Goal: Task Accomplishment & Management: Manage account settings

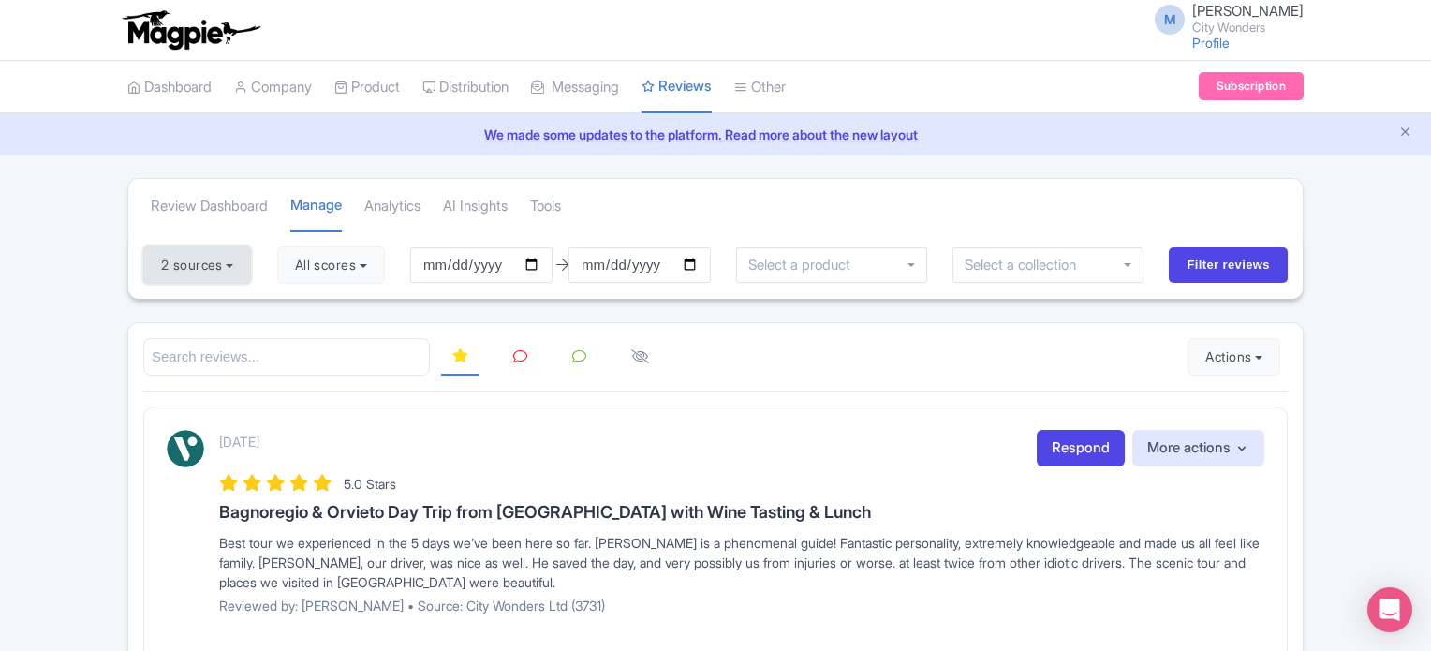
click at [213, 260] on button "2 sources" at bounding box center [197, 264] width 108 height 37
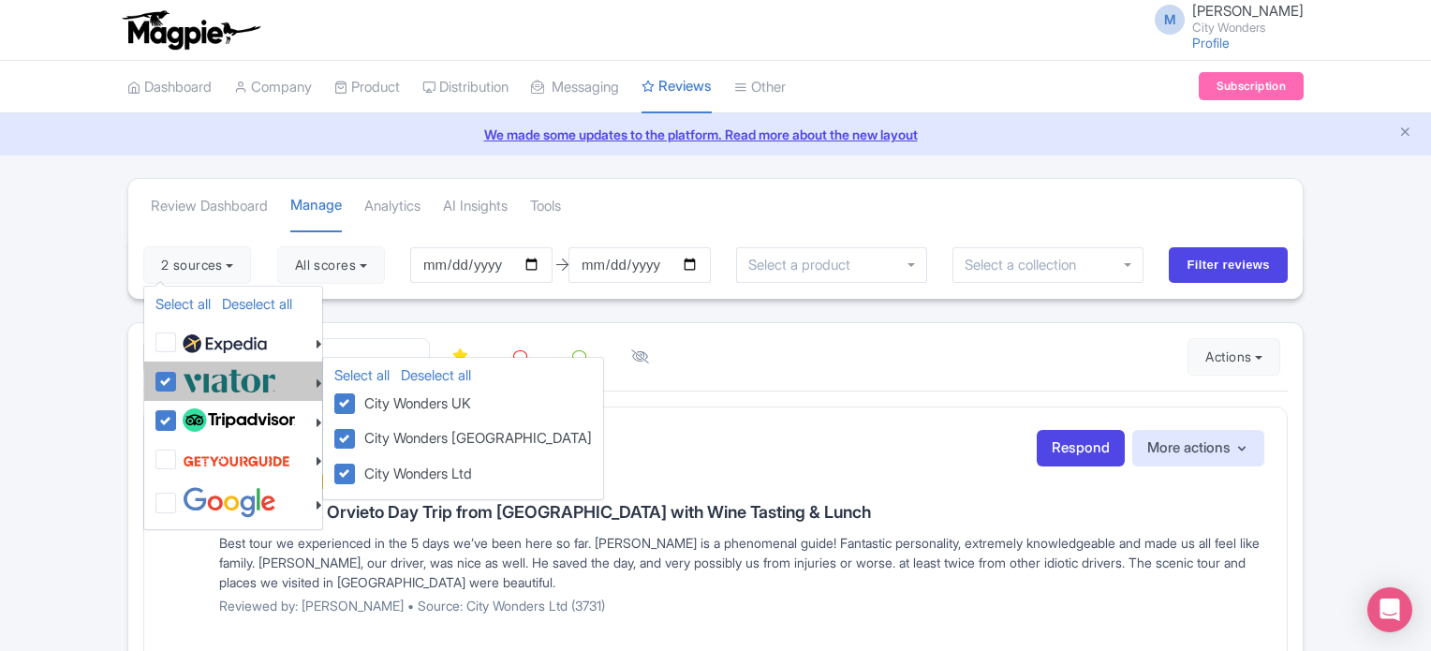
drag, startPoint x: 168, startPoint y: 389, endPoint x: 169, endPoint y: 400, distance: 11.3
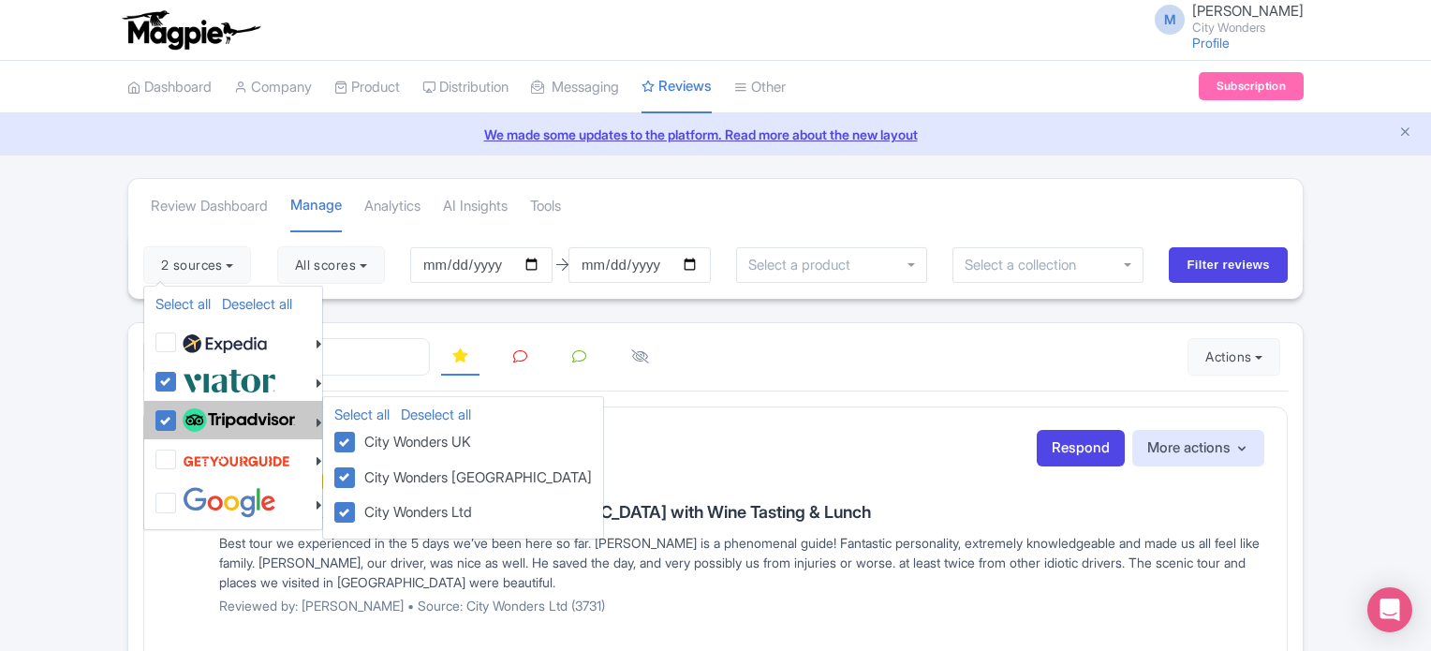
click at [178, 389] on label at bounding box center [227, 380] width 98 height 31
click at [178, 378] on input "checkbox" at bounding box center [184, 371] width 12 height 12
checkbox input "false"
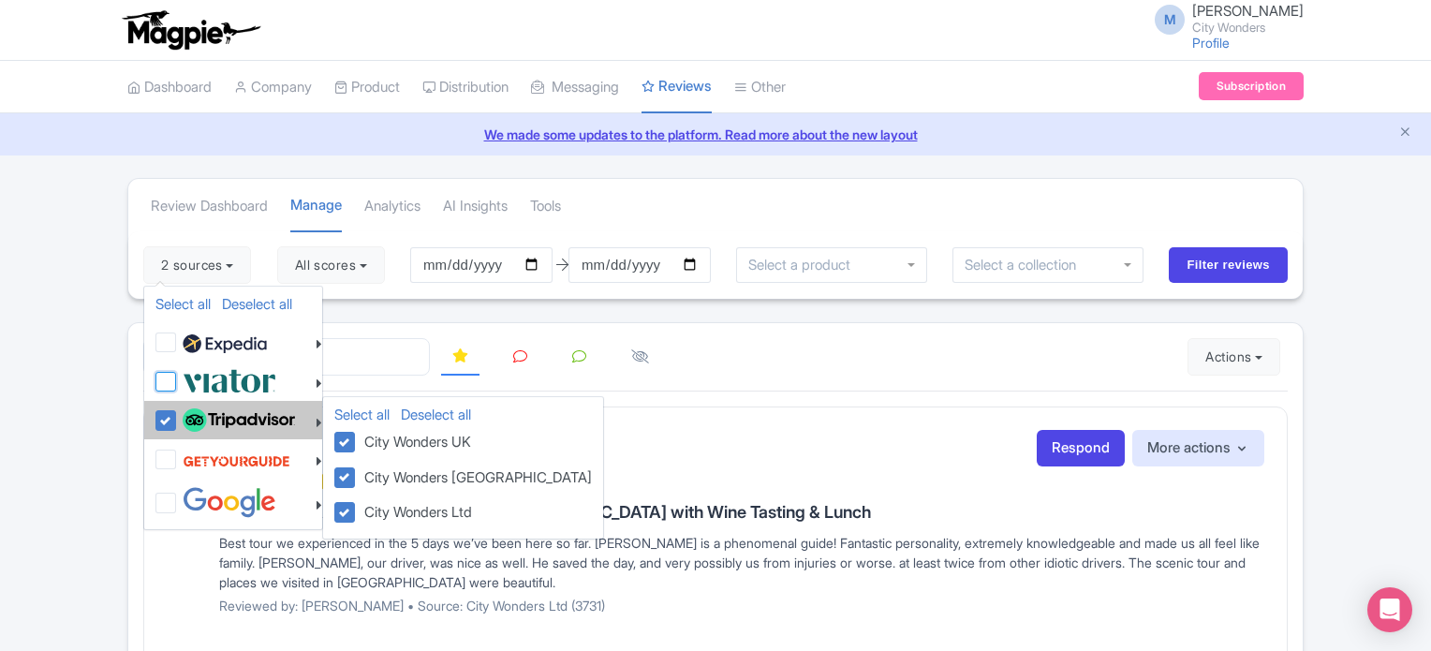
checkbox input "false"
click at [178, 414] on label at bounding box center [236, 421] width 117 height 32
click at [178, 414] on input "checkbox" at bounding box center [184, 411] width 12 height 12
checkbox input "false"
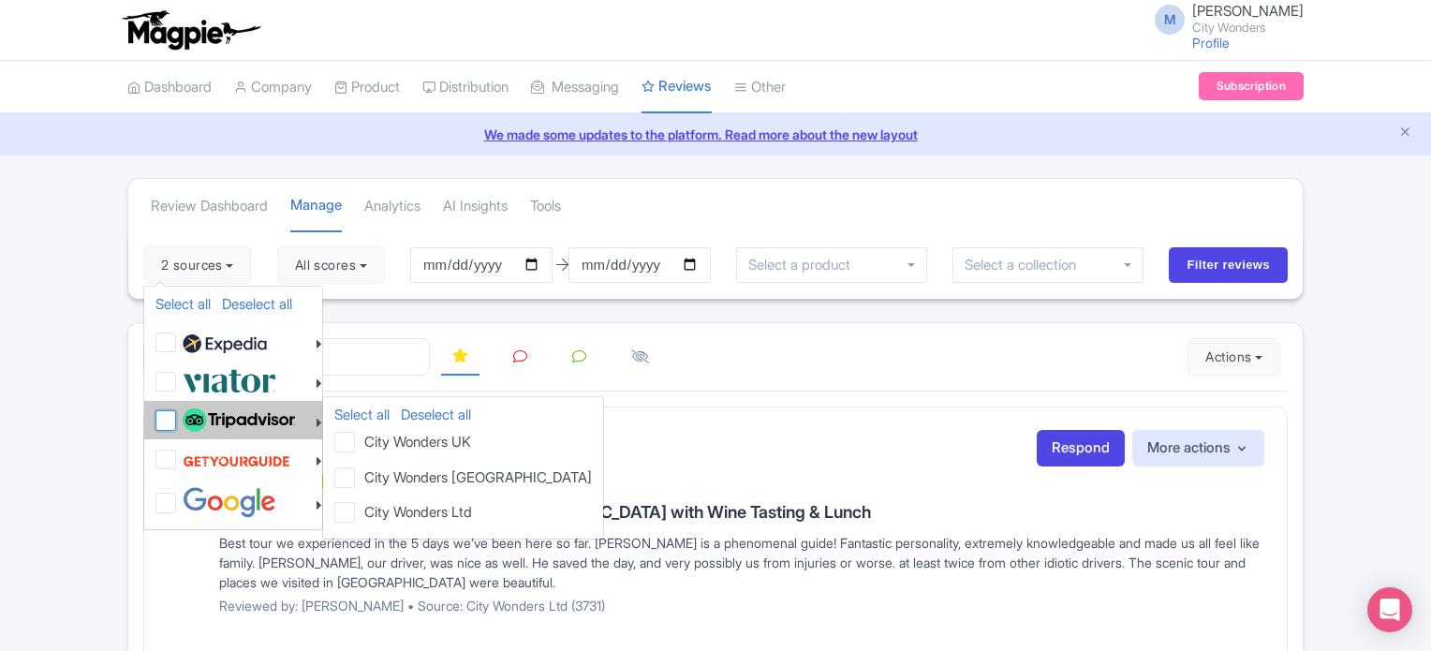
checkbox input "false"
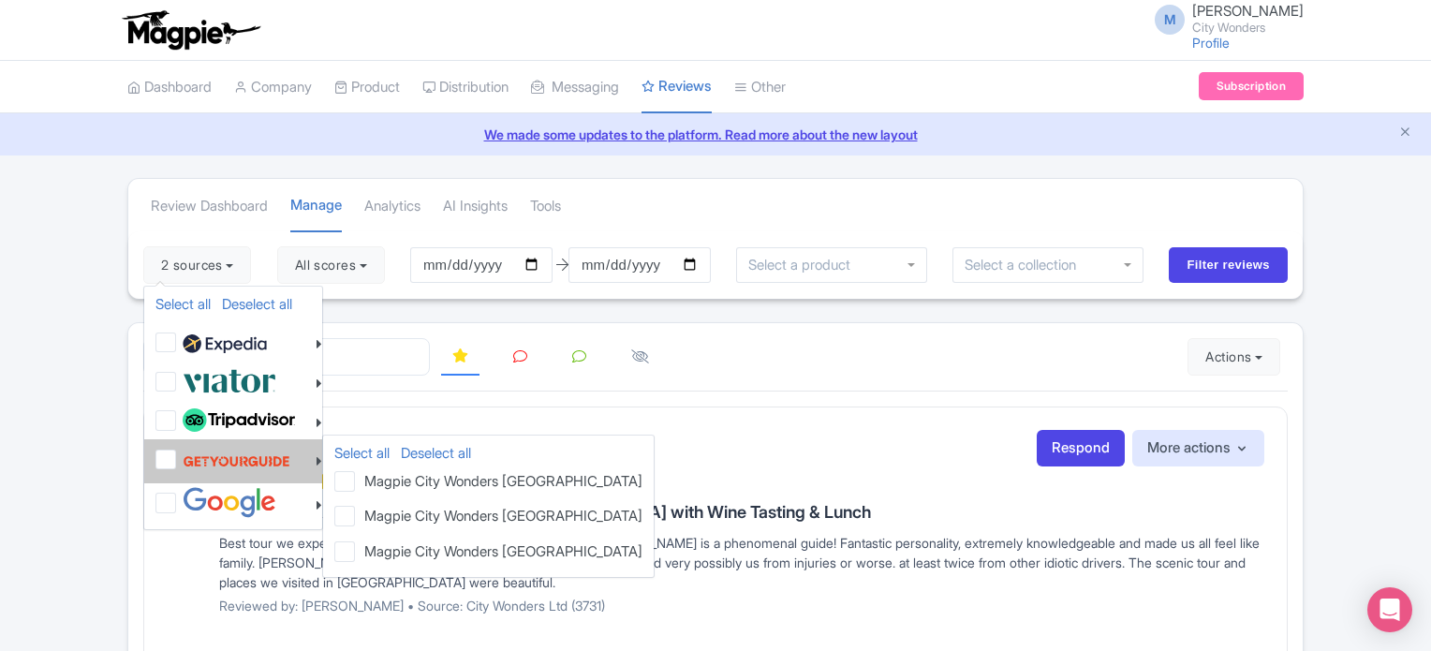
click at [154, 463] on li "Select all Deselect all Magpie City Wonders London Magpie City Wonders USA Magp…" at bounding box center [233, 460] width 178 height 43
click at [178, 458] on label at bounding box center [234, 461] width 112 height 36
click at [178, 455] on input "checkbox" at bounding box center [184, 449] width 12 height 12
checkbox input "true"
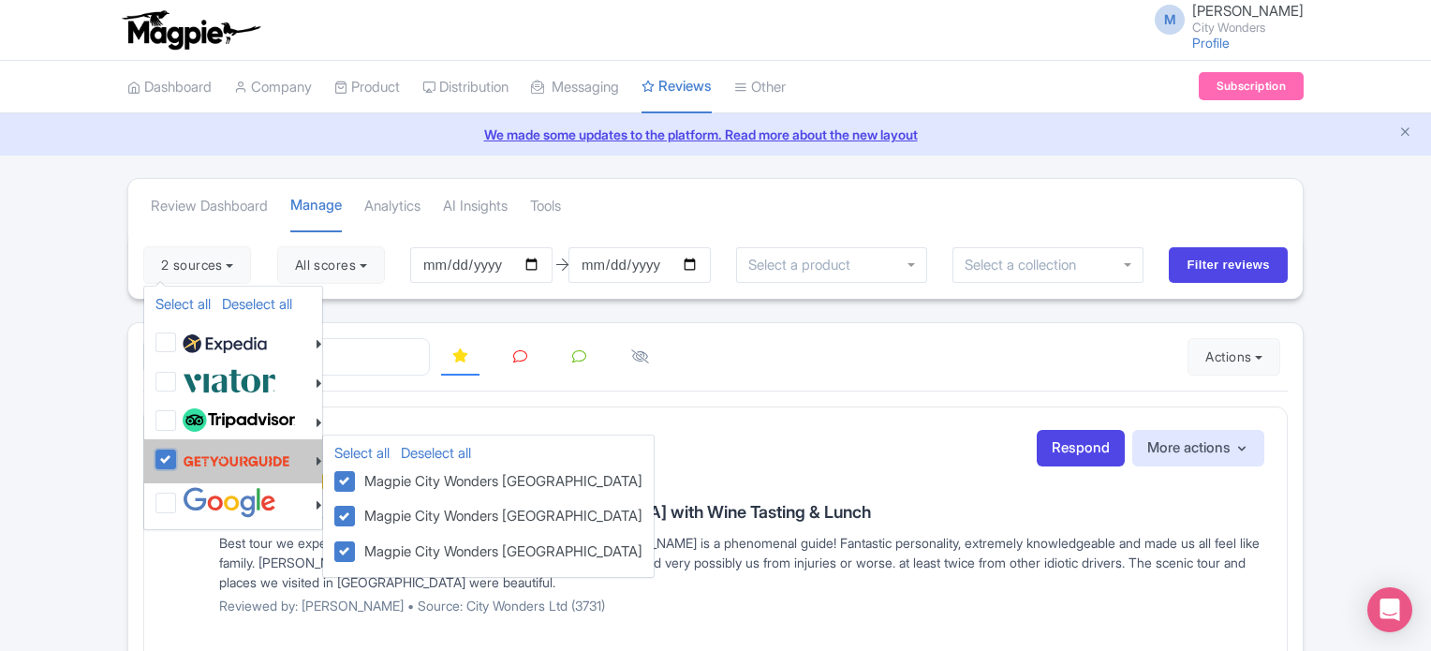
checkbox input "true"
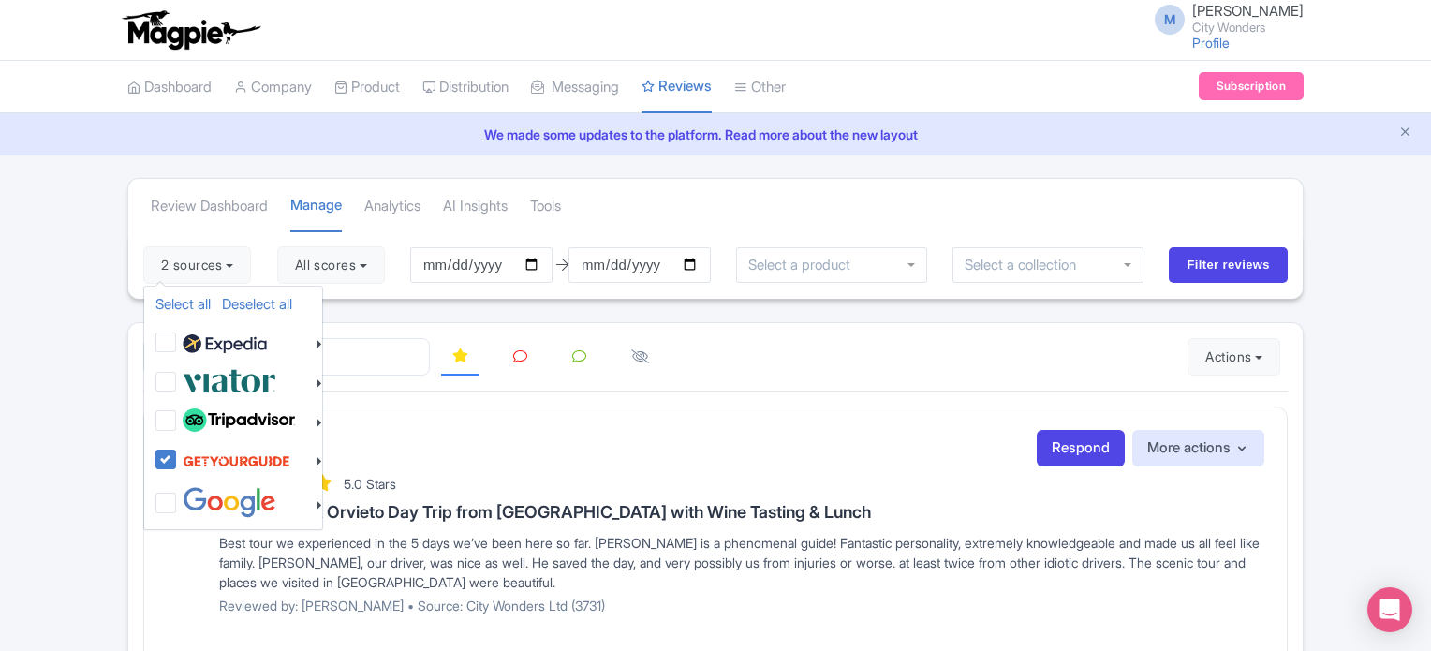
click at [403, 241] on div "2 sources Select all Deselect all Select all Deselect all City Wonders - Vatica…" at bounding box center [715, 264] width 1175 height 67
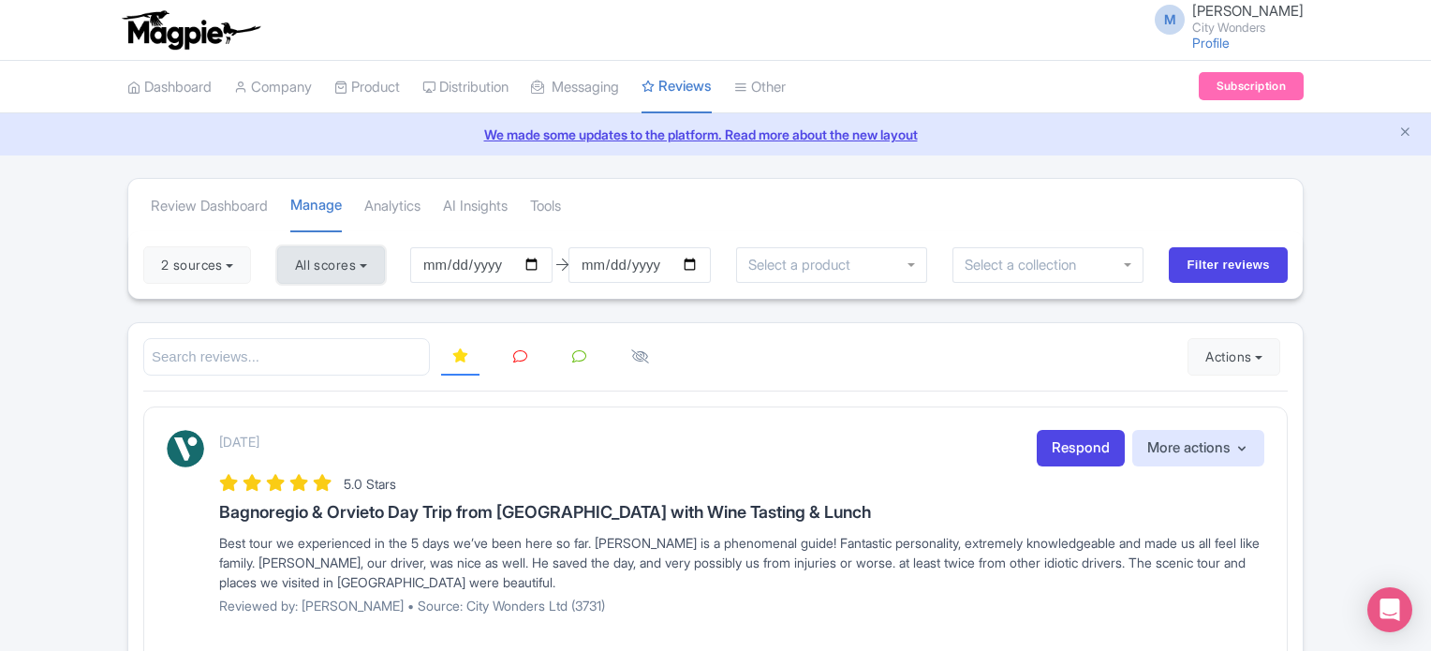
click at [356, 274] on button "All scores" at bounding box center [331, 264] width 108 height 37
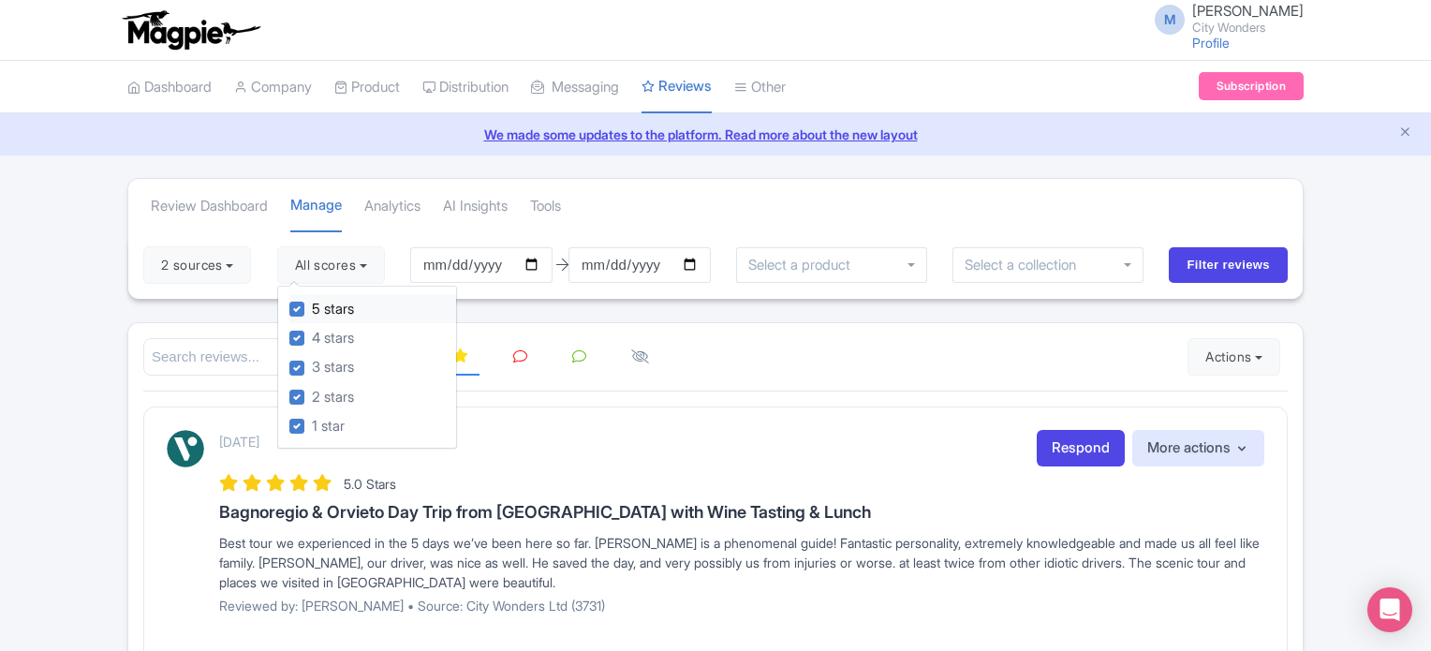
click at [312, 310] on label "5 stars" at bounding box center [333, 310] width 42 height 22
click at [312, 310] on input "5 stars" at bounding box center [318, 304] width 12 height 12
checkbox input "false"
click at [312, 337] on label "4 stars" at bounding box center [333, 339] width 42 height 22
click at [312, 337] on input "4 stars" at bounding box center [318, 333] width 12 height 12
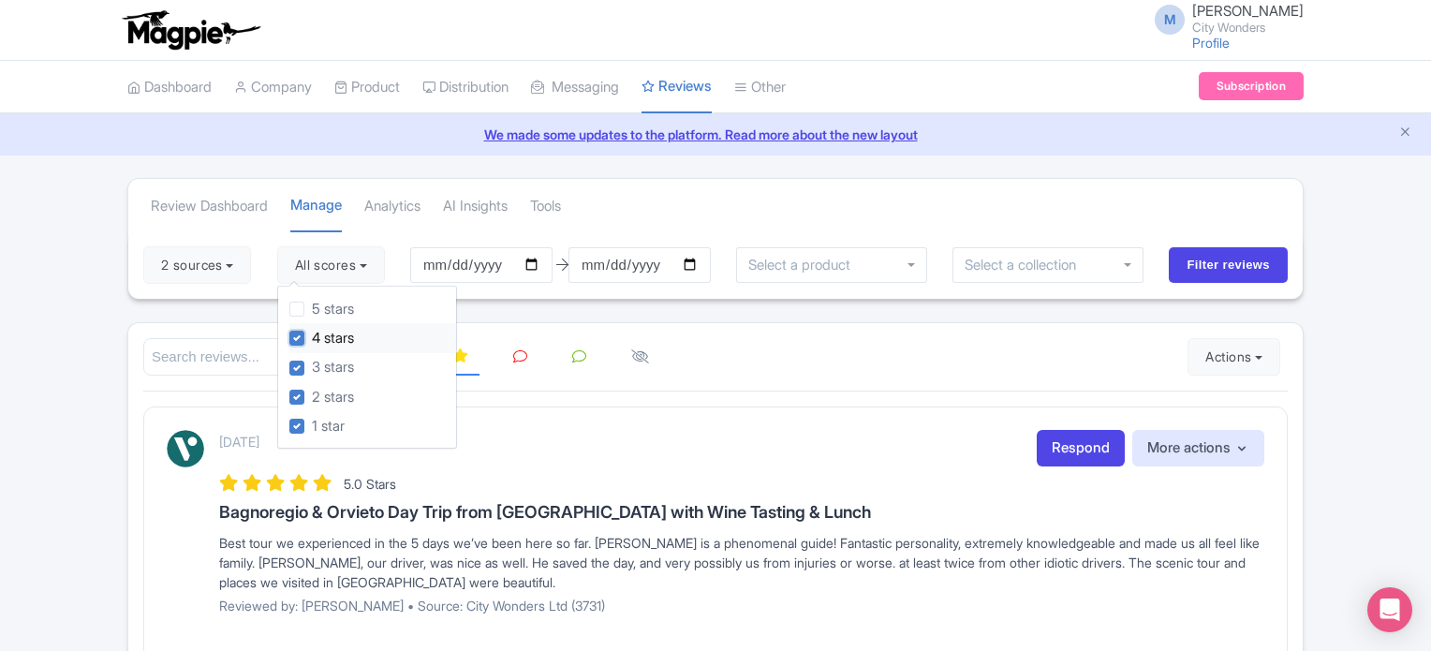
checkbox input "false"
click at [1215, 263] on input "Filter reviews" at bounding box center [1228, 265] width 119 height 36
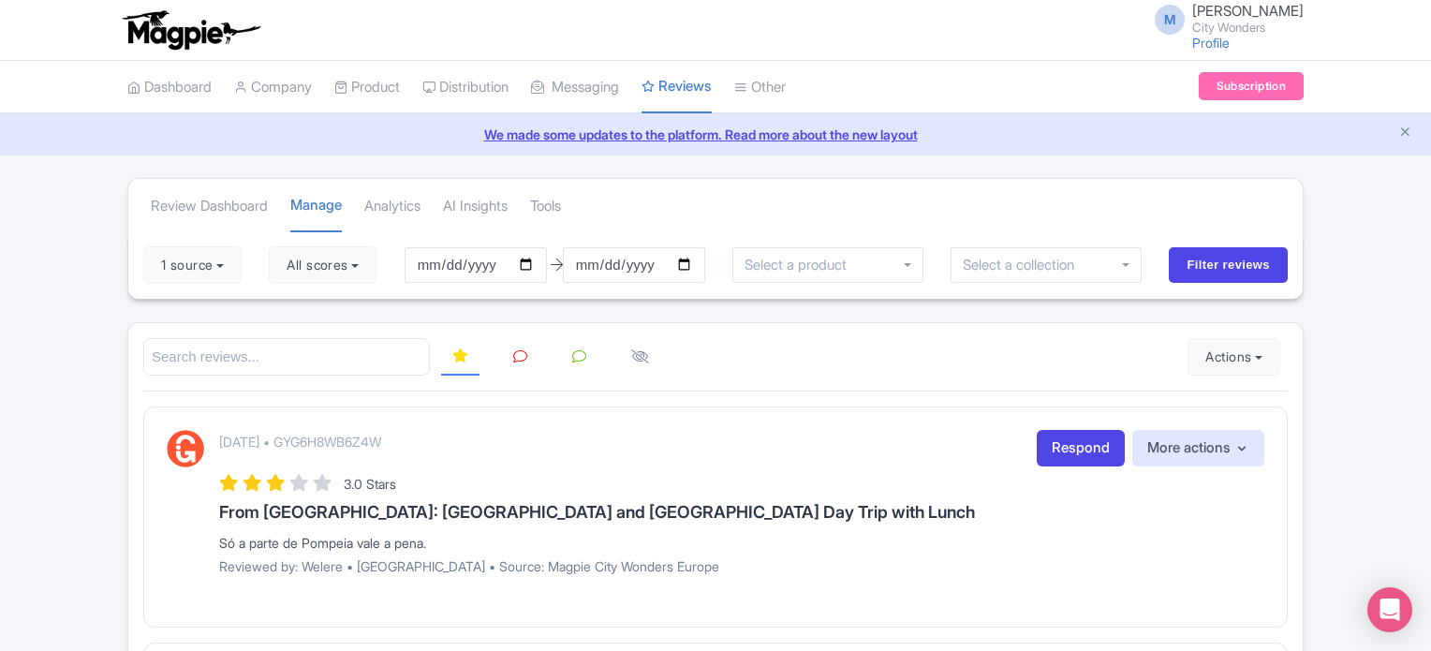
click at [515, 353] on icon at bounding box center [520, 356] width 14 height 14
click at [562, 355] on link at bounding box center [579, 357] width 37 height 37
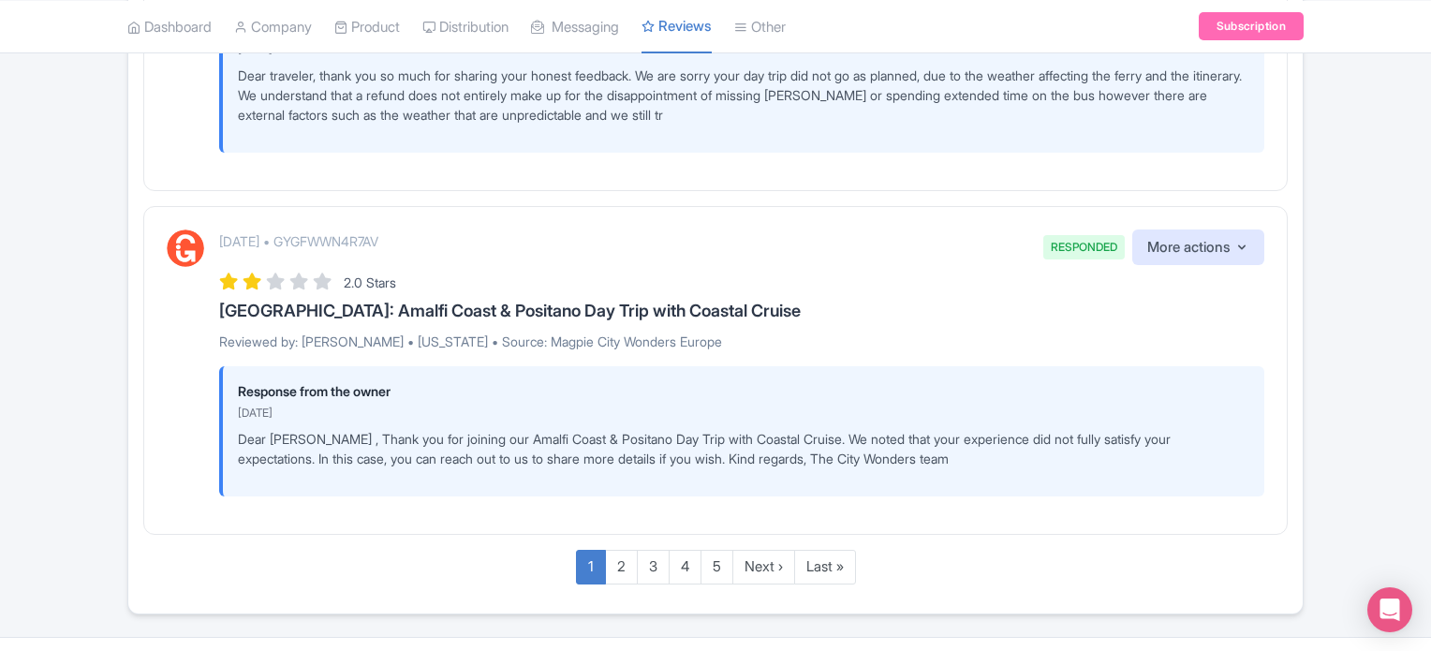
scroll to position [3729, 0]
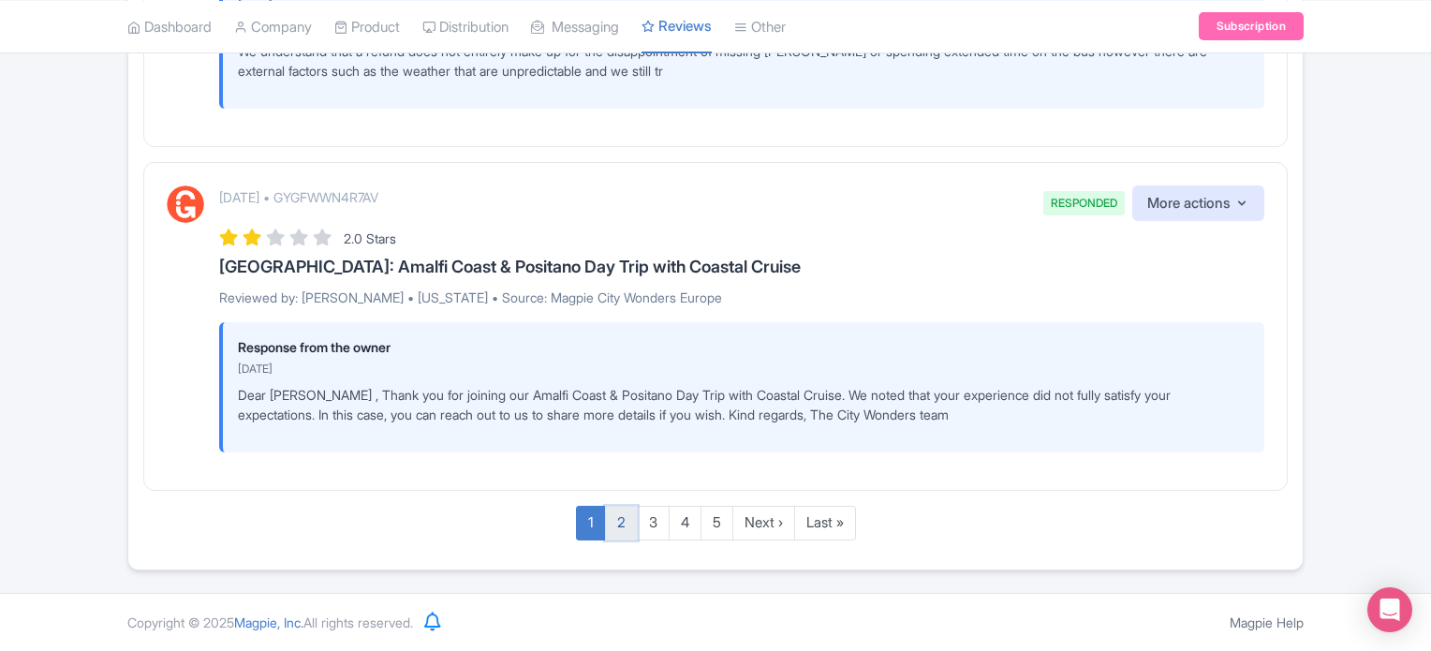
click at [607, 524] on link "2" at bounding box center [621, 523] width 33 height 35
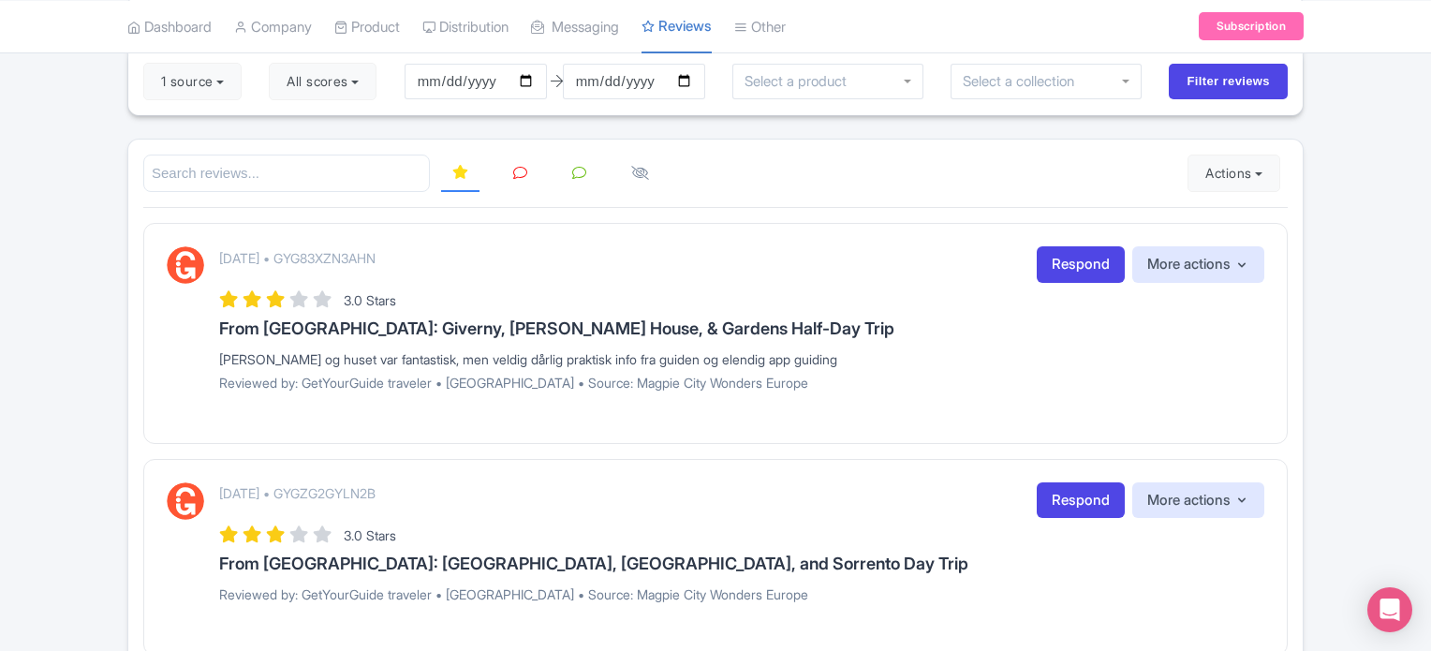
scroll to position [187, 0]
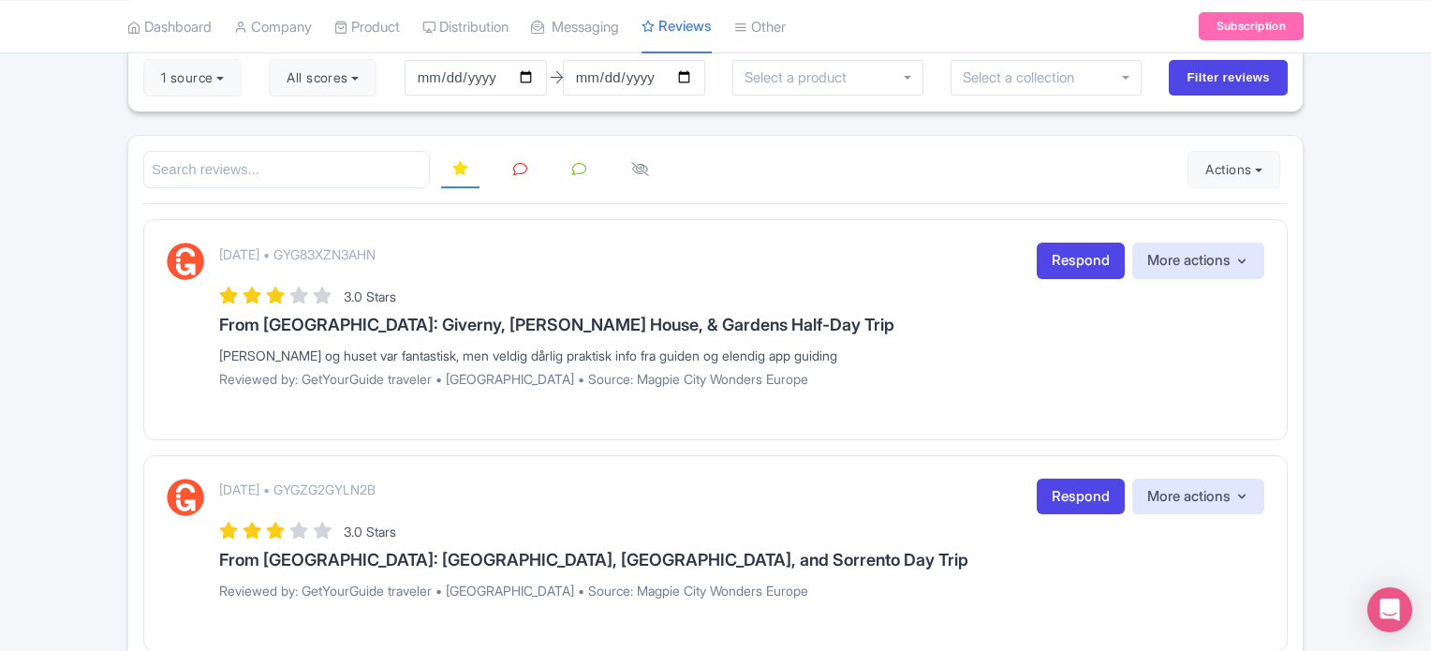
click at [573, 168] on icon at bounding box center [579, 169] width 14 height 14
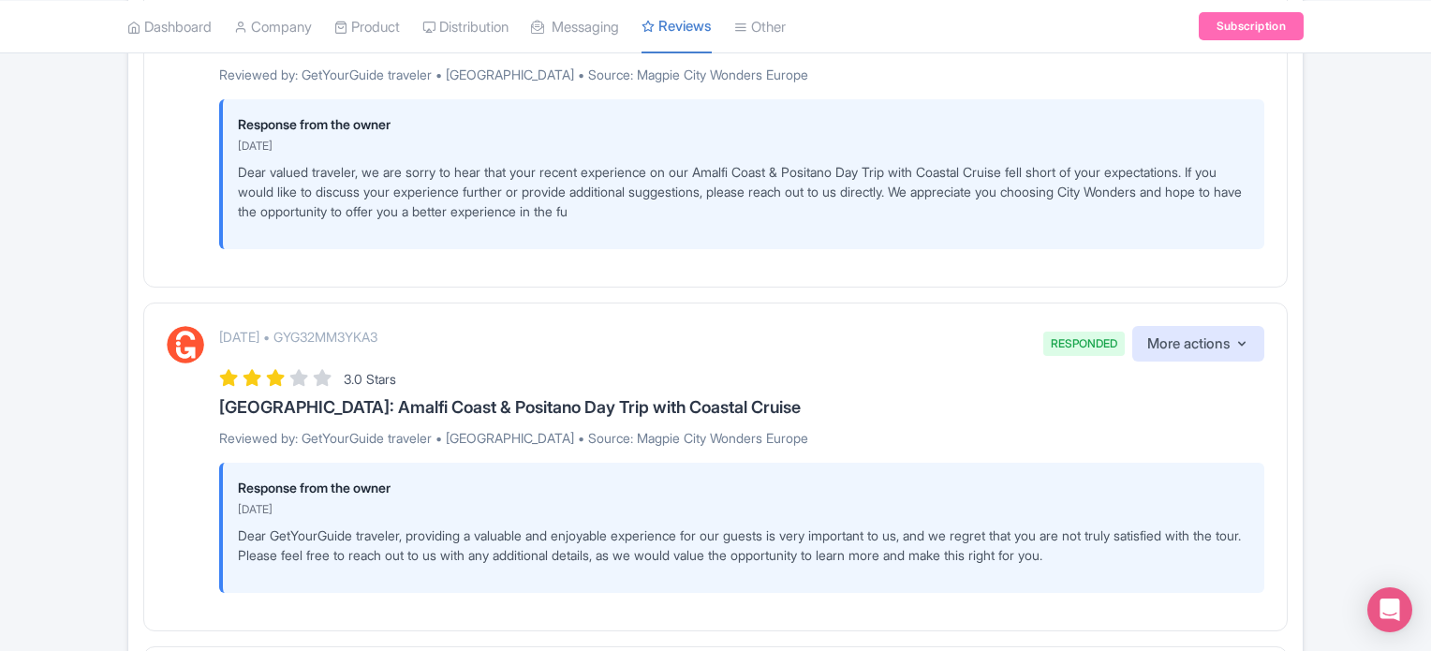
scroll to position [0, 0]
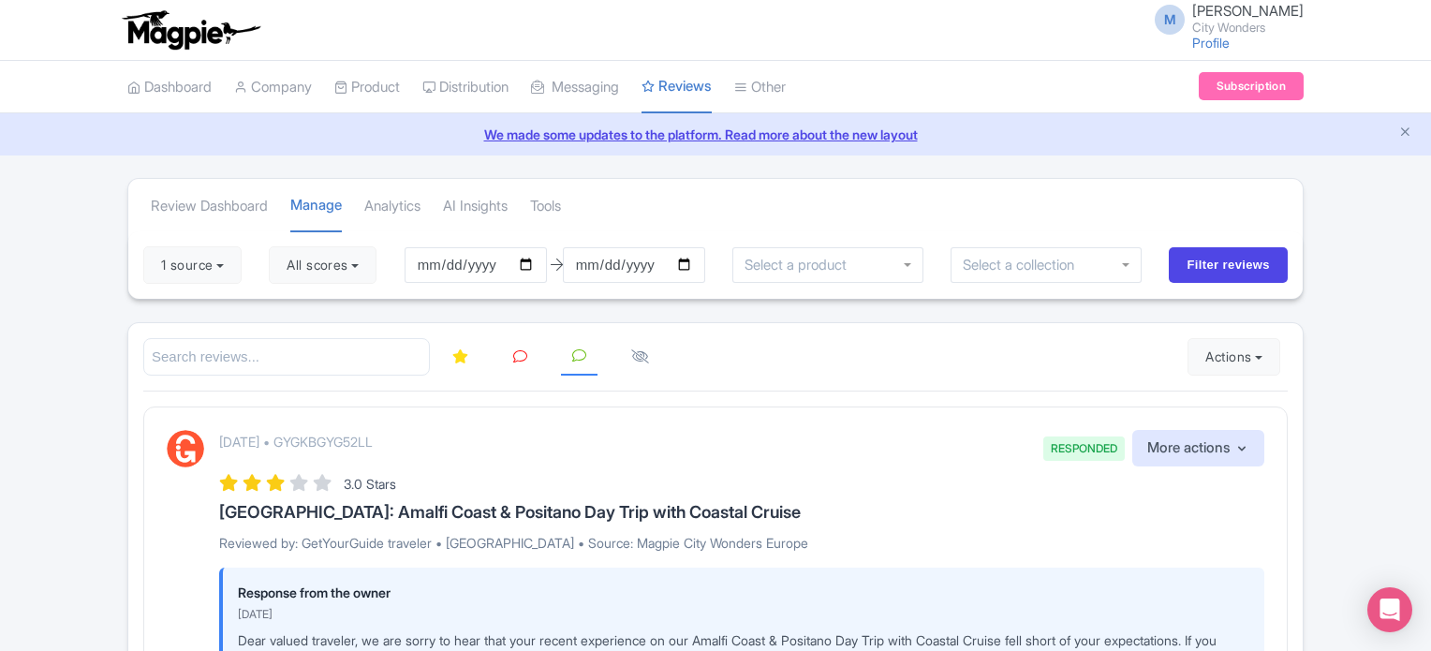
click at [526, 351] on link at bounding box center [520, 357] width 37 height 37
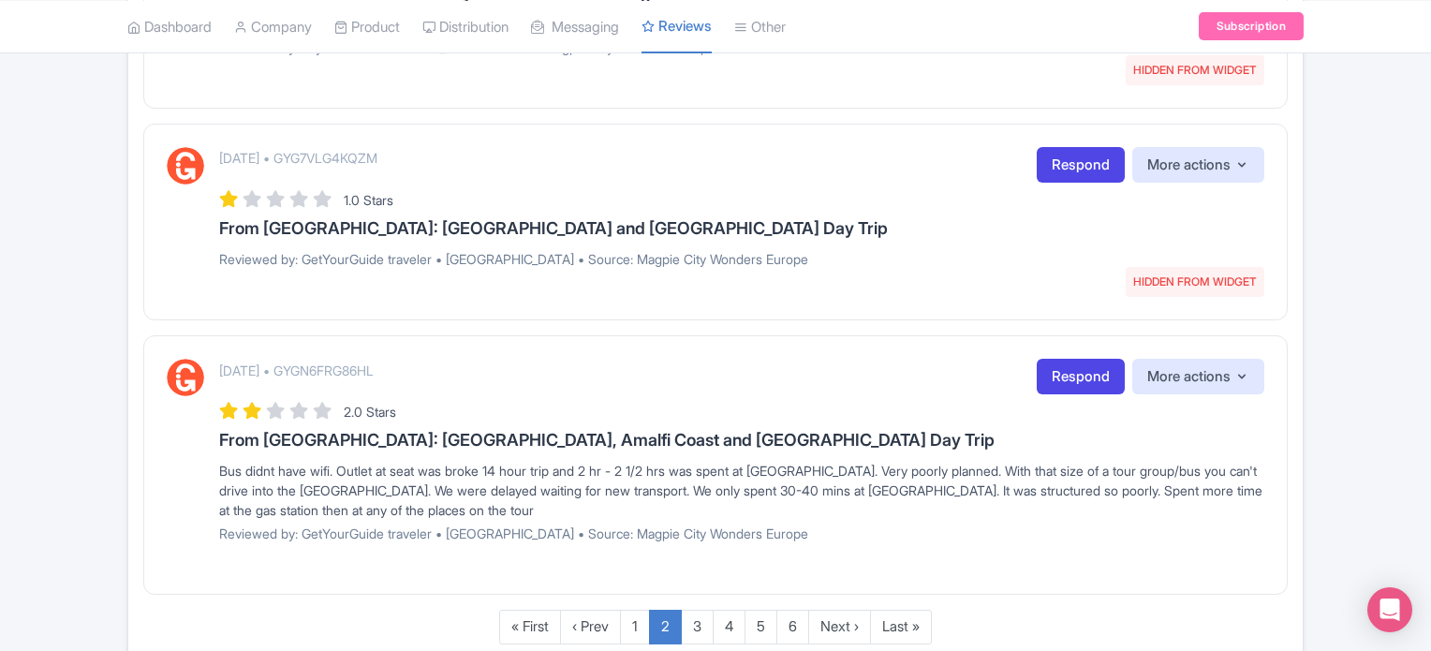
scroll to position [2228, 0]
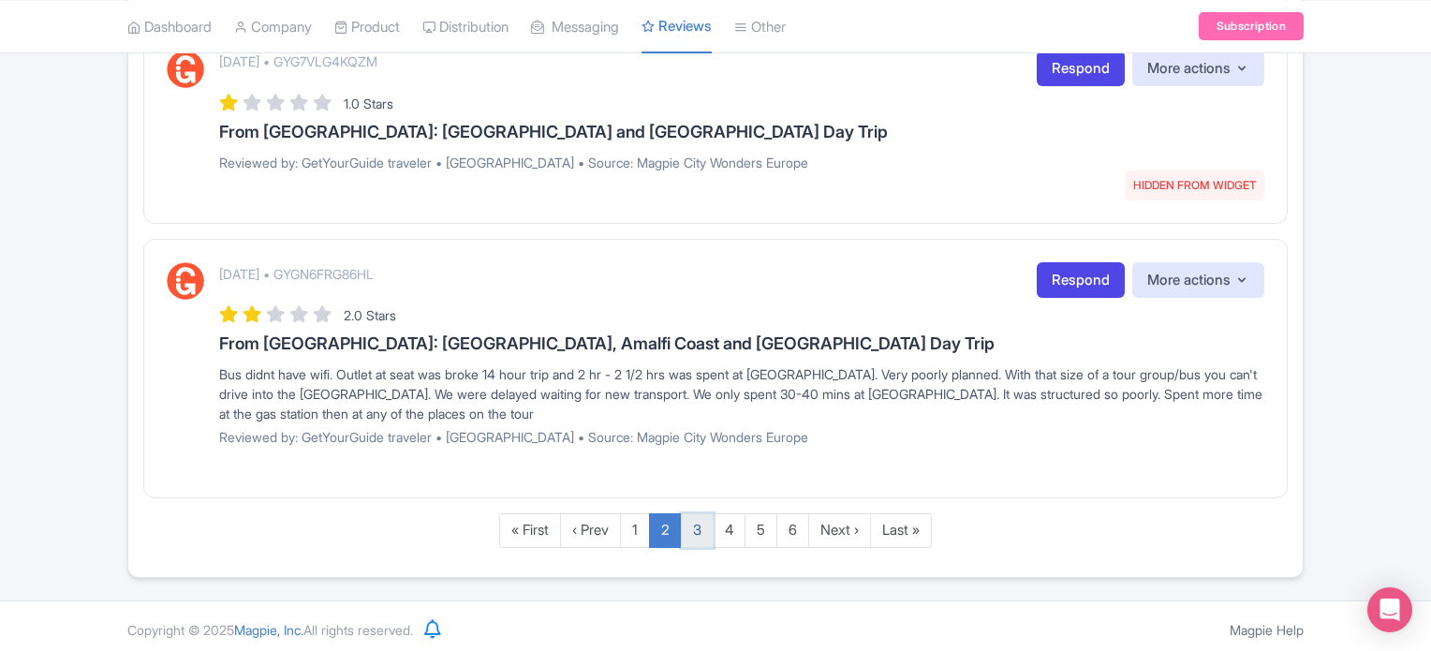
click at [707, 533] on link "3" at bounding box center [697, 530] width 33 height 35
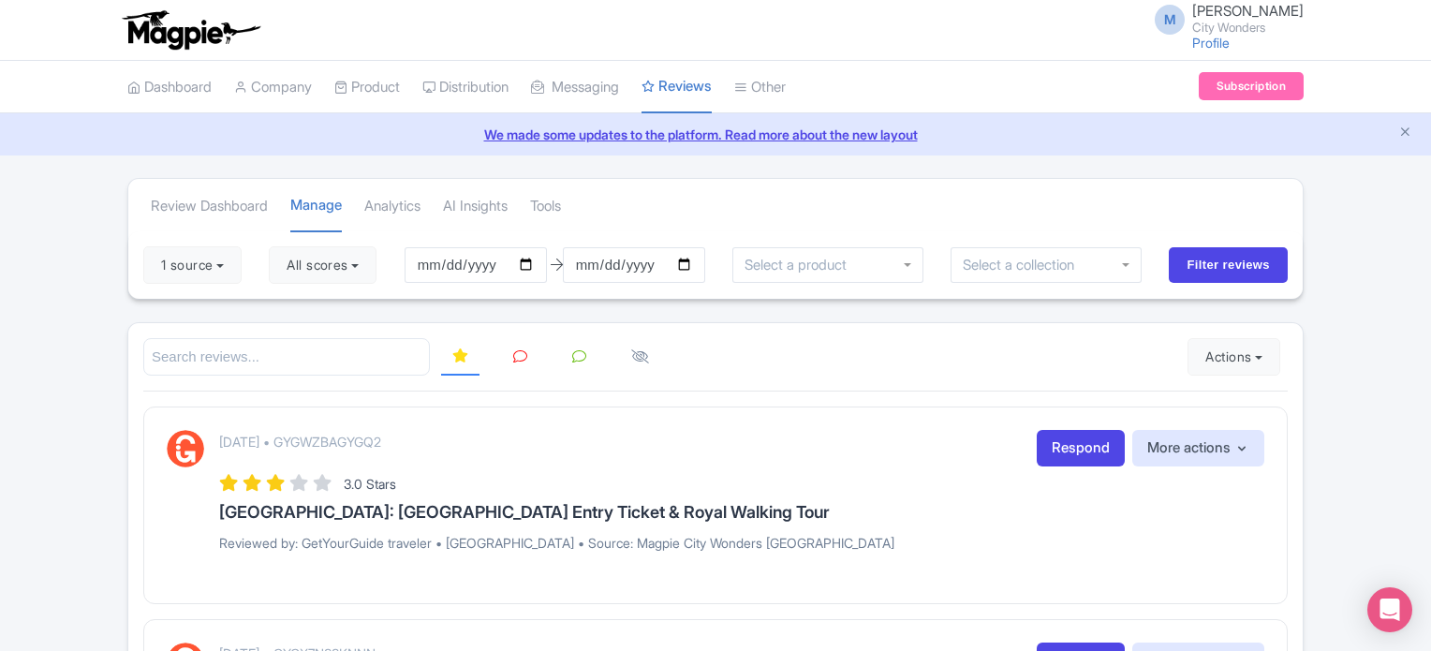
click at [532, 360] on link at bounding box center [520, 357] width 37 height 37
click at [573, 368] on link at bounding box center [579, 357] width 37 height 37
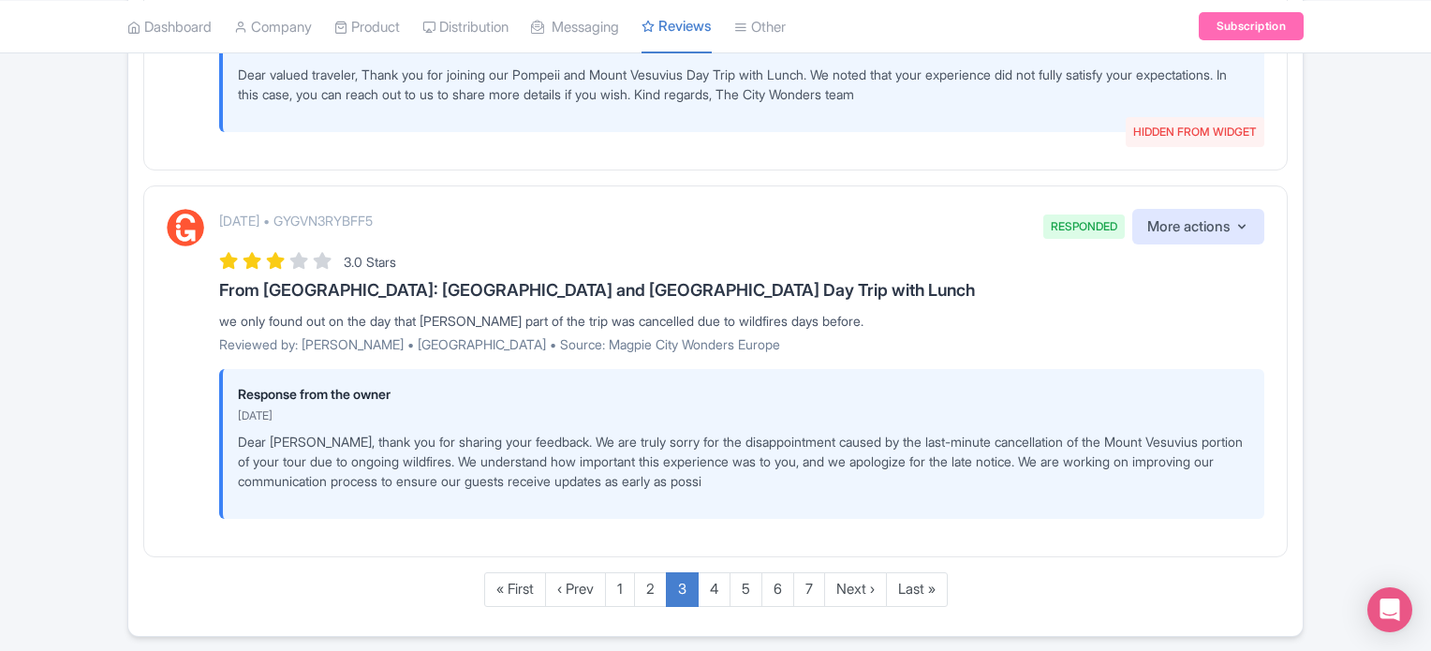
scroll to position [3733, 0]
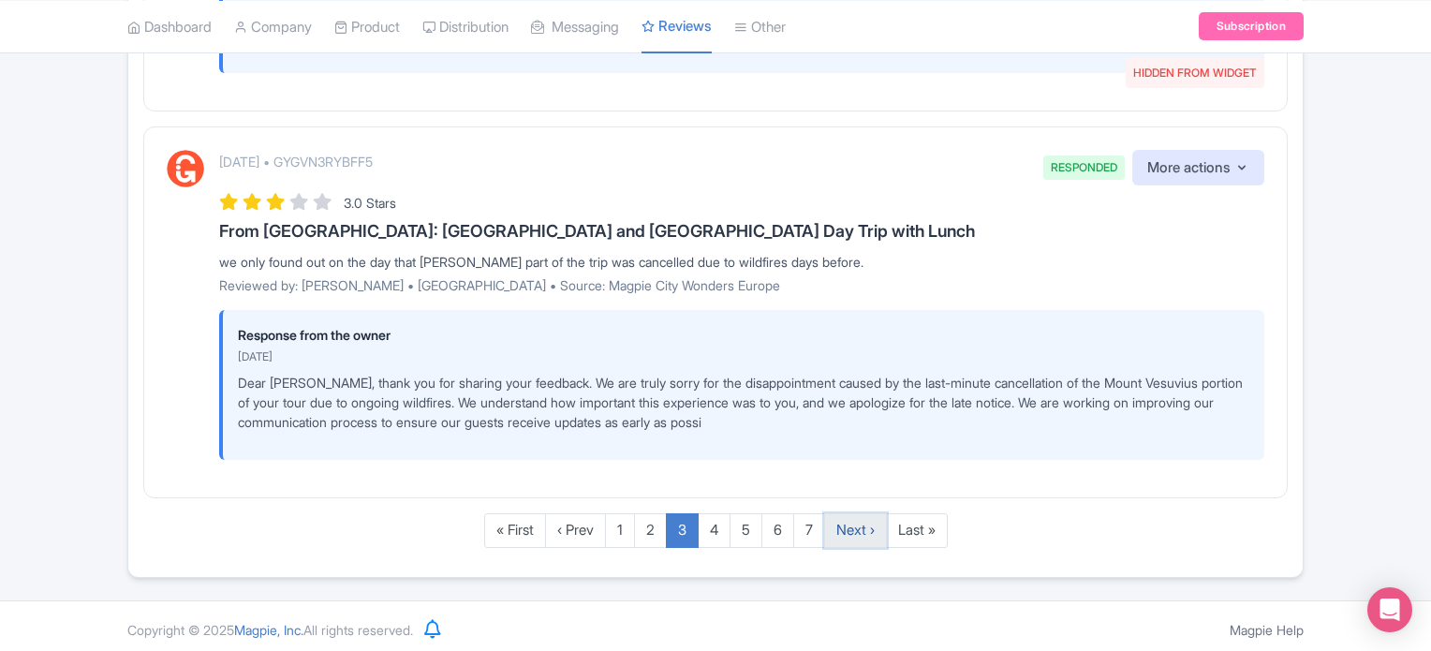
click at [838, 530] on link "Next ›" at bounding box center [855, 530] width 63 height 35
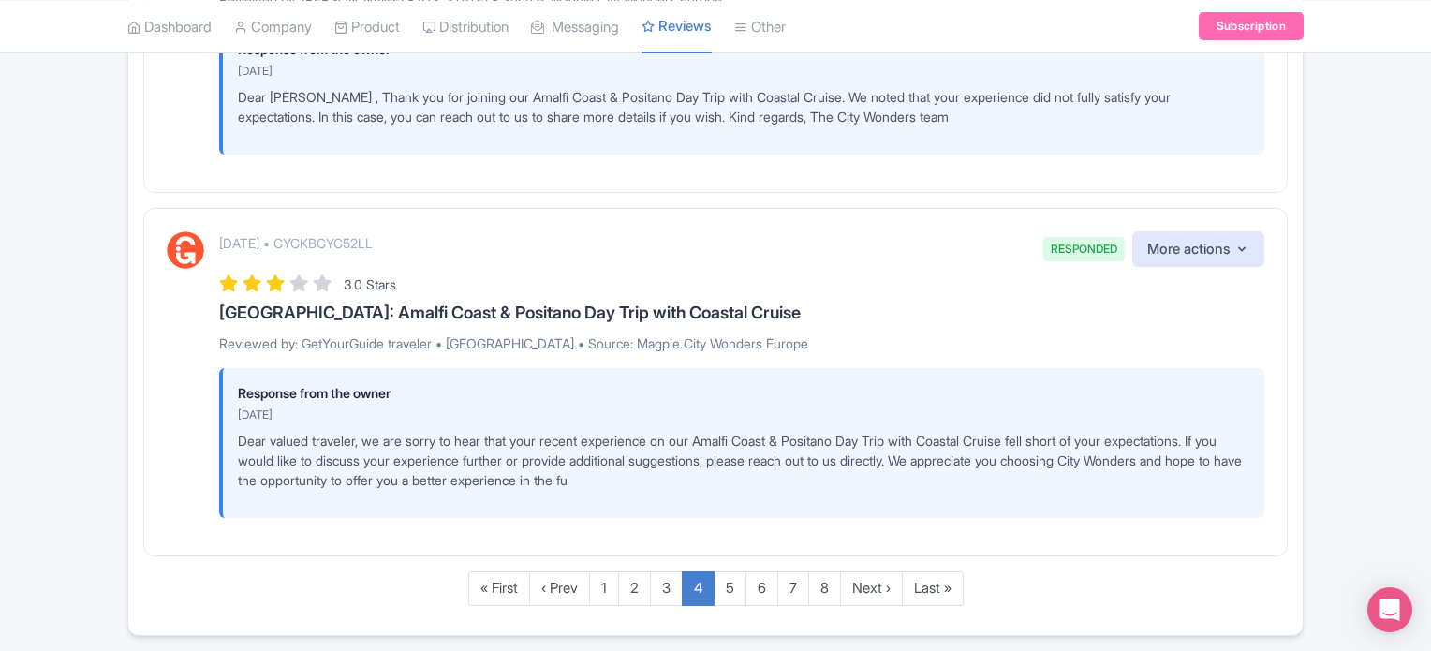
scroll to position [3667, 0]
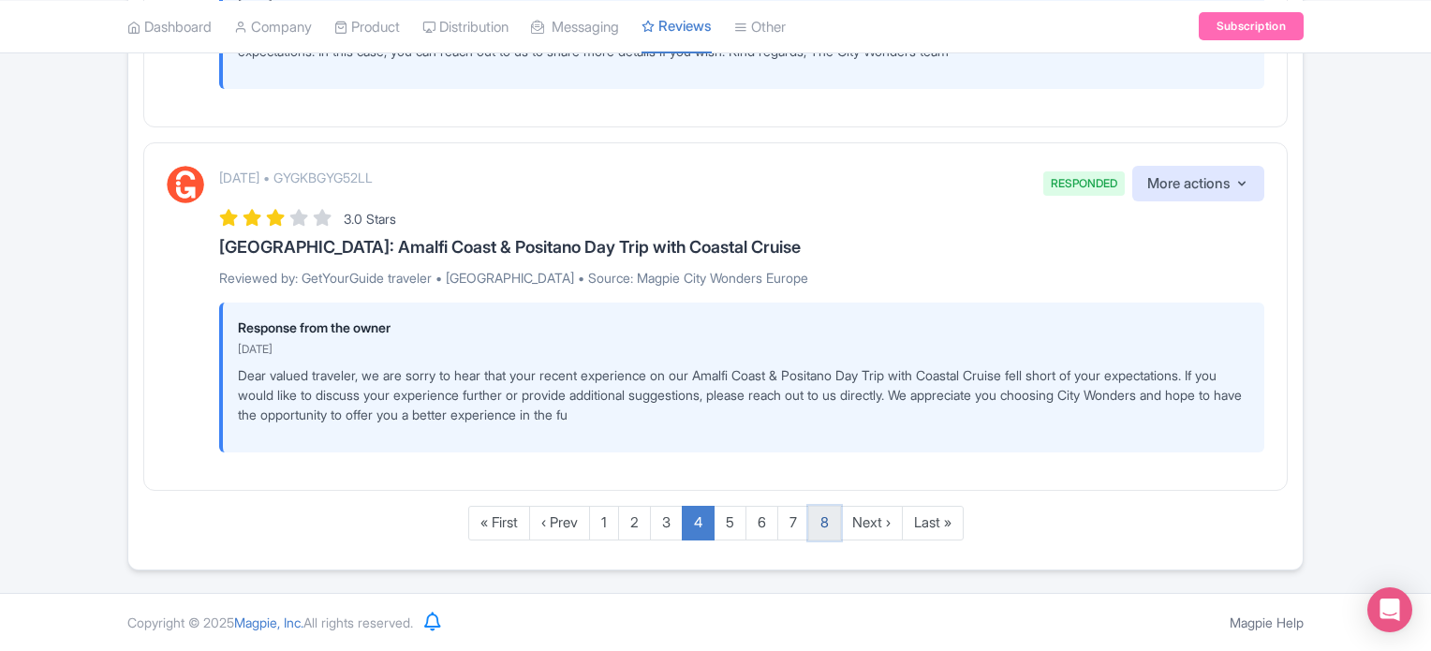
click at [824, 524] on link "8" at bounding box center [824, 523] width 33 height 35
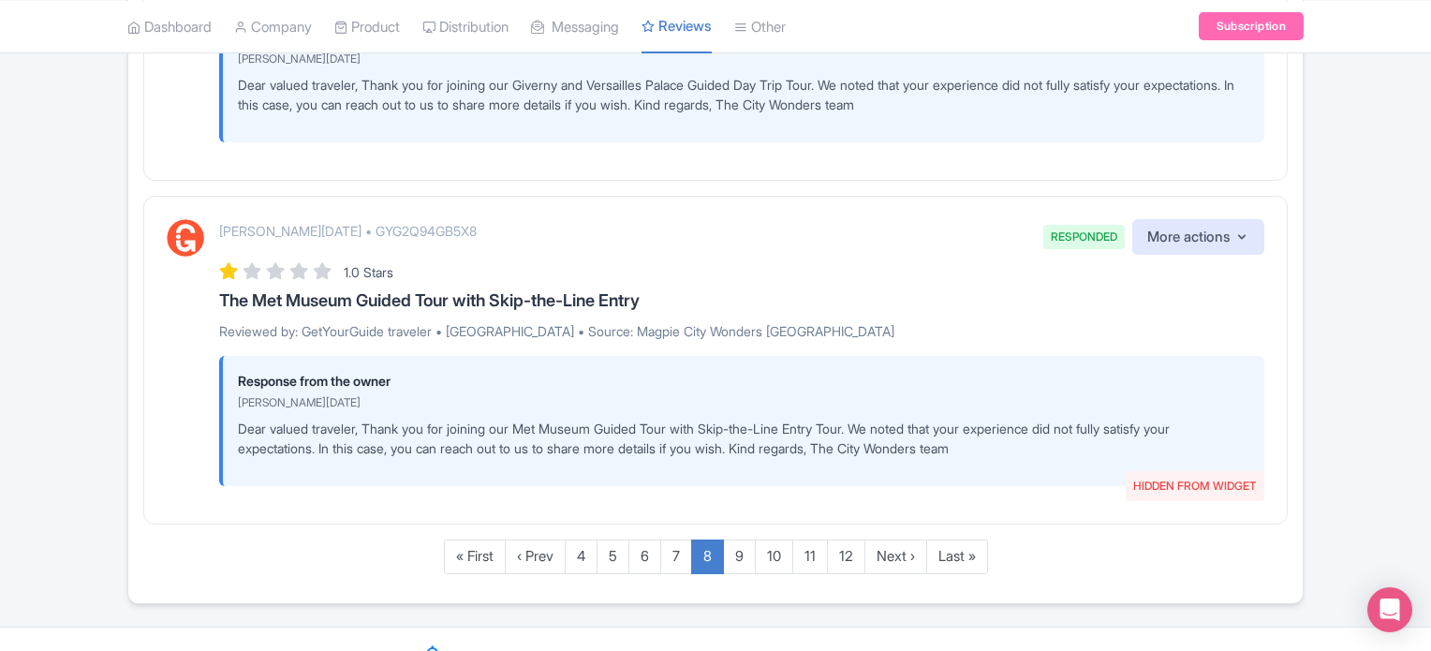
scroll to position [3627, 0]
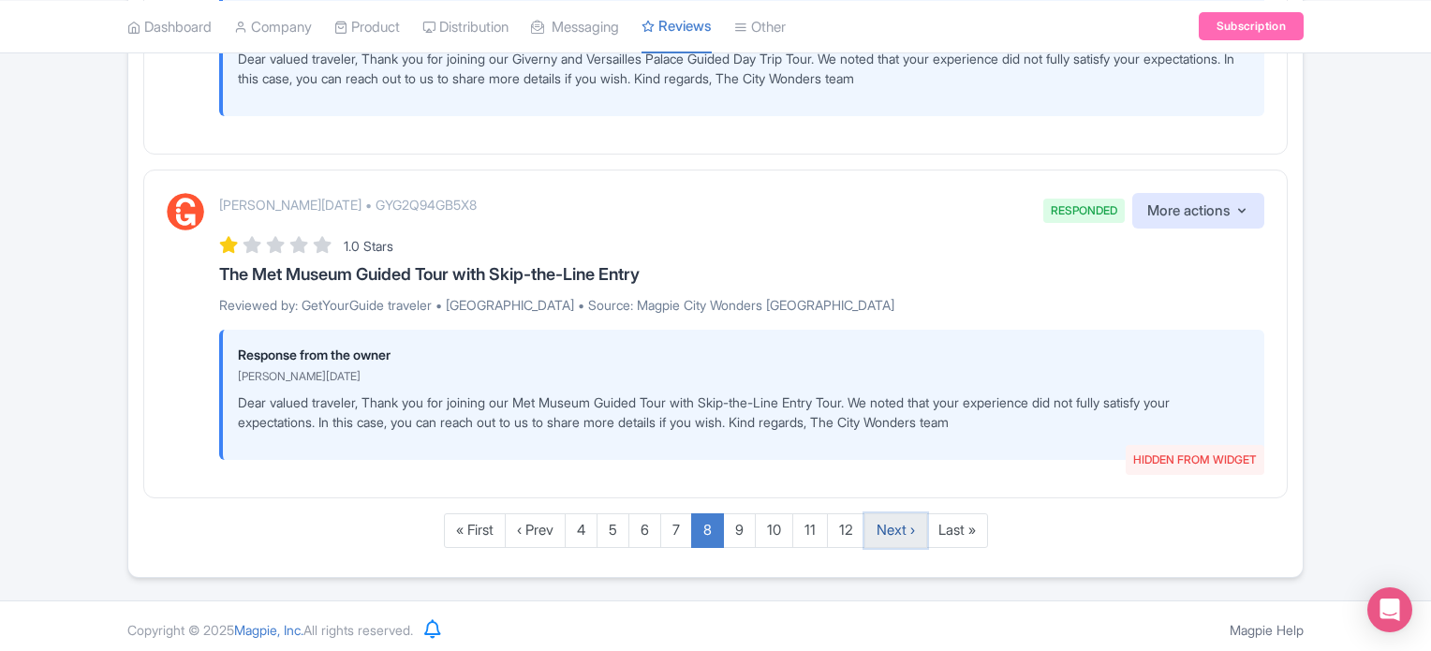
click at [896, 518] on link "Next ›" at bounding box center [896, 530] width 63 height 35
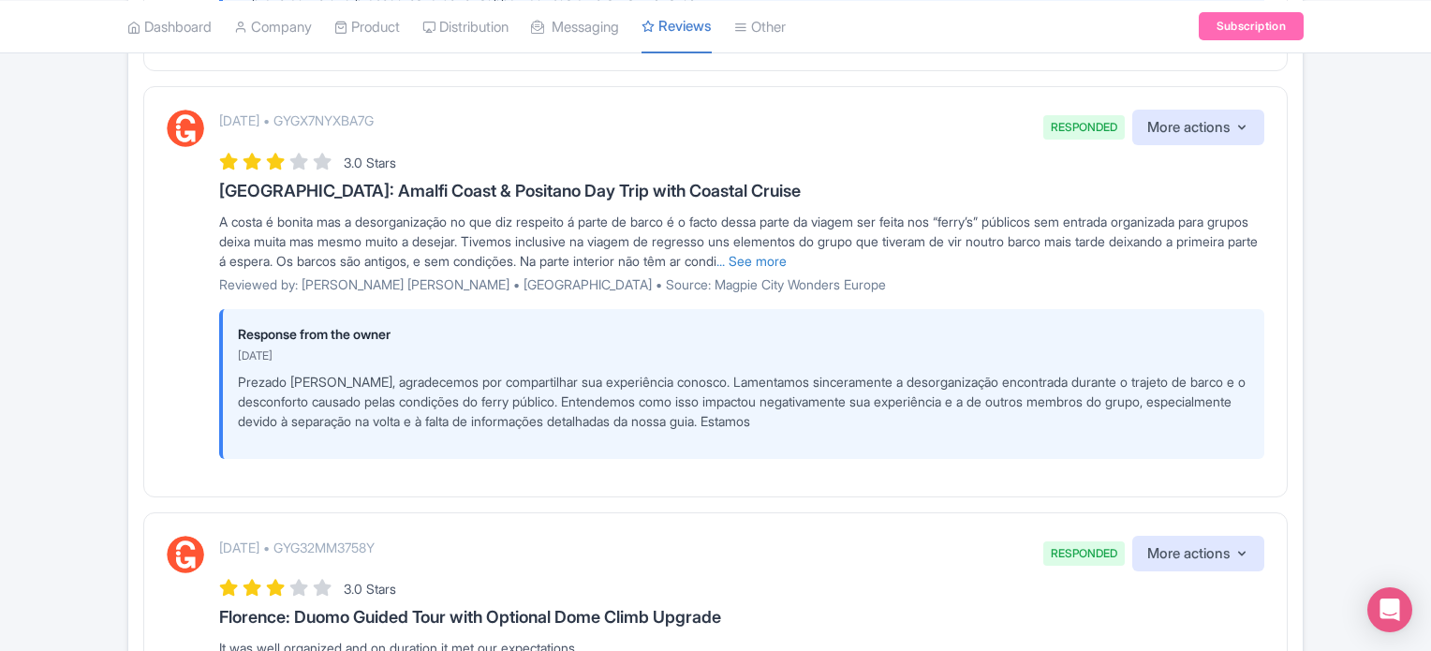
scroll to position [3792, 0]
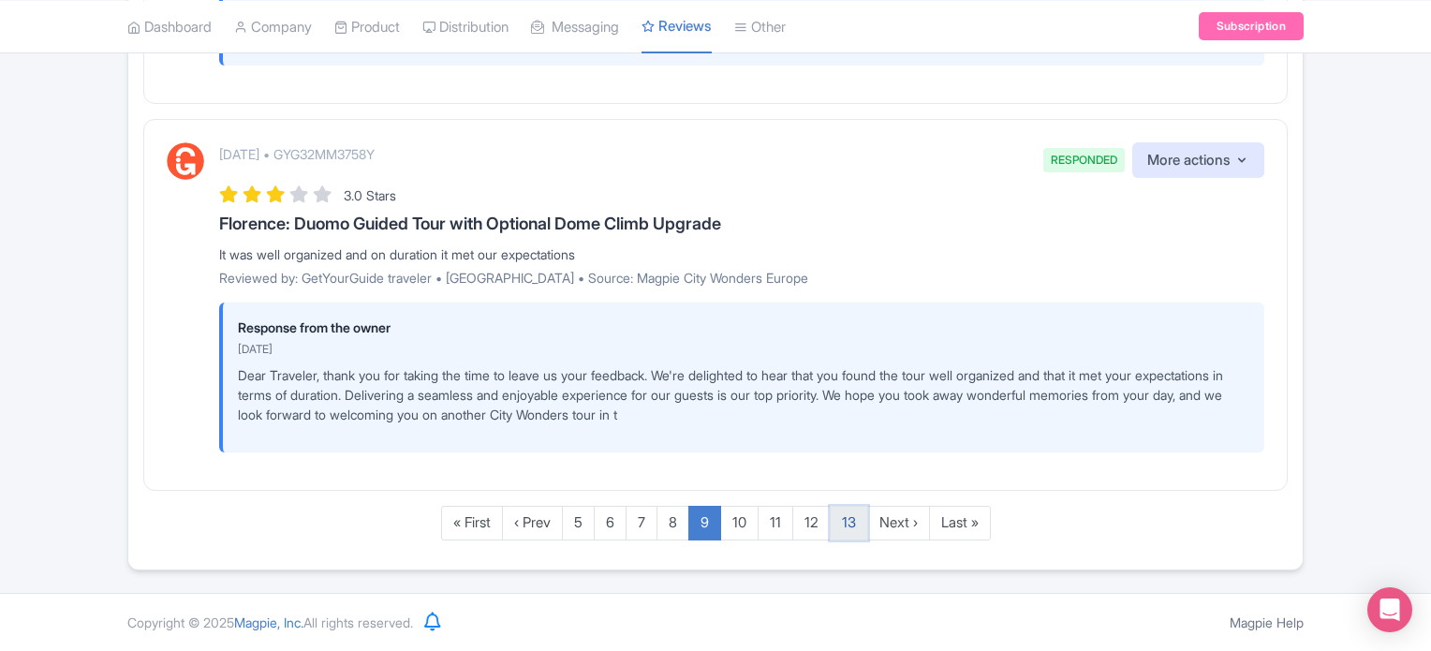
click at [847, 516] on link "13" at bounding box center [849, 523] width 38 height 35
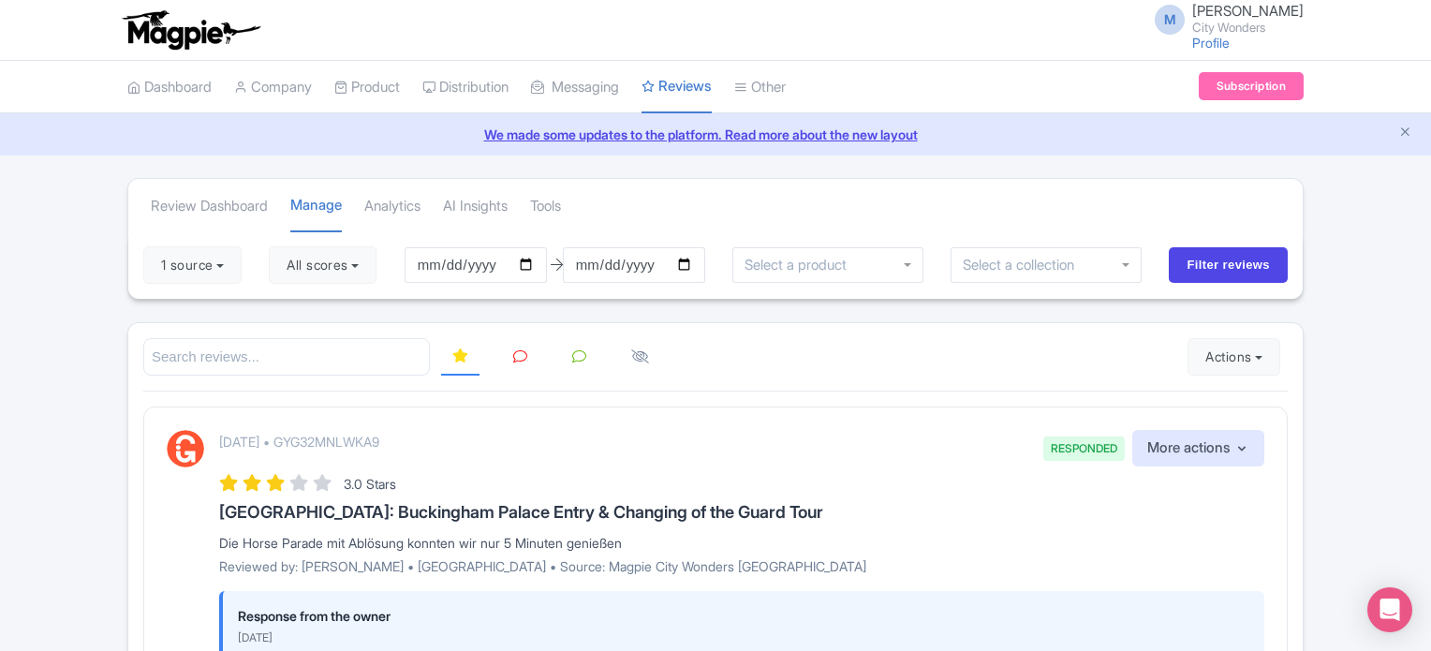
click at [579, 356] on icon at bounding box center [579, 356] width 14 height 14
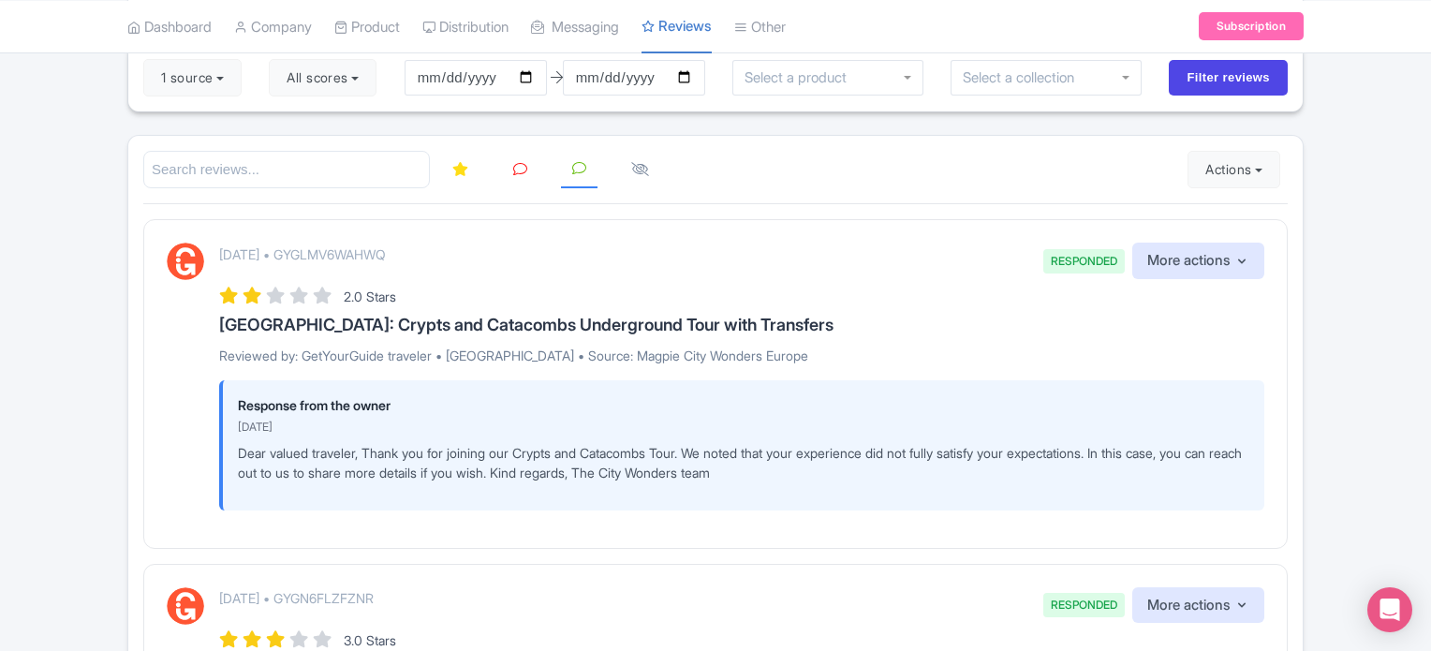
click at [852, 304] on div "2.0 Stars" at bounding box center [741, 295] width 1045 height 25
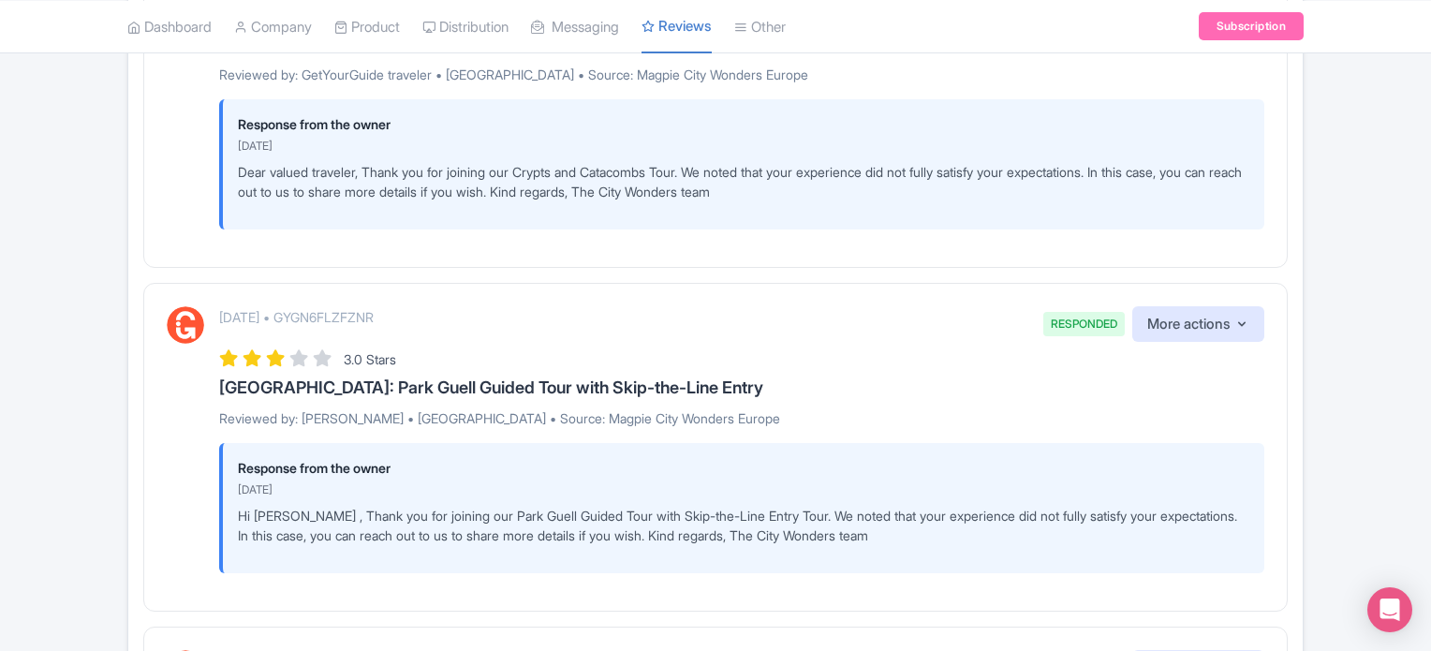
click at [856, 333] on div "August 14, 2025 • GYGN6FLZFZNR RESPONDED More actions Hide from this page Hide …" at bounding box center [741, 324] width 1045 height 37
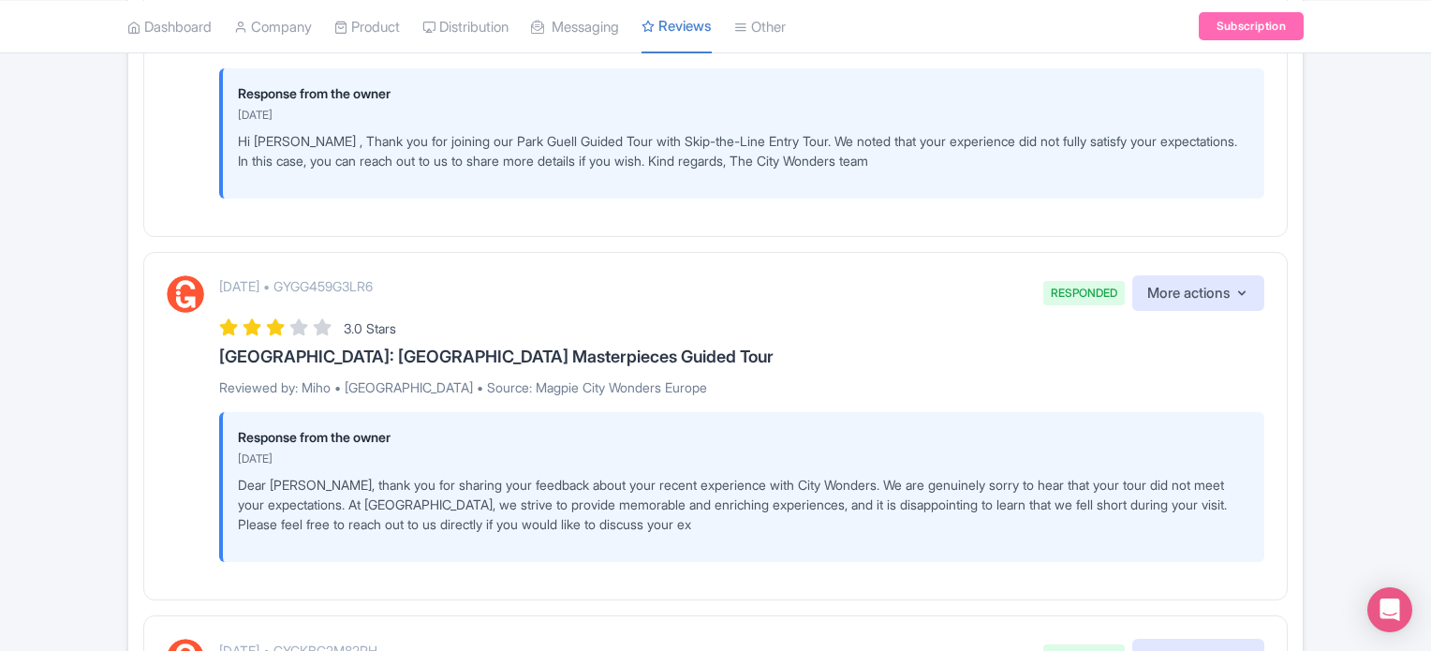
click at [822, 336] on div "August 14, 2025 • GYGG459G3LR6 RESPONDED More actions Hide from this page Hide …" at bounding box center [741, 418] width 1045 height 287
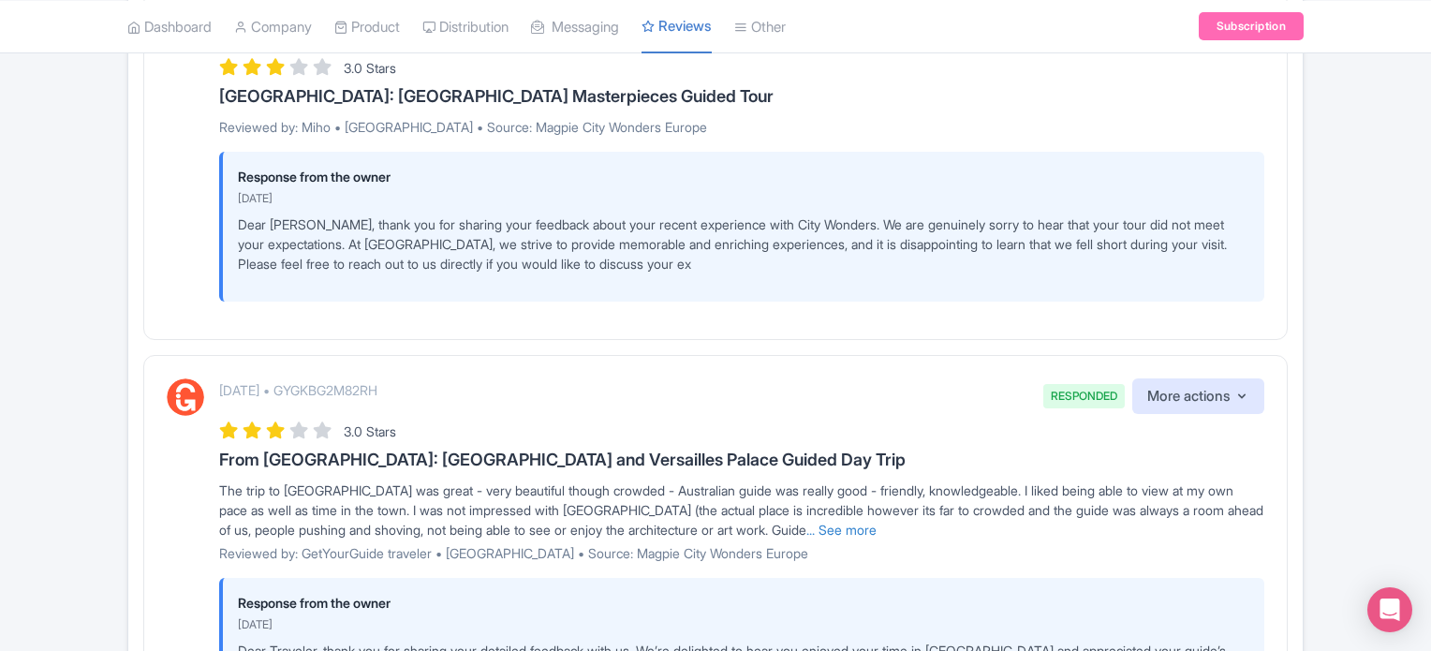
scroll to position [1124, 0]
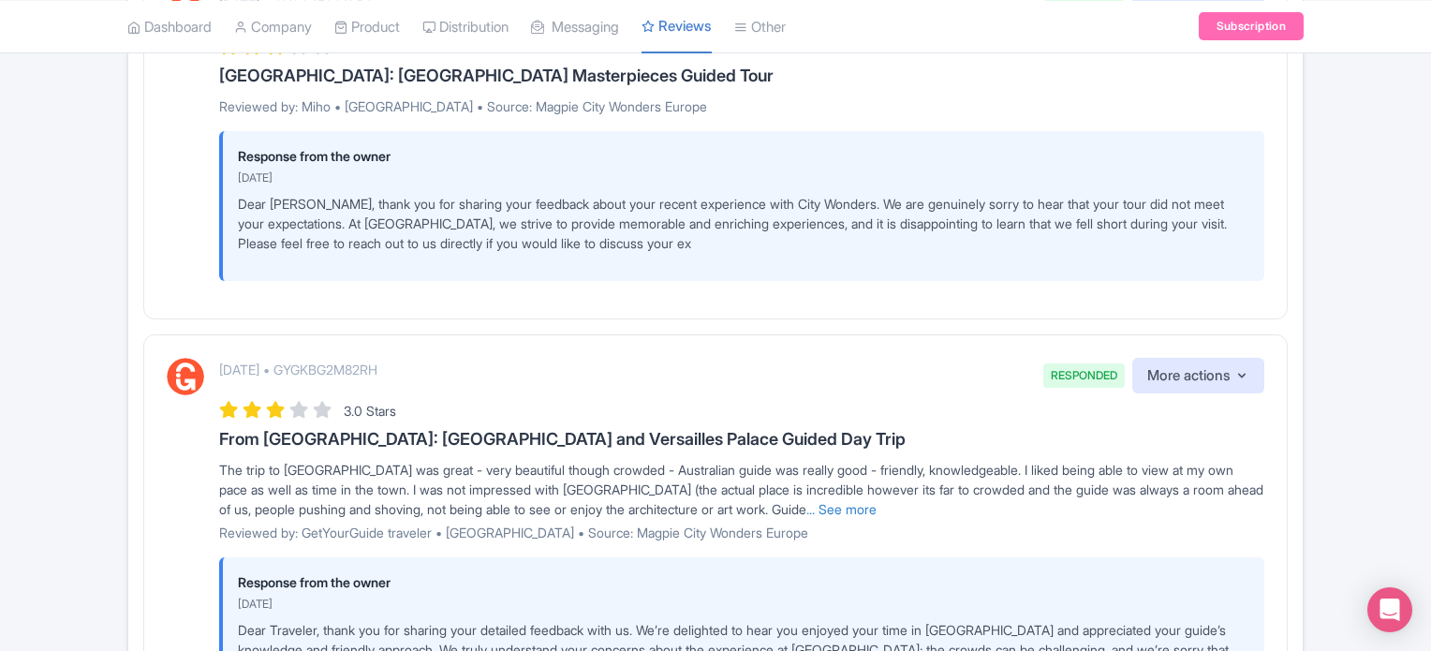
click at [831, 359] on div "August 14, 2025 • GYGKBG2M82RH RESPONDED More actions Hide from this page Hide …" at bounding box center [741, 376] width 1045 height 37
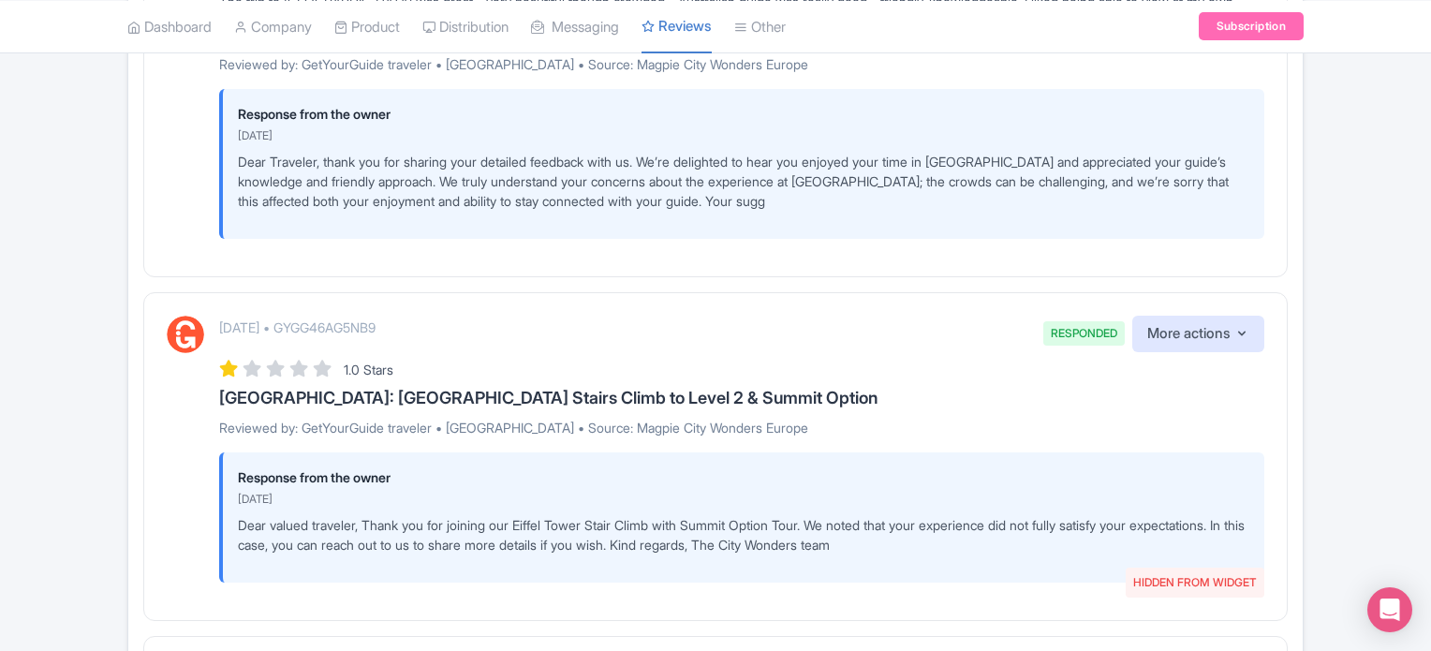
click at [834, 345] on div "August 14, 2025 • GYGG46AG5NB9 RESPONDED HIDDEN FROM WIDGET More actions Hide f…" at bounding box center [741, 334] width 1045 height 37
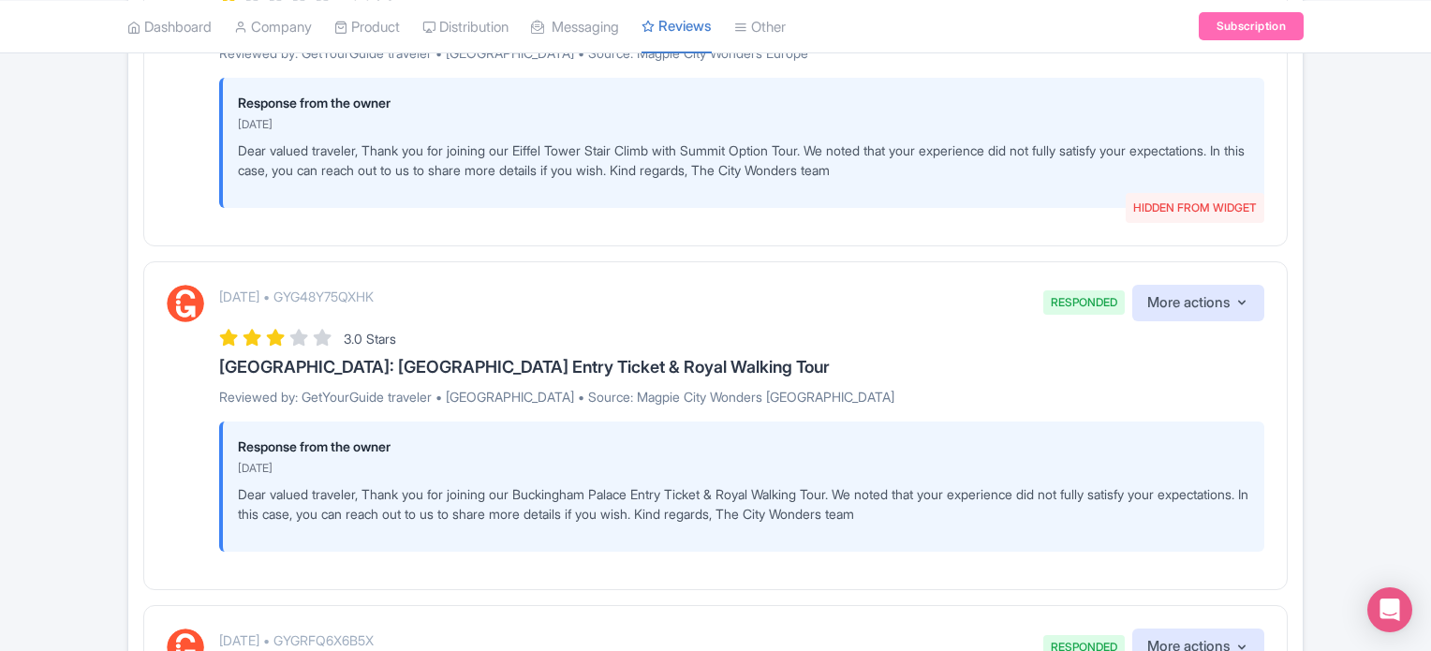
click at [846, 344] on div "3.0 Stars" at bounding box center [741, 337] width 1045 height 25
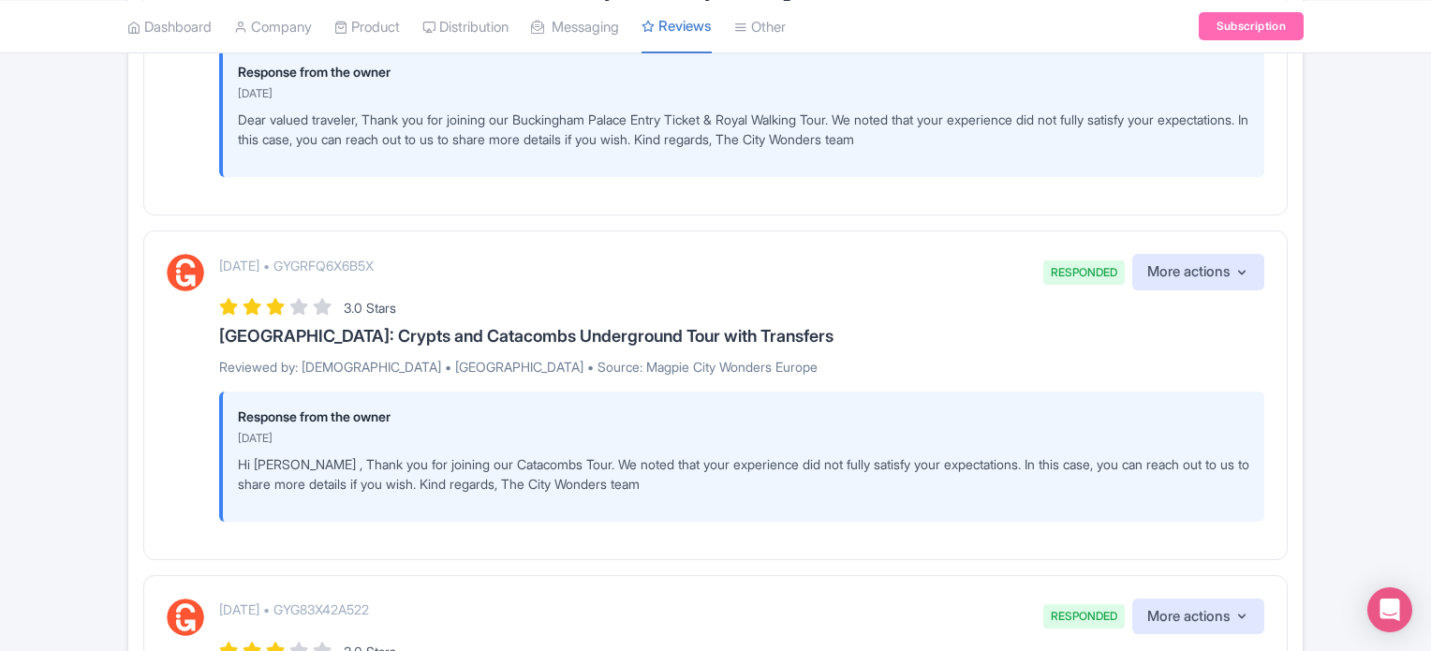
click at [828, 313] on div "3.0 Stars" at bounding box center [741, 306] width 1045 height 25
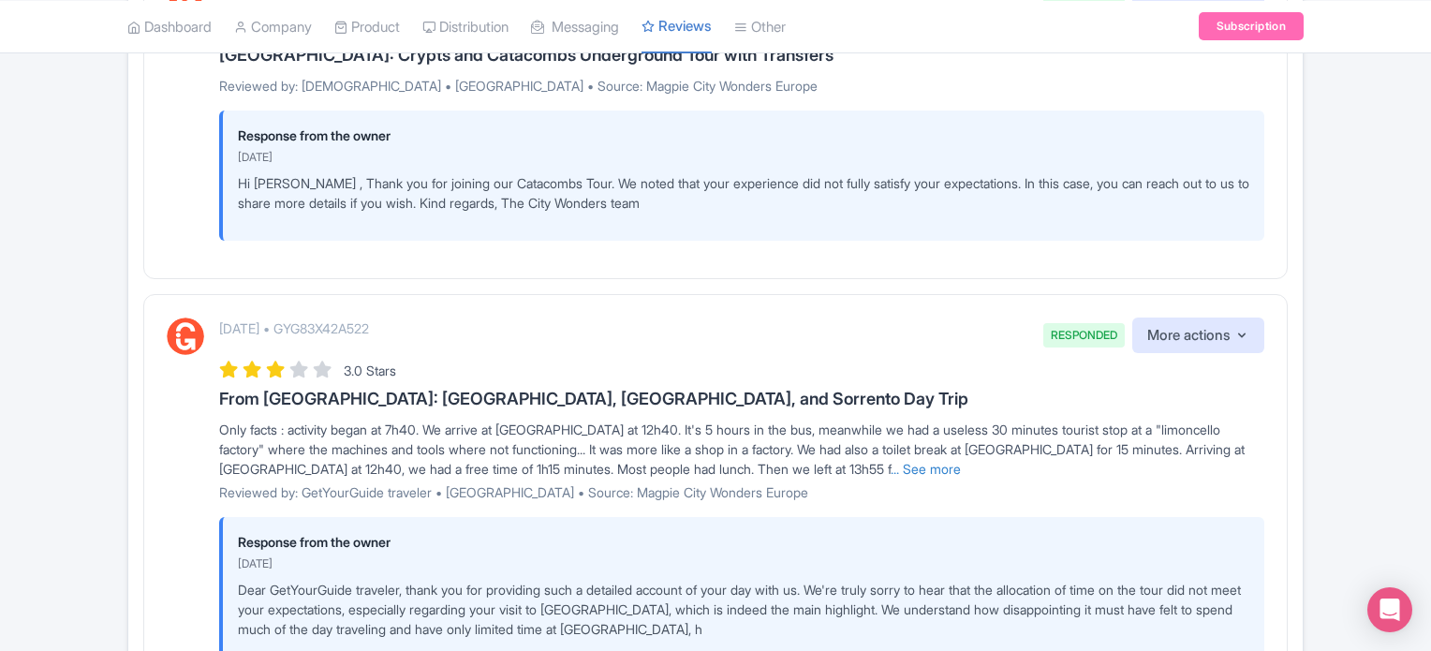
click at [848, 325] on div "August 14, 2025 • GYG83X42A522 RESPONDED More actions Hide from this page Hide …" at bounding box center [741, 336] width 1045 height 37
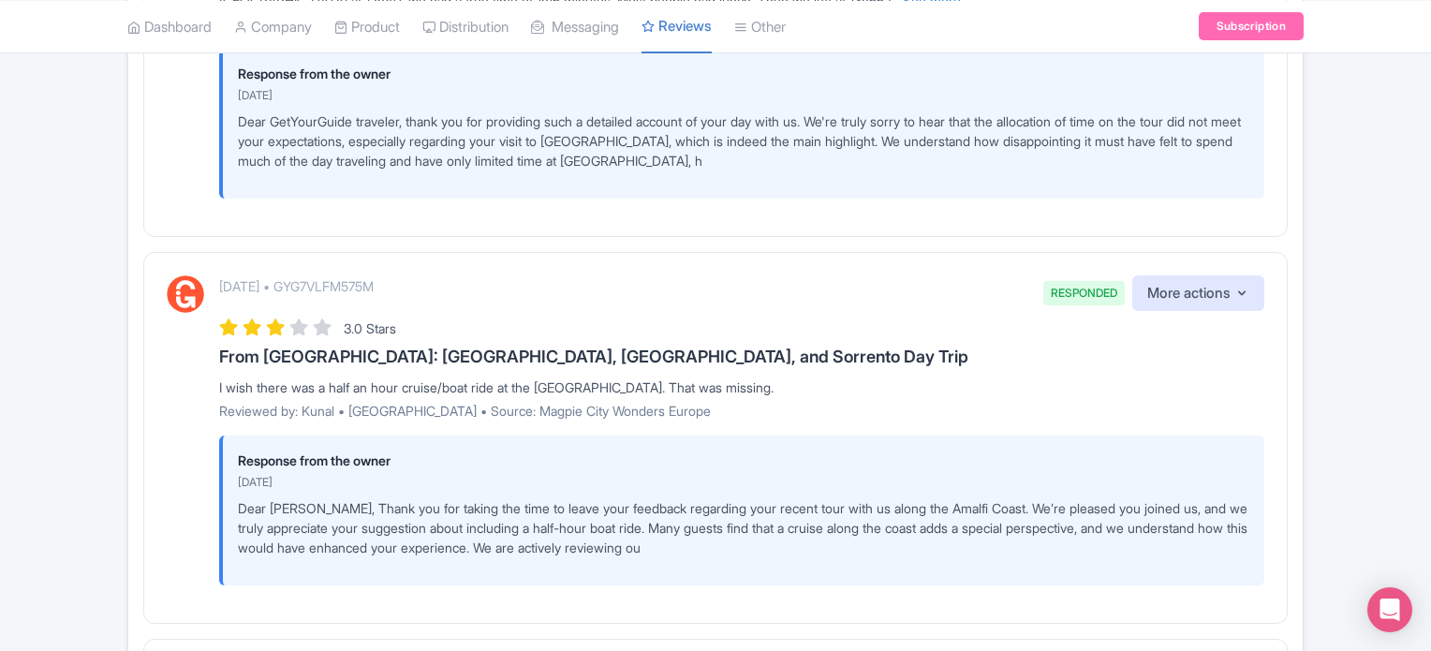
click at [834, 329] on div "3.0 Stars" at bounding box center [741, 327] width 1045 height 25
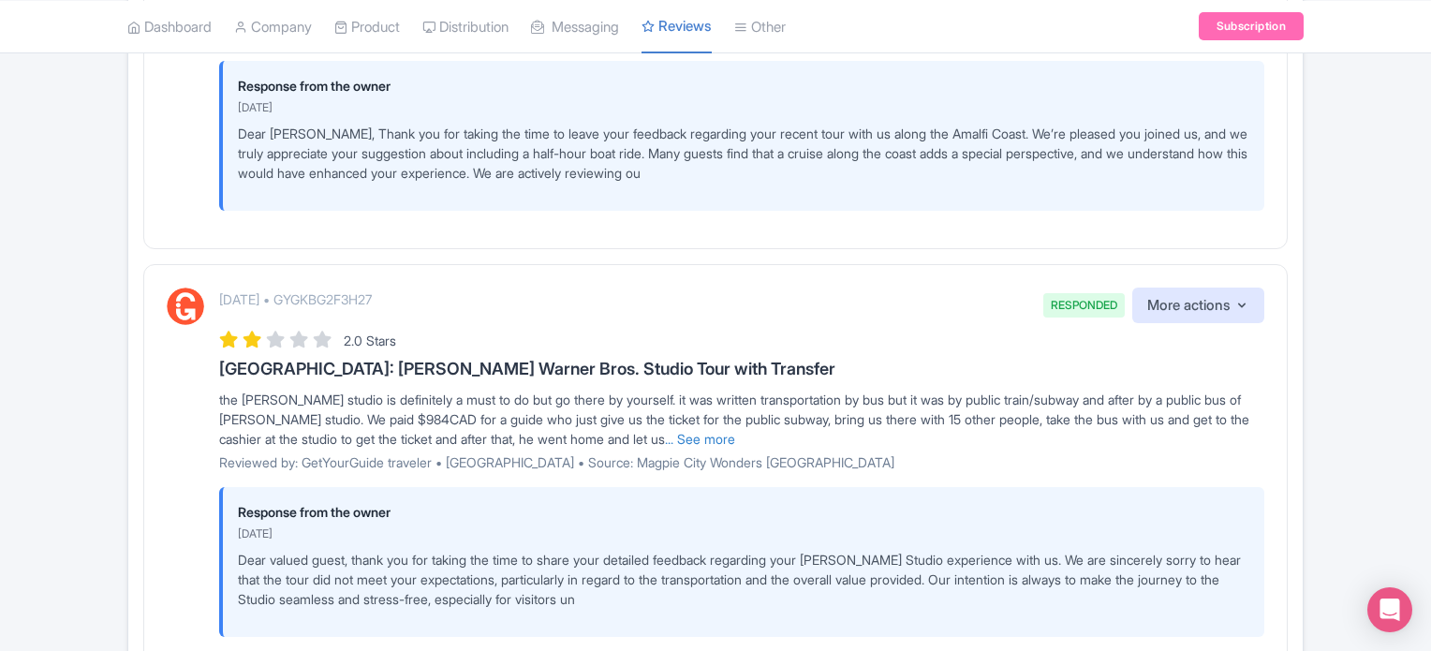
click at [829, 310] on div "August 14, 2025 • GYGKBG2F3H27 RESPONDED More actions Hide from this page Hide …" at bounding box center [741, 306] width 1045 height 37
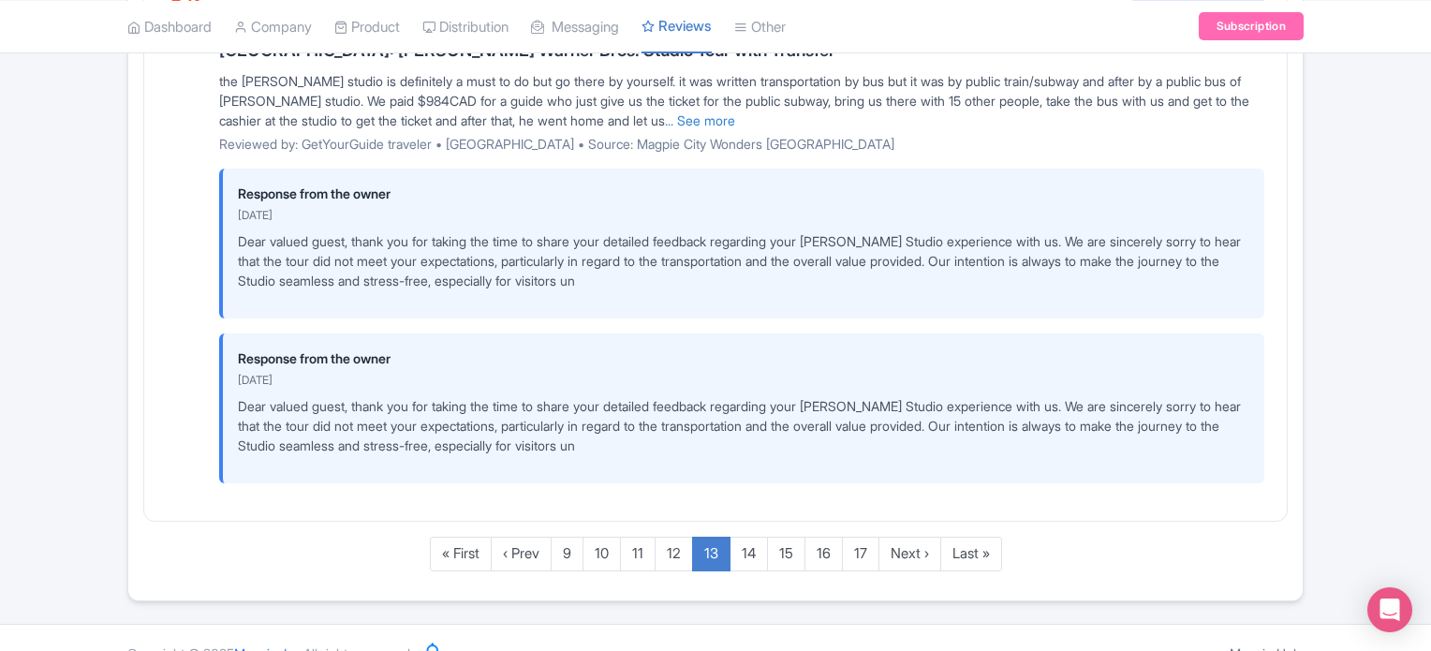
scroll to position [3808, 0]
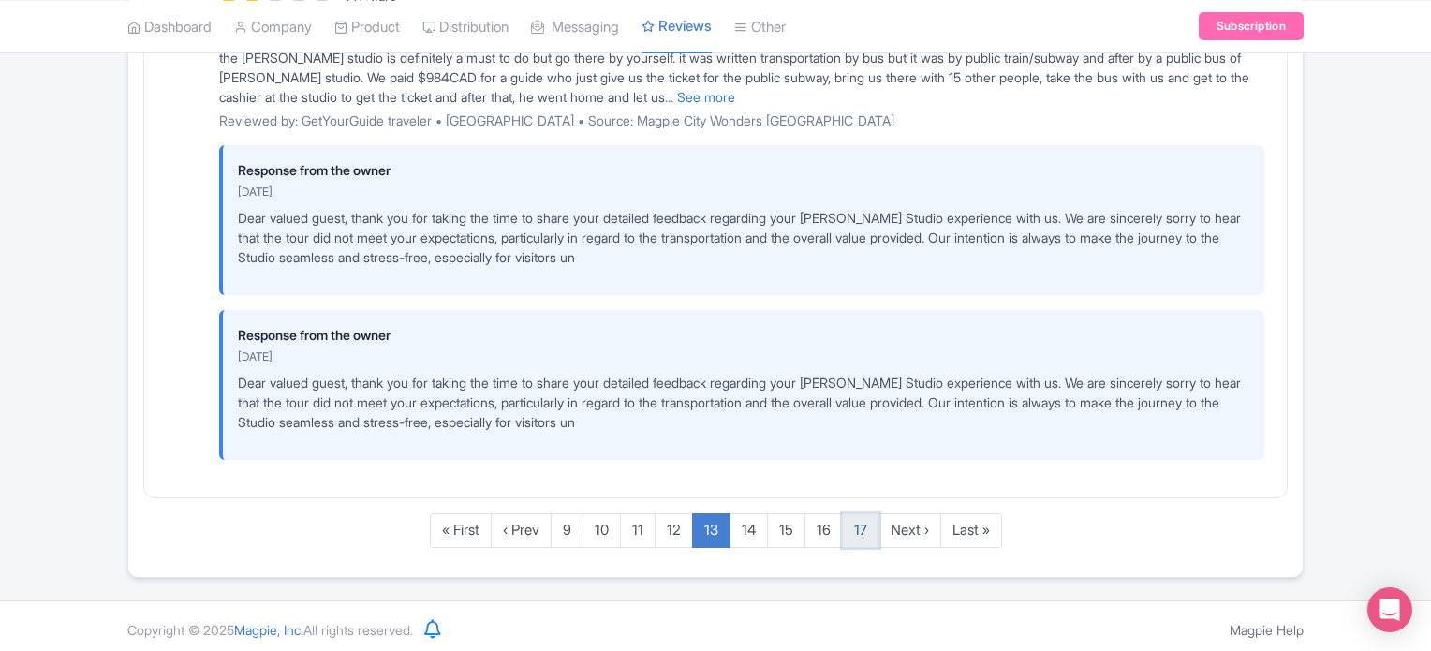
click at [855, 524] on link "17" at bounding box center [860, 530] width 37 height 35
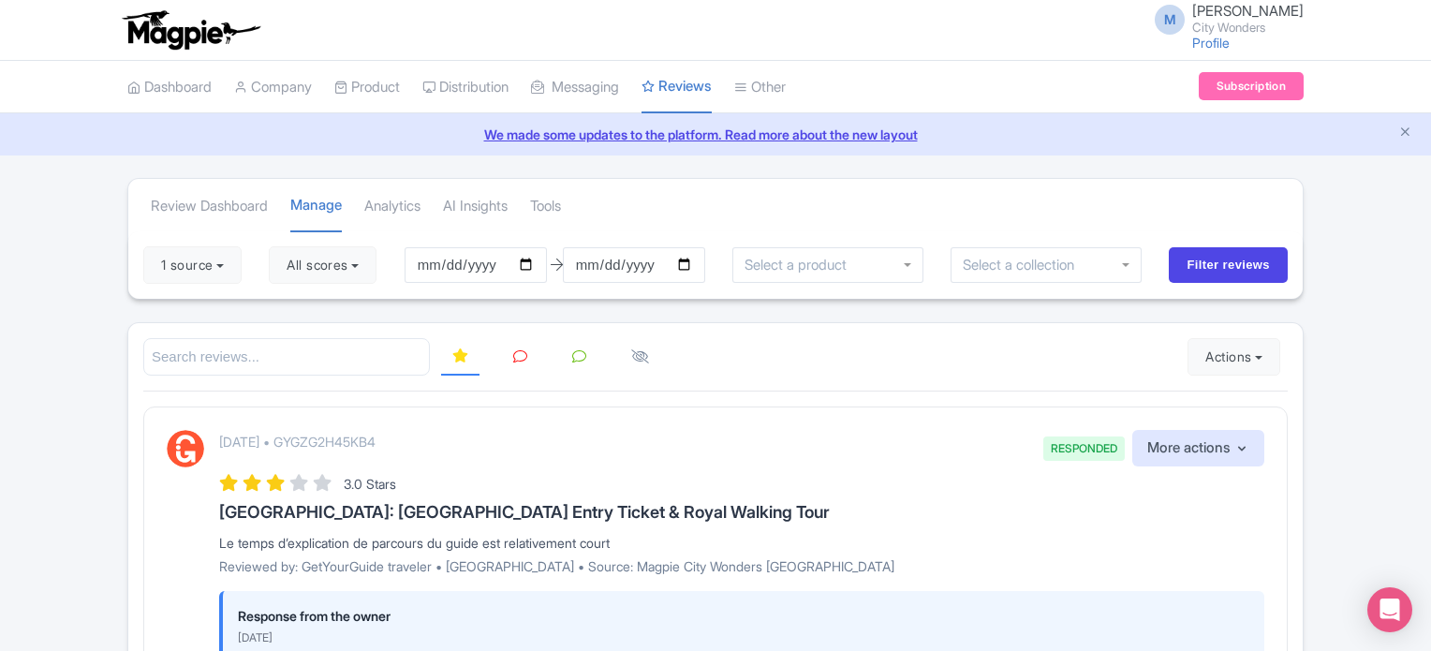
click at [573, 359] on icon at bounding box center [579, 356] width 14 height 14
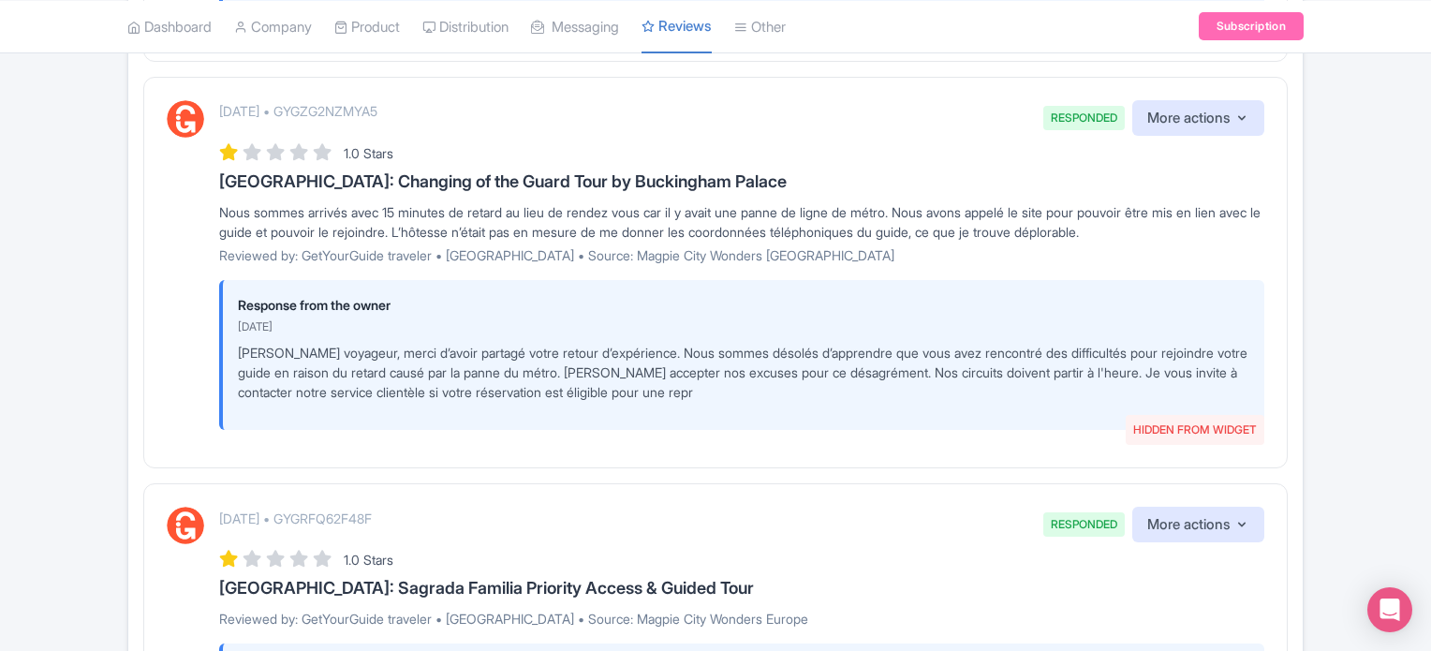
scroll to position [3686, 0]
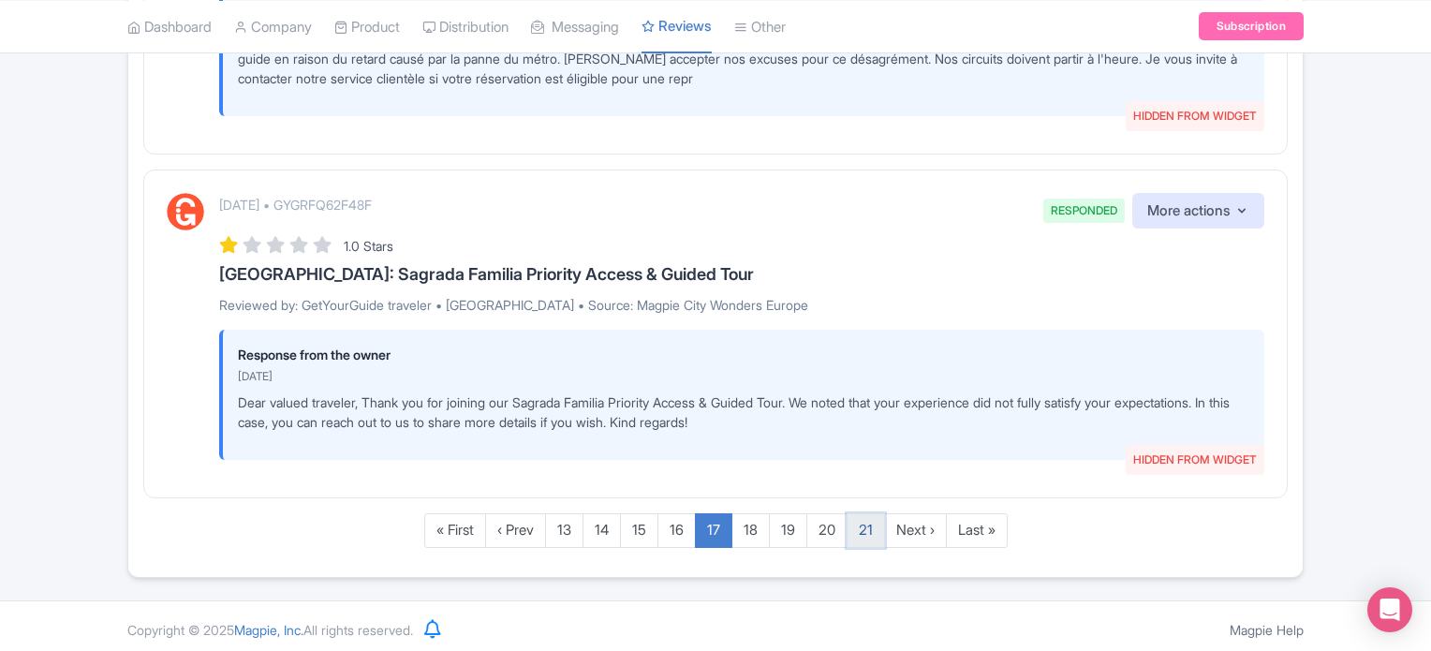
click at [869, 531] on link "21" at bounding box center [866, 530] width 38 height 35
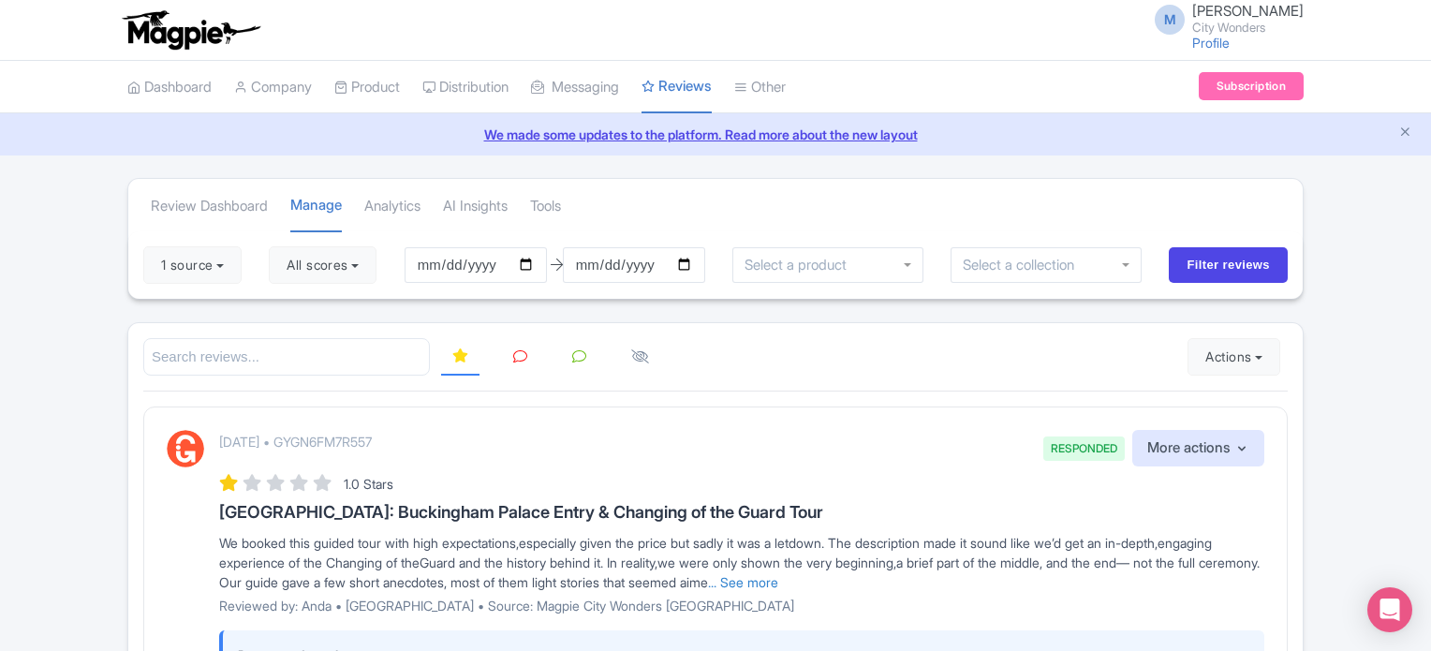
click at [565, 350] on link at bounding box center [579, 357] width 37 height 37
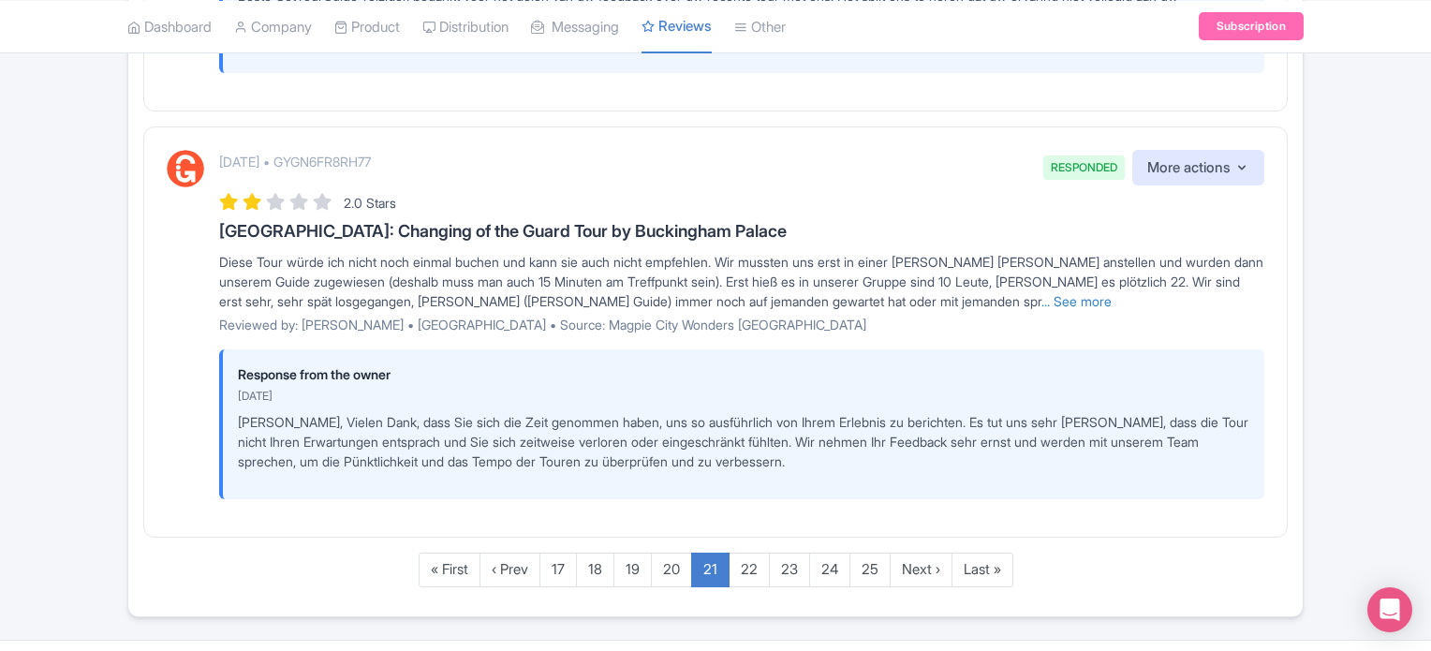
scroll to position [3773, 0]
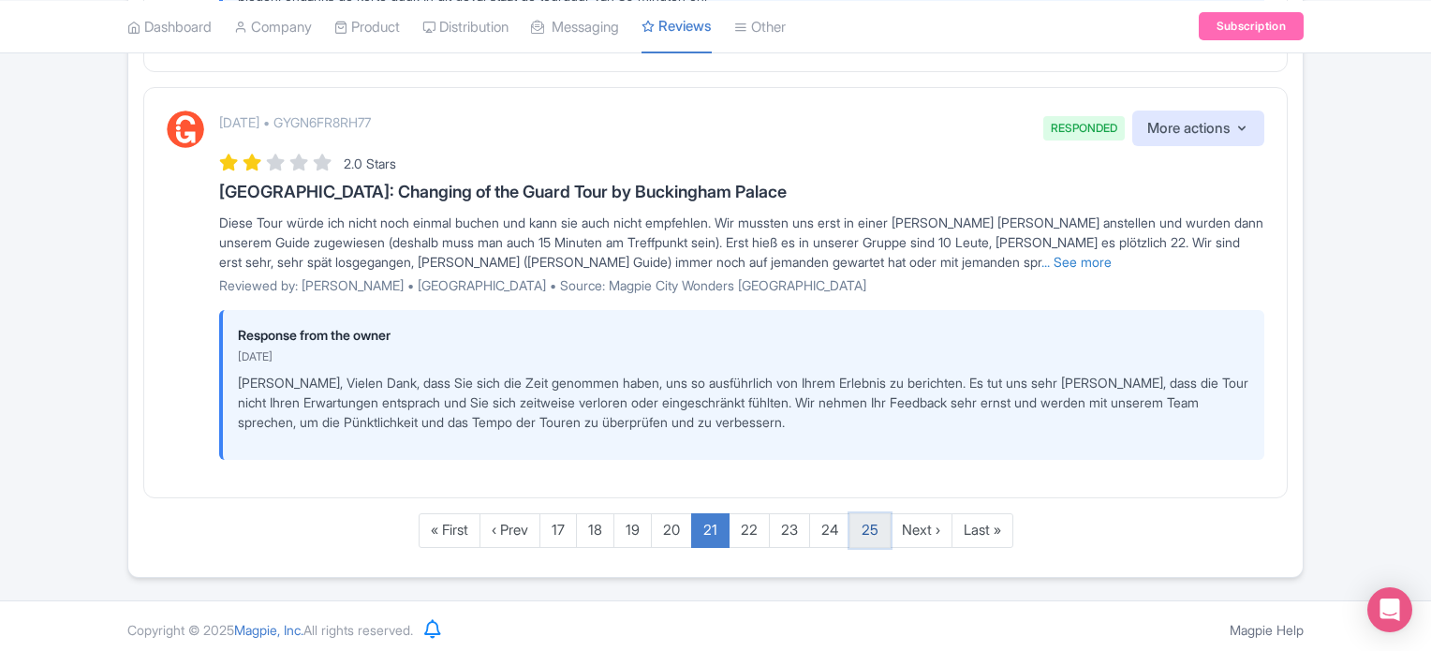
click at [867, 527] on link "25" at bounding box center [870, 530] width 41 height 35
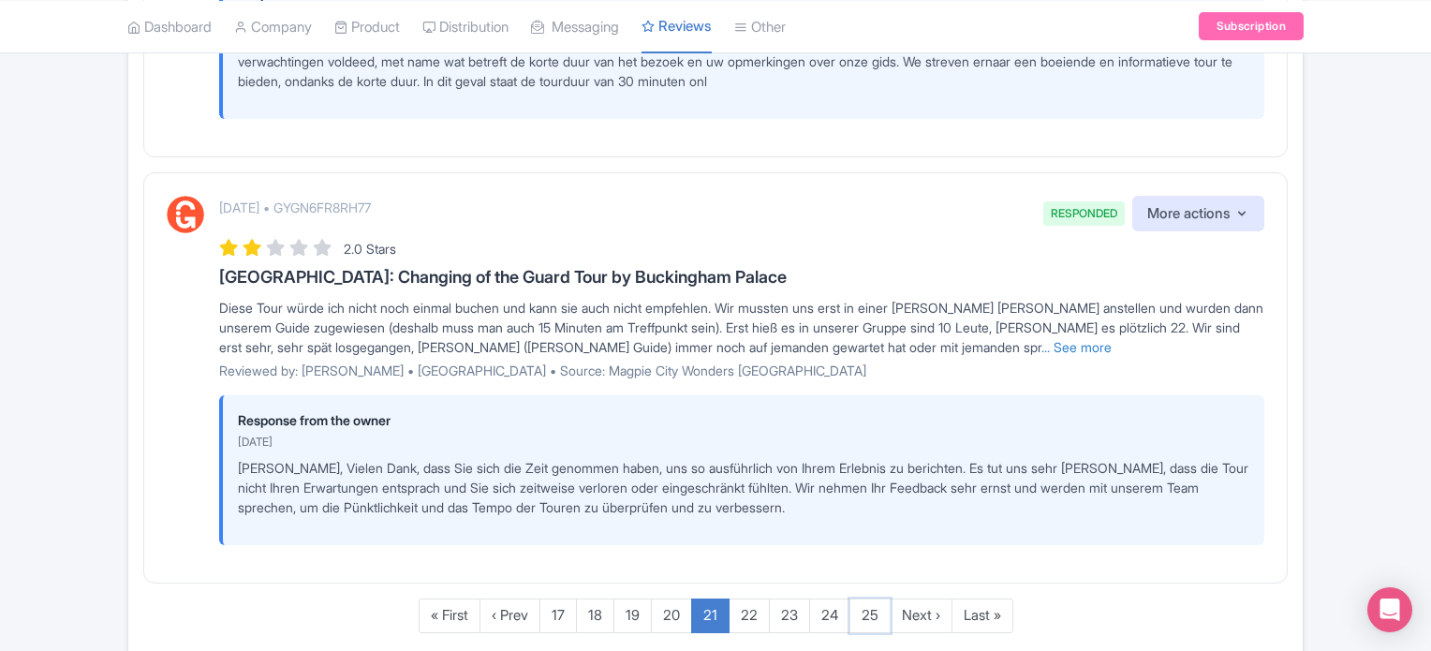
scroll to position [3361, 0]
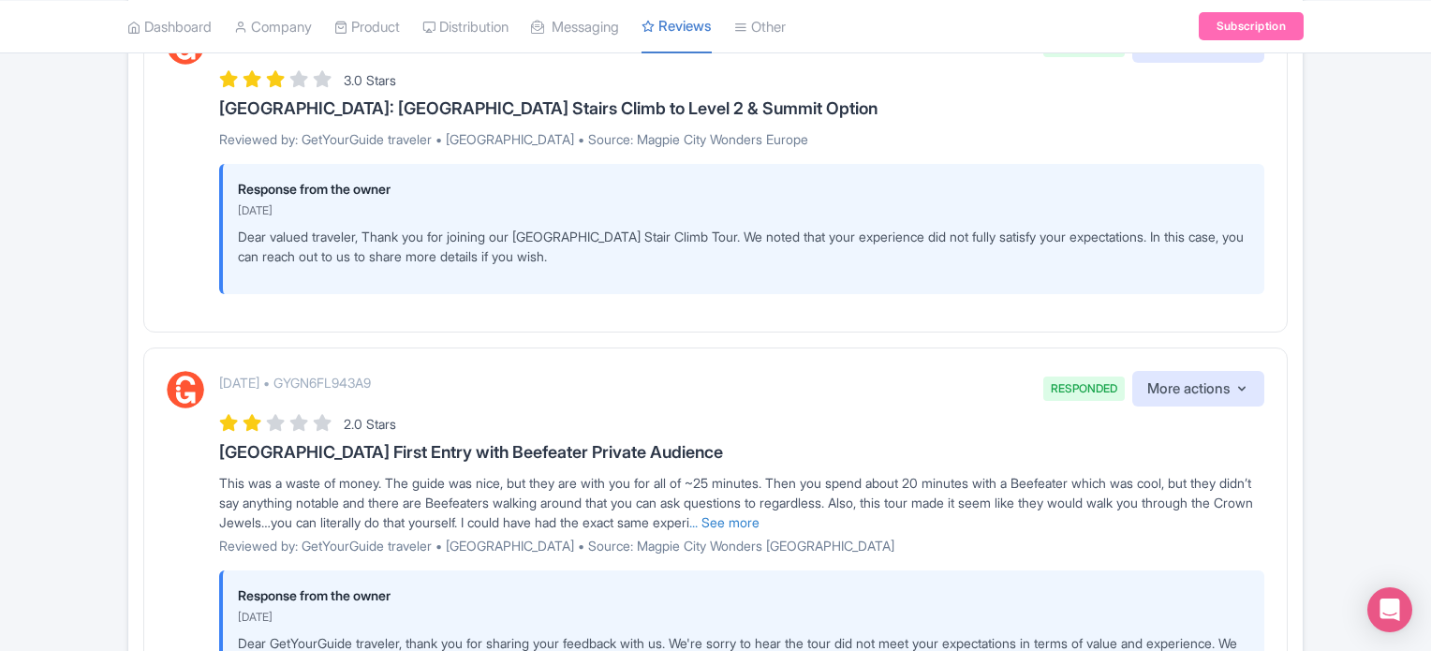
scroll to position [3910, 0]
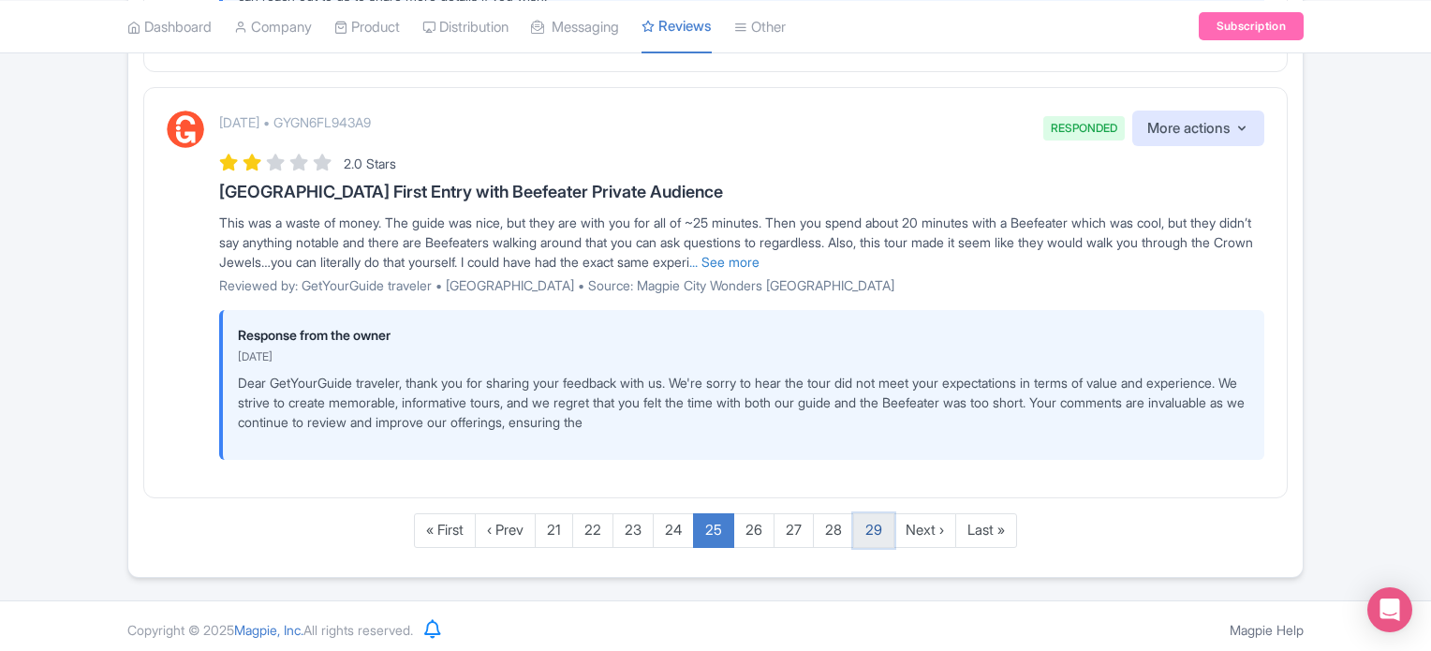
click at [866, 527] on link "29" at bounding box center [873, 530] width 41 height 35
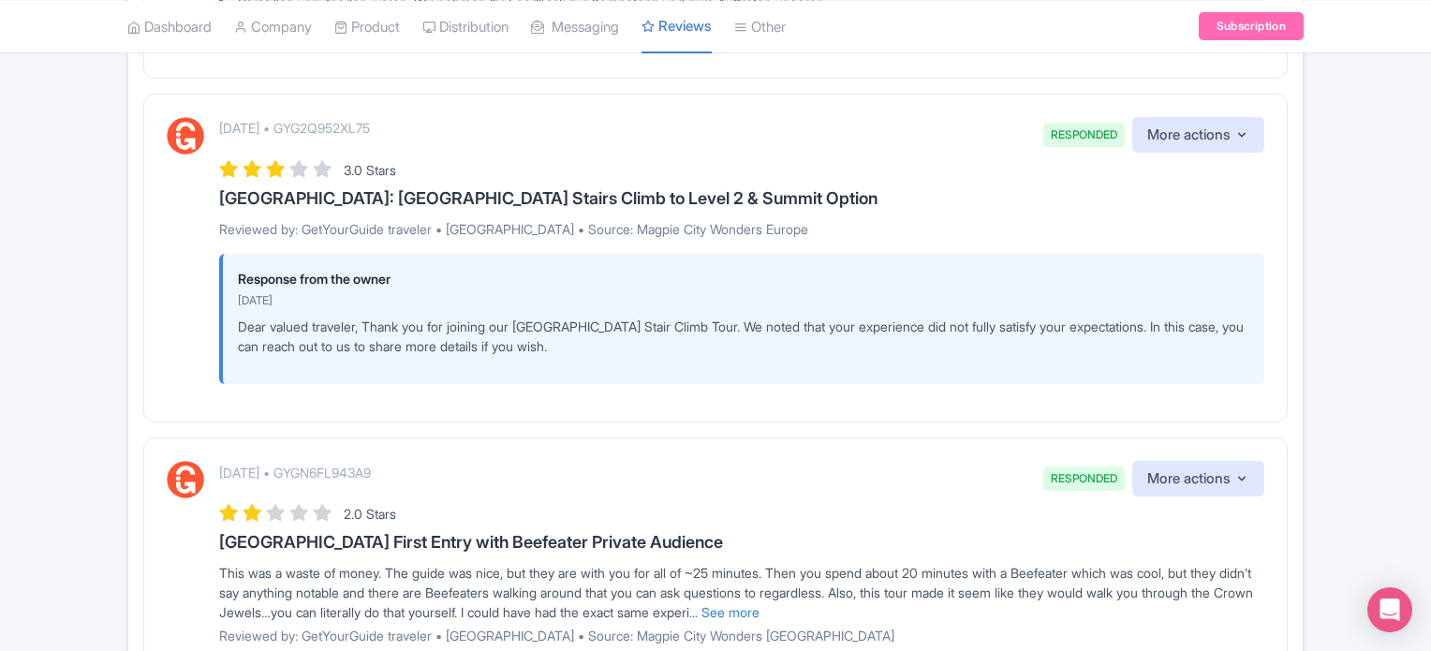
scroll to position [3898, 0]
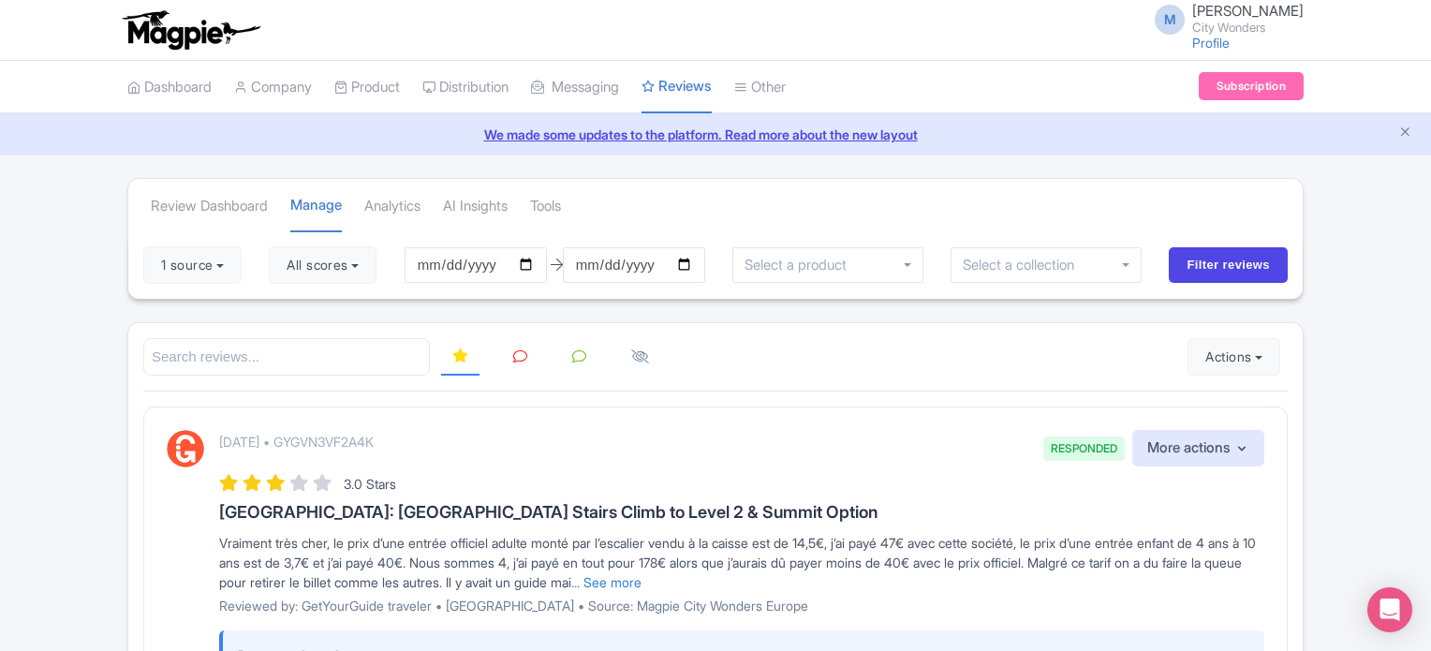
click at [573, 347] on link at bounding box center [579, 357] width 37 height 37
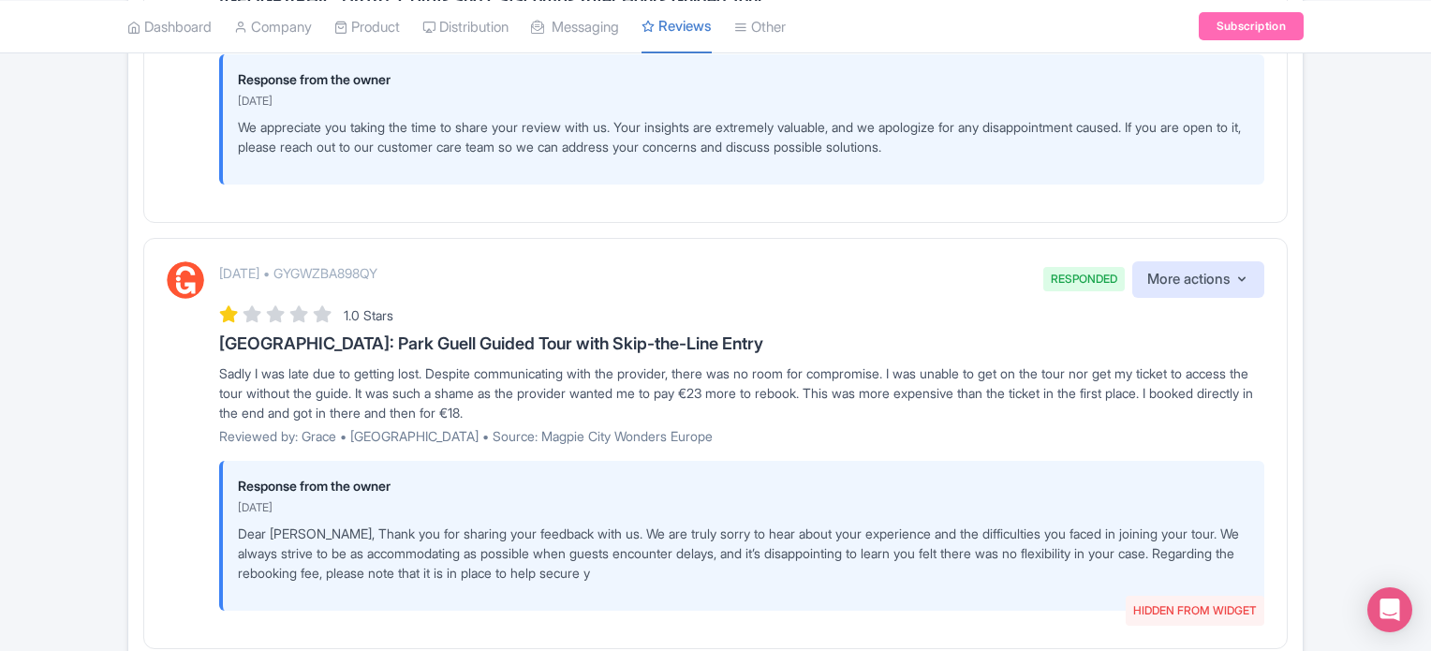
scroll to position [2061, 0]
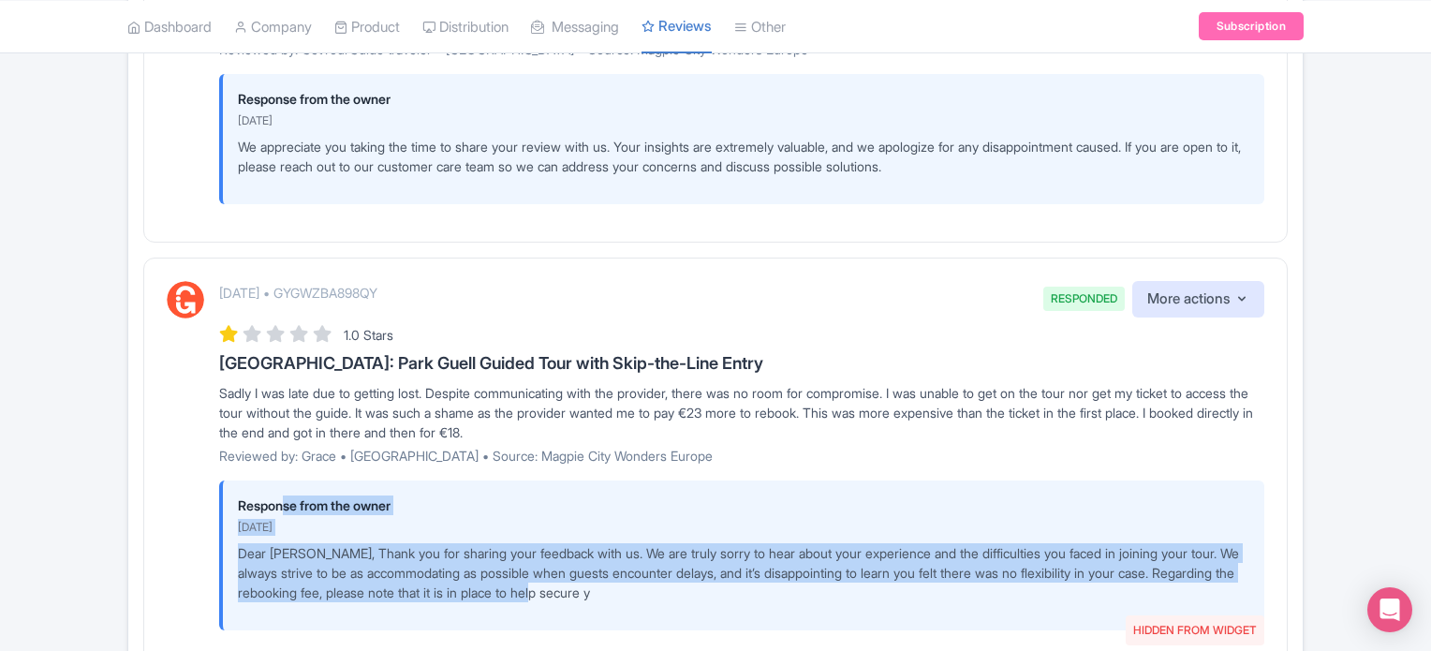
drag, startPoint x: 281, startPoint y: 501, endPoint x: 689, endPoint y: 598, distance: 419.7
click at [689, 598] on div "Response from the owner August 23, 2025 Dear Grace, Thank you for sharing your …" at bounding box center [741, 556] width 1045 height 150
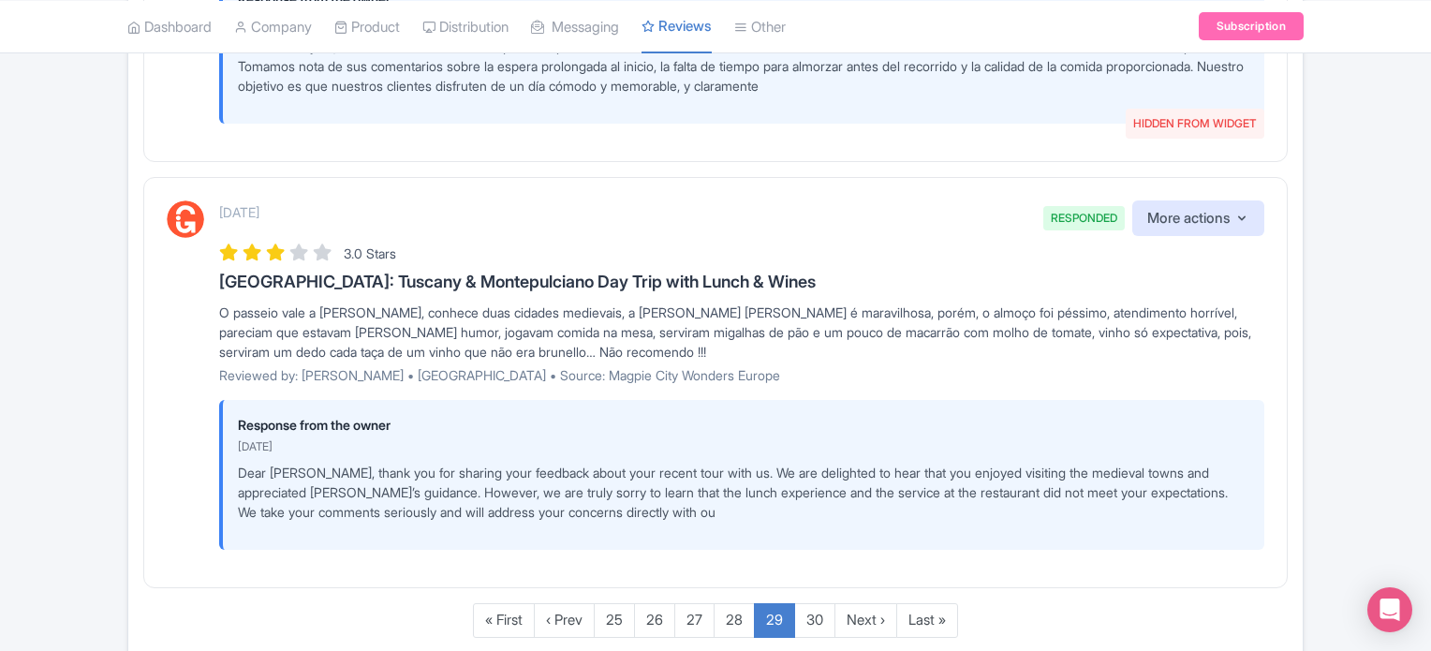
scroll to position [3898, 0]
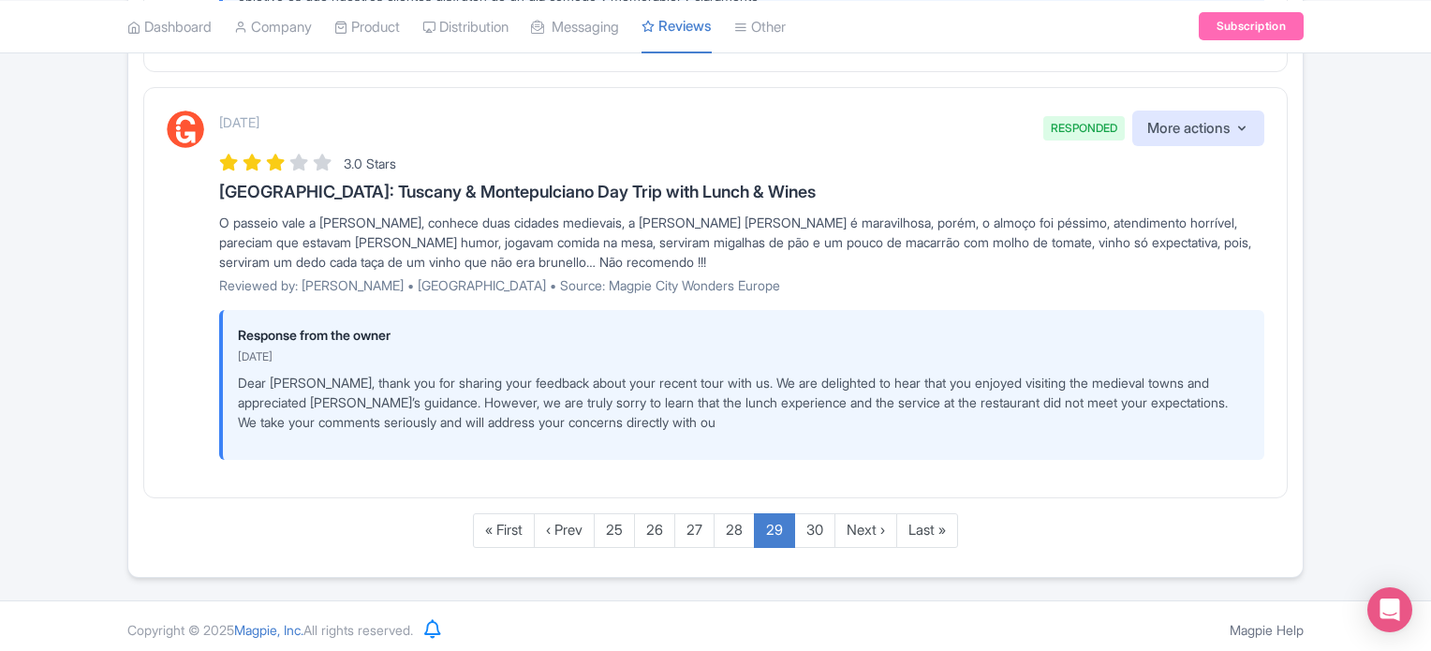
drag, startPoint x: 546, startPoint y: 370, endPoint x: 384, endPoint y: 344, distance: 164.2
click at [372, 358] on div "Response from the owner June 20, 2025 Dear Douglas, thank you for sharing your …" at bounding box center [741, 385] width 1045 height 150
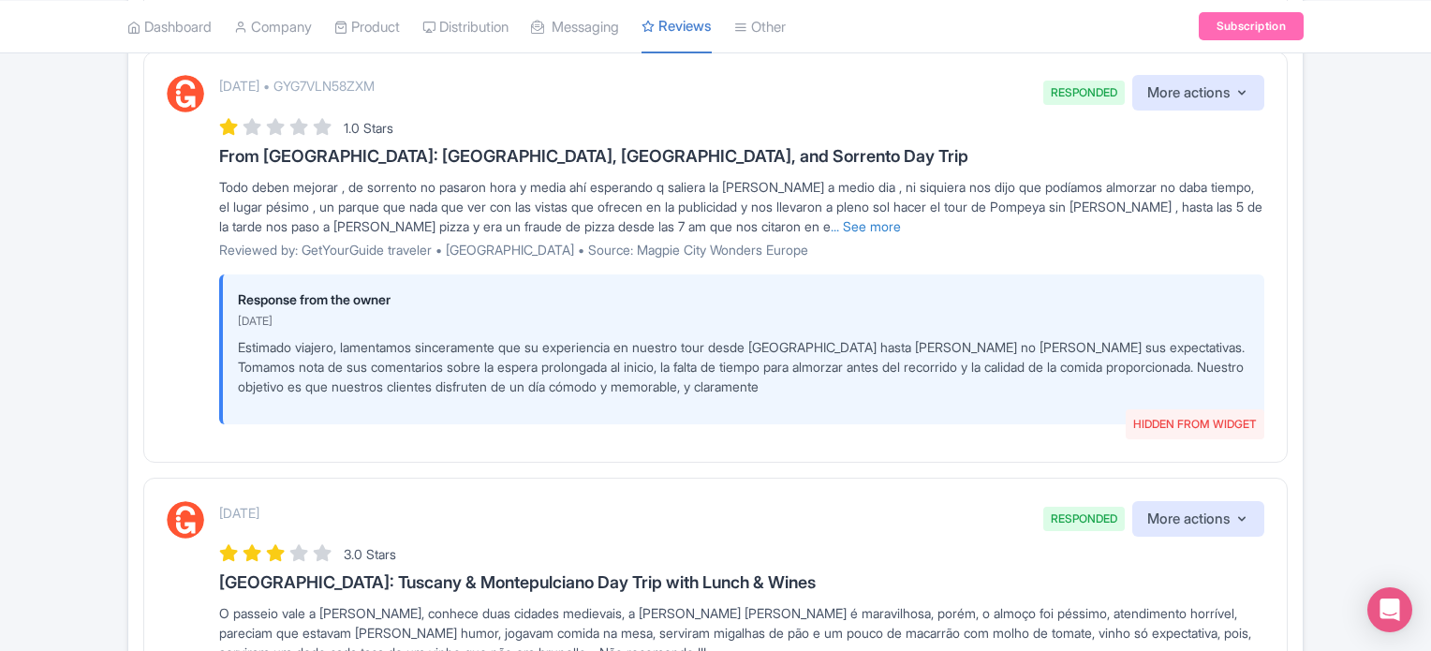
scroll to position [3430, 0]
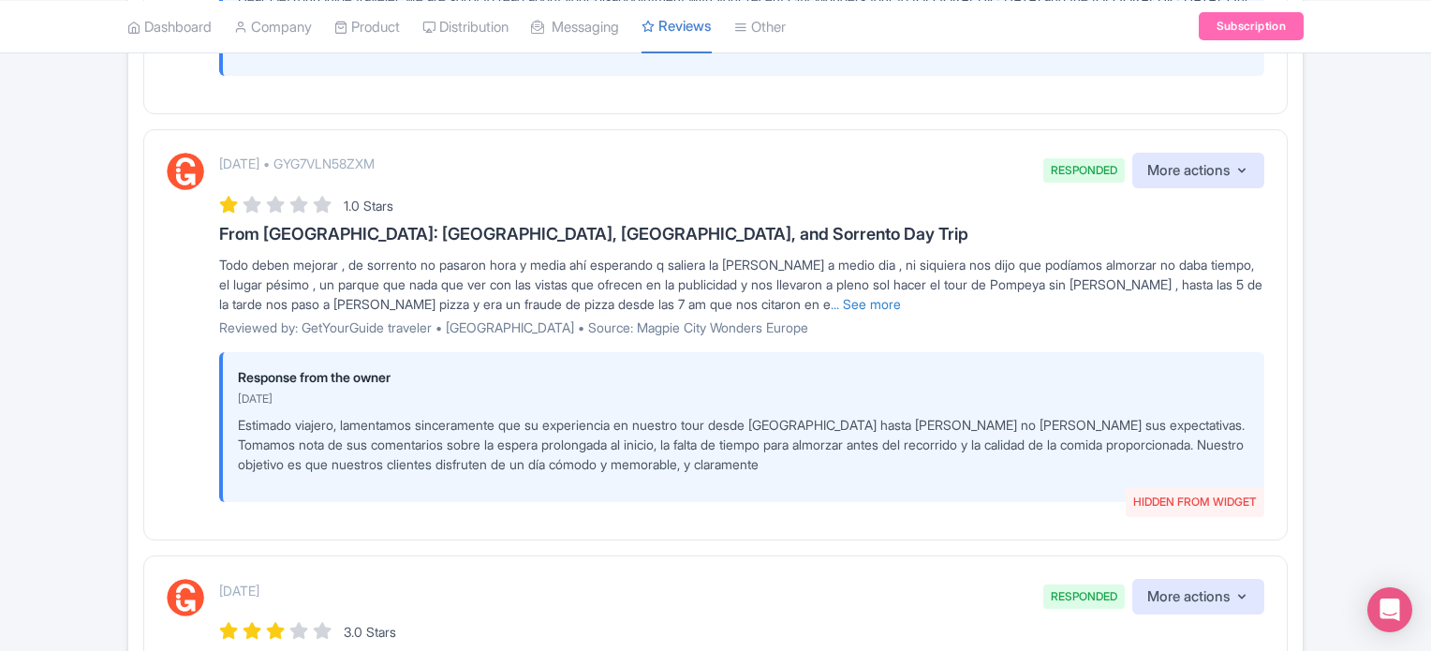
drag, startPoint x: 558, startPoint y: 386, endPoint x: 362, endPoint y: 378, distance: 196.9
click at [367, 383] on div "Response from the owner July 09, 2025 Estimado viajero, lamentamos sinceramente…" at bounding box center [741, 427] width 1045 height 150
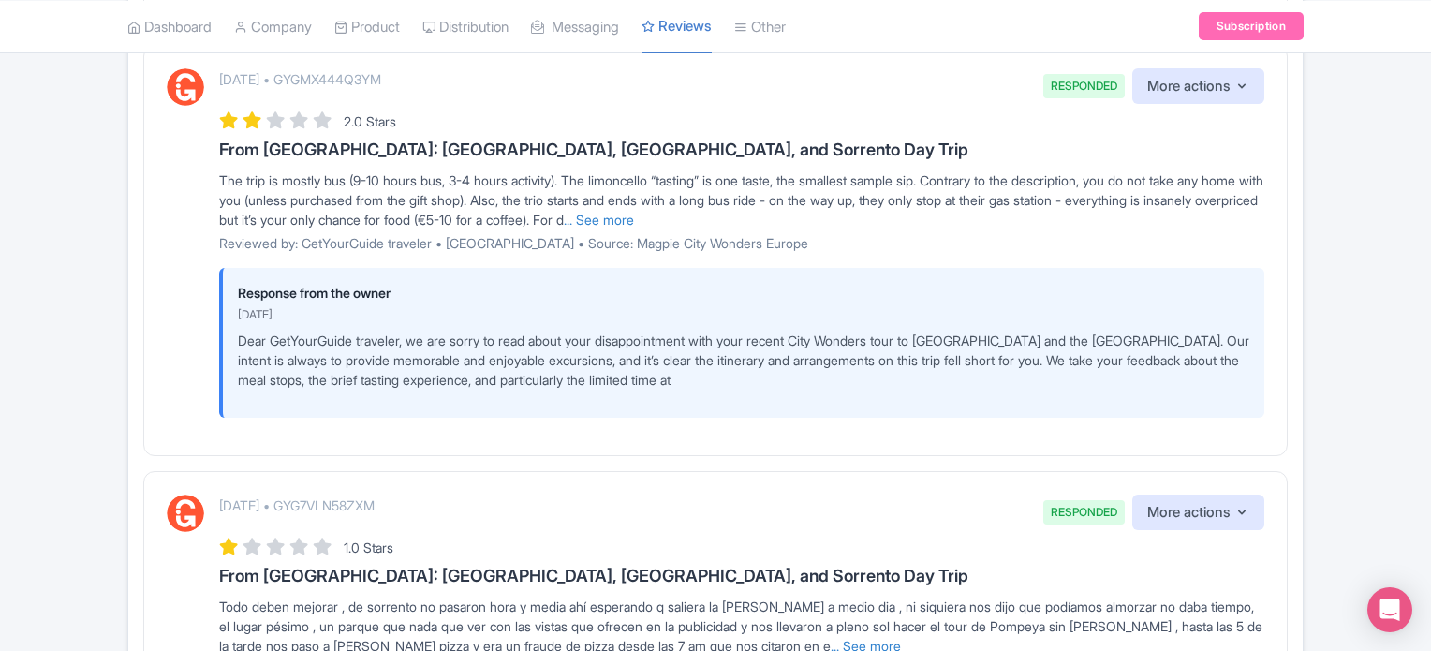
scroll to position [3055, 0]
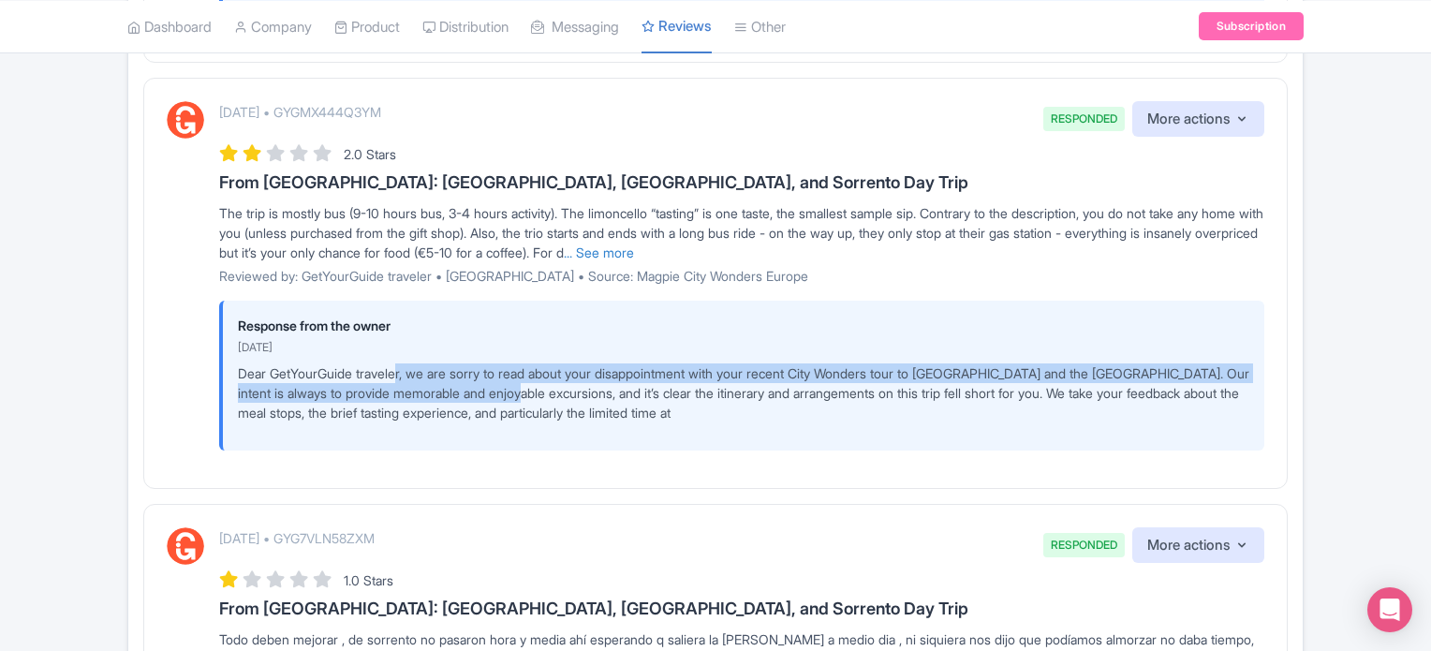
drag, startPoint x: 580, startPoint y: 393, endPoint x: 400, endPoint y: 351, distance: 184.5
click at [400, 351] on div "Response from the owner July 09, 2025 Dear GetYourGuide traveler, we are sorry …" at bounding box center [741, 376] width 1045 height 150
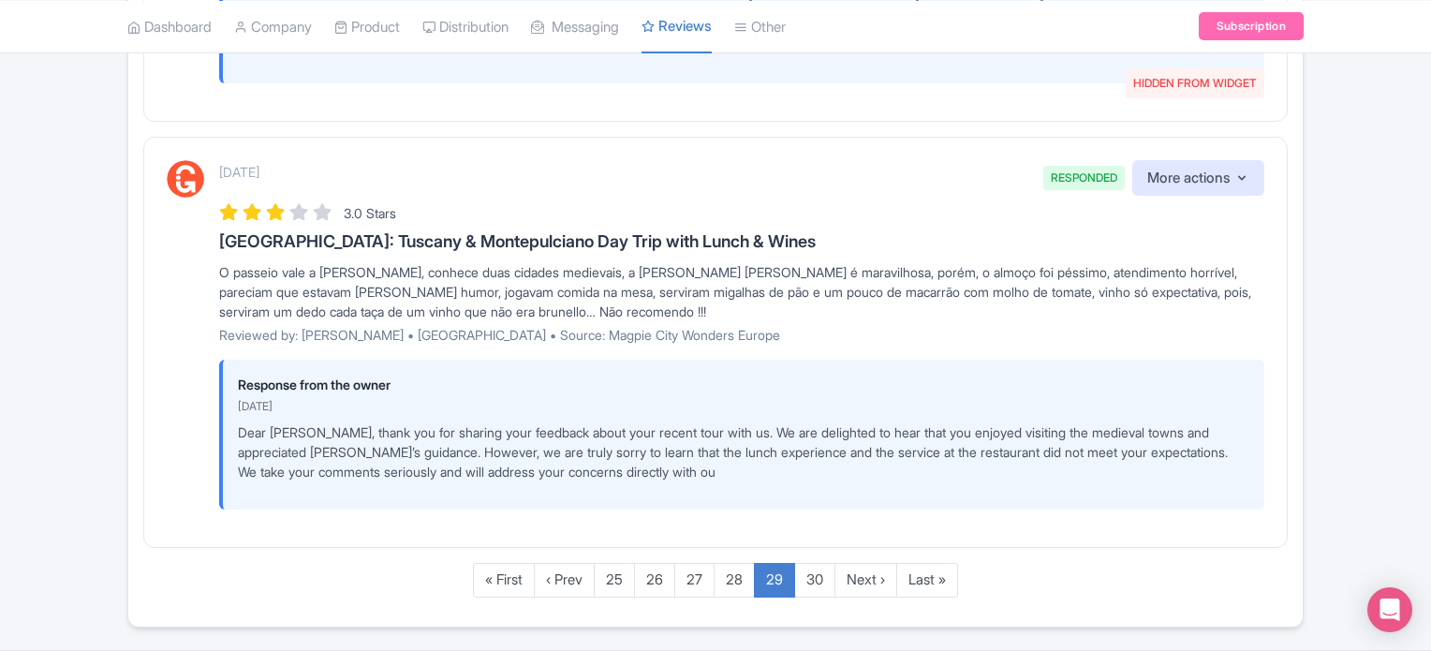
scroll to position [3898, 0]
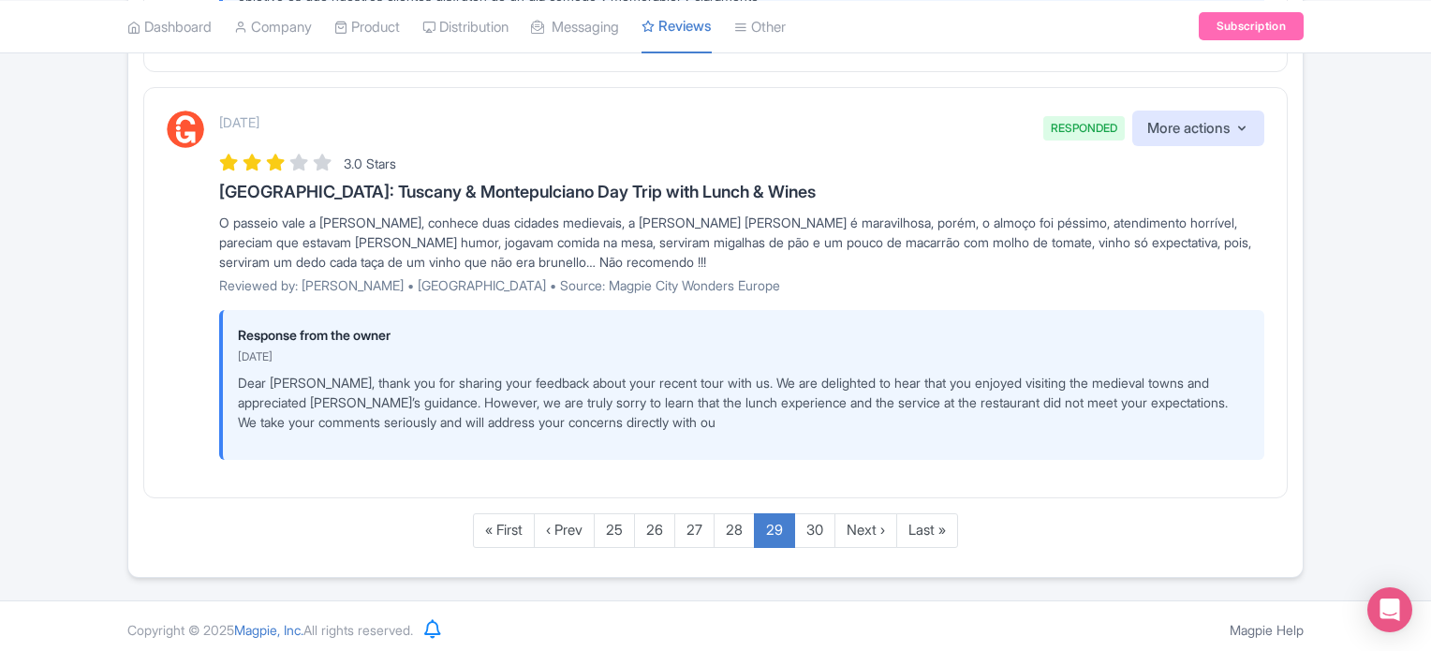
click at [369, 526] on ul "« First ‹ Prev 25 26 27 28 29 30 Next › Last »" at bounding box center [715, 530] width 1145 height 35
click at [503, 523] on link "« First" at bounding box center [504, 530] width 62 height 35
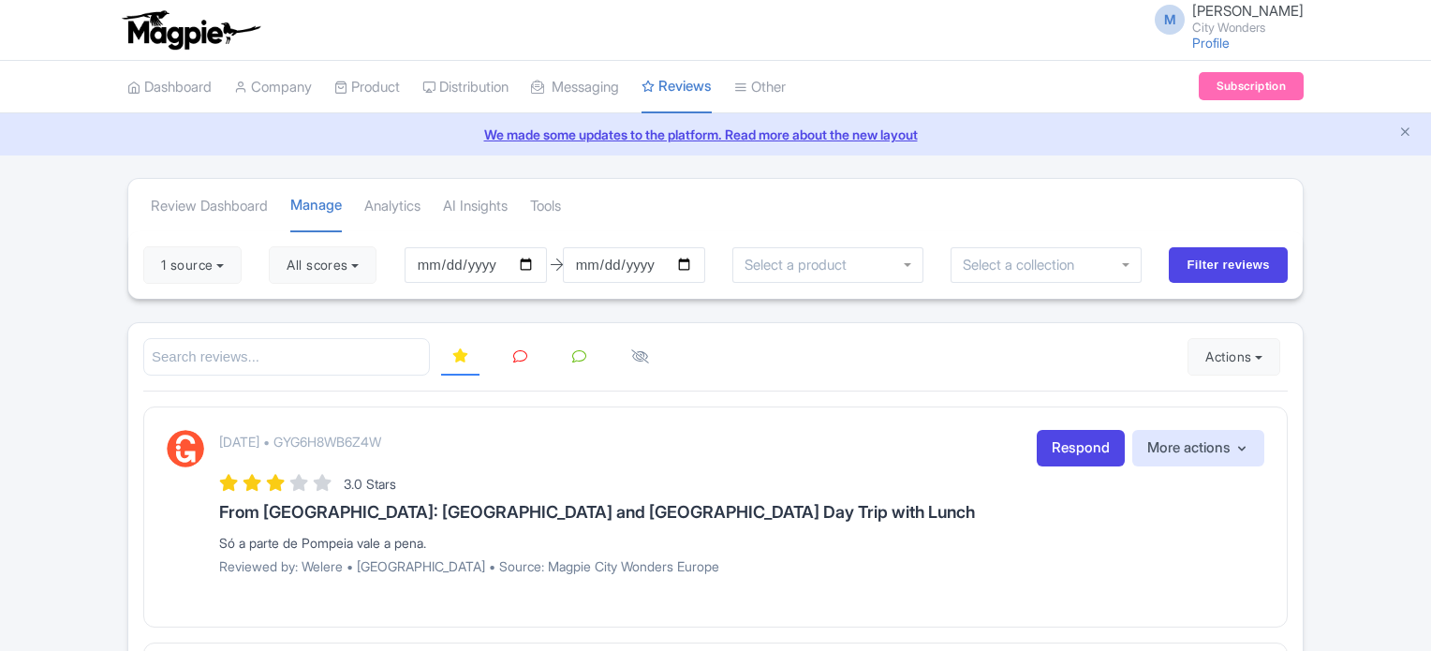
scroll to position [94, 0]
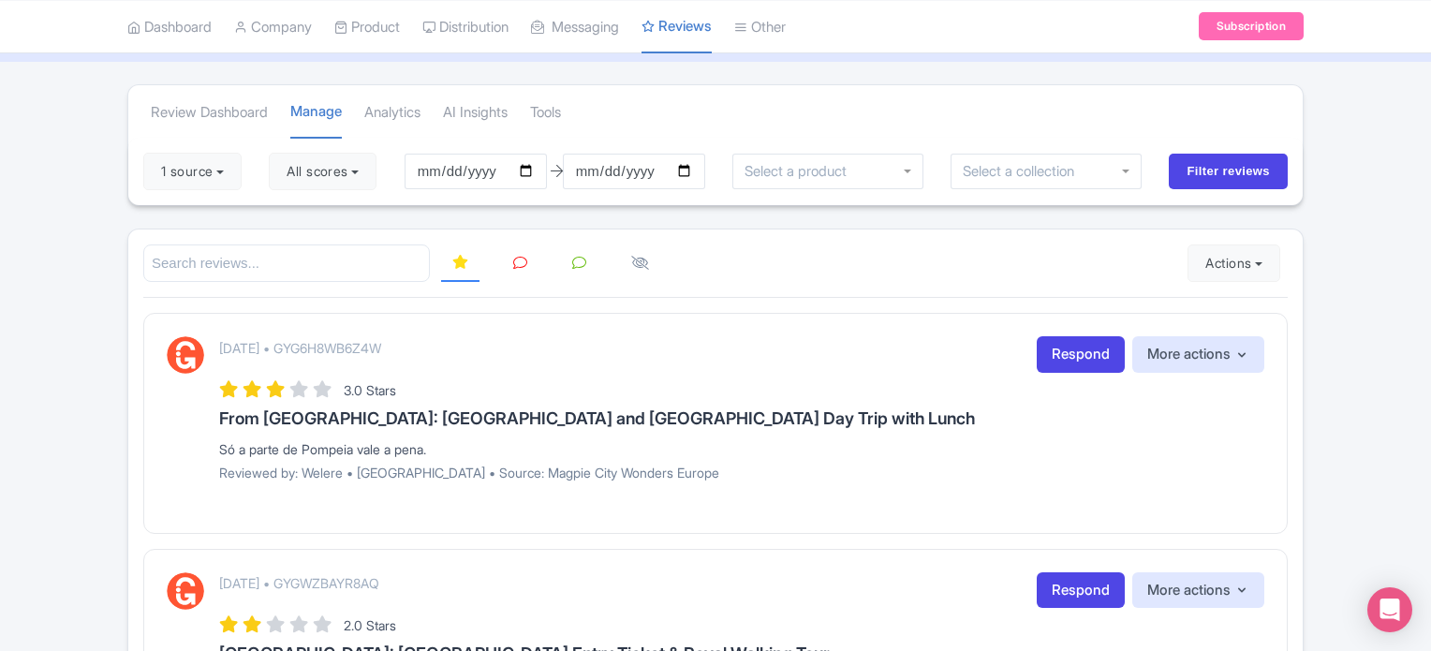
click at [578, 262] on icon at bounding box center [579, 263] width 14 height 14
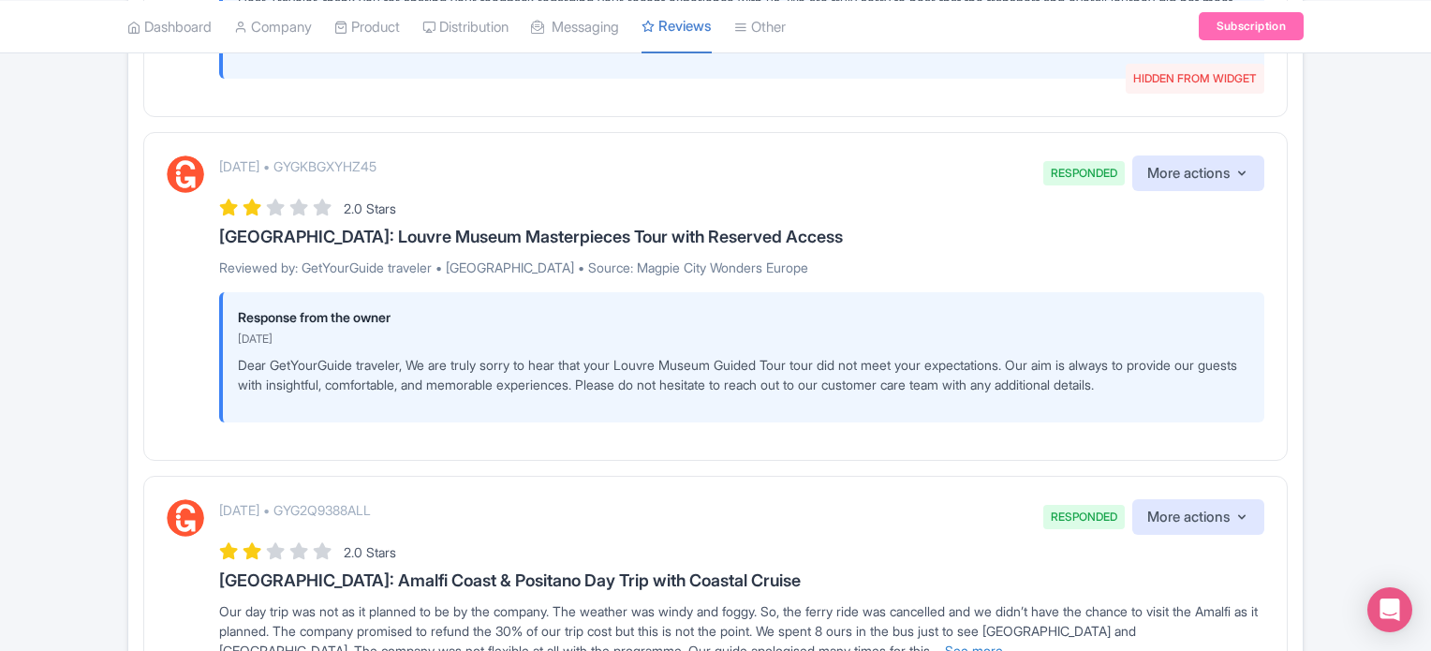
scroll to position [2998, 0]
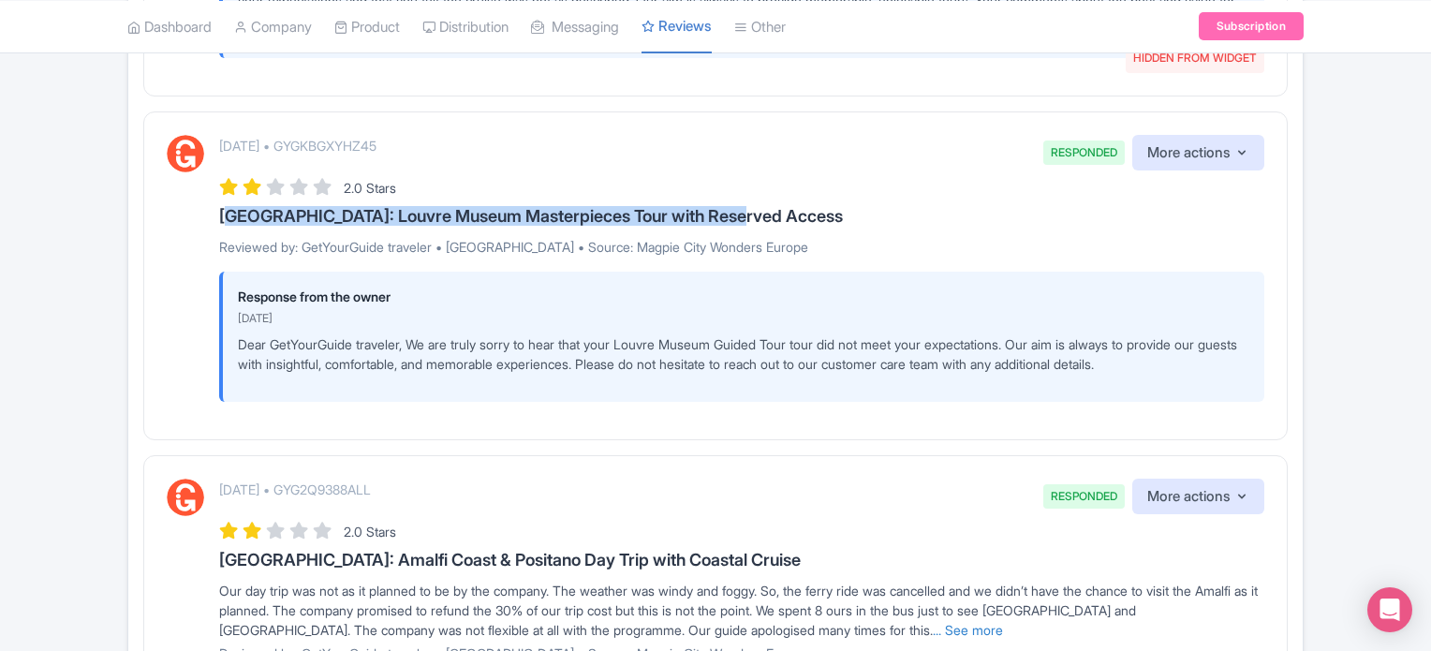
drag, startPoint x: 219, startPoint y: 227, endPoint x: 736, endPoint y: 227, distance: 517.1
click at [736, 226] on h3 "[GEOGRAPHIC_DATA]: Louvre Museum Masterpieces Tour with Reserved Access" at bounding box center [741, 216] width 1045 height 19
copy h3 "[GEOGRAPHIC_DATA]: Louvre Museum Masterpieces Tour with Reserved Access"
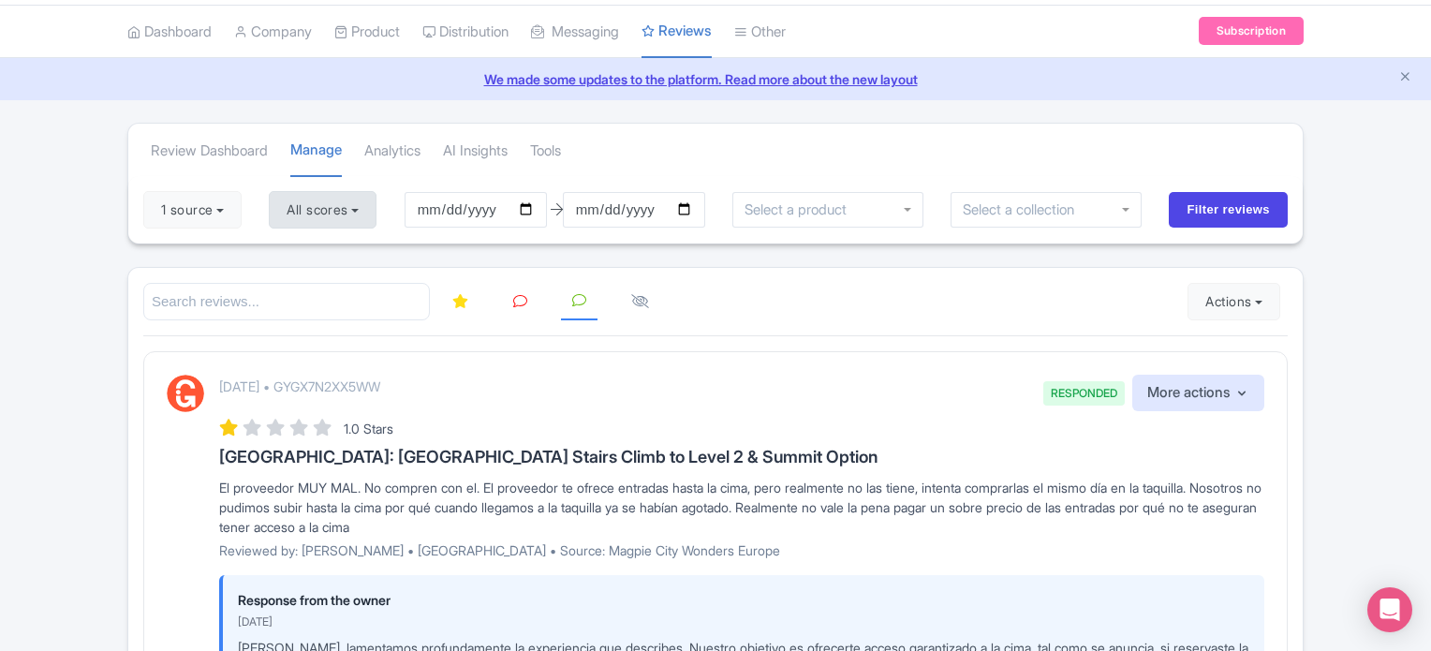
scroll to position [0, 0]
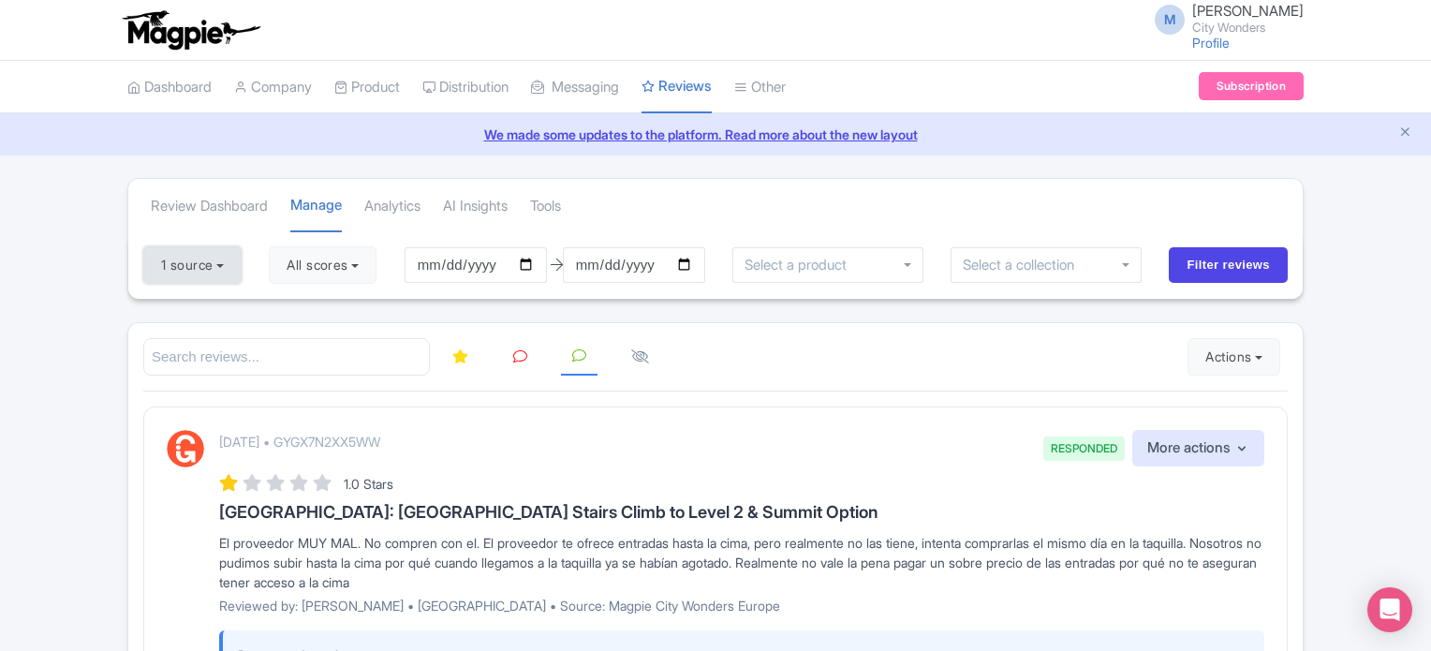
click at [202, 270] on button "1 source" at bounding box center [192, 264] width 98 height 37
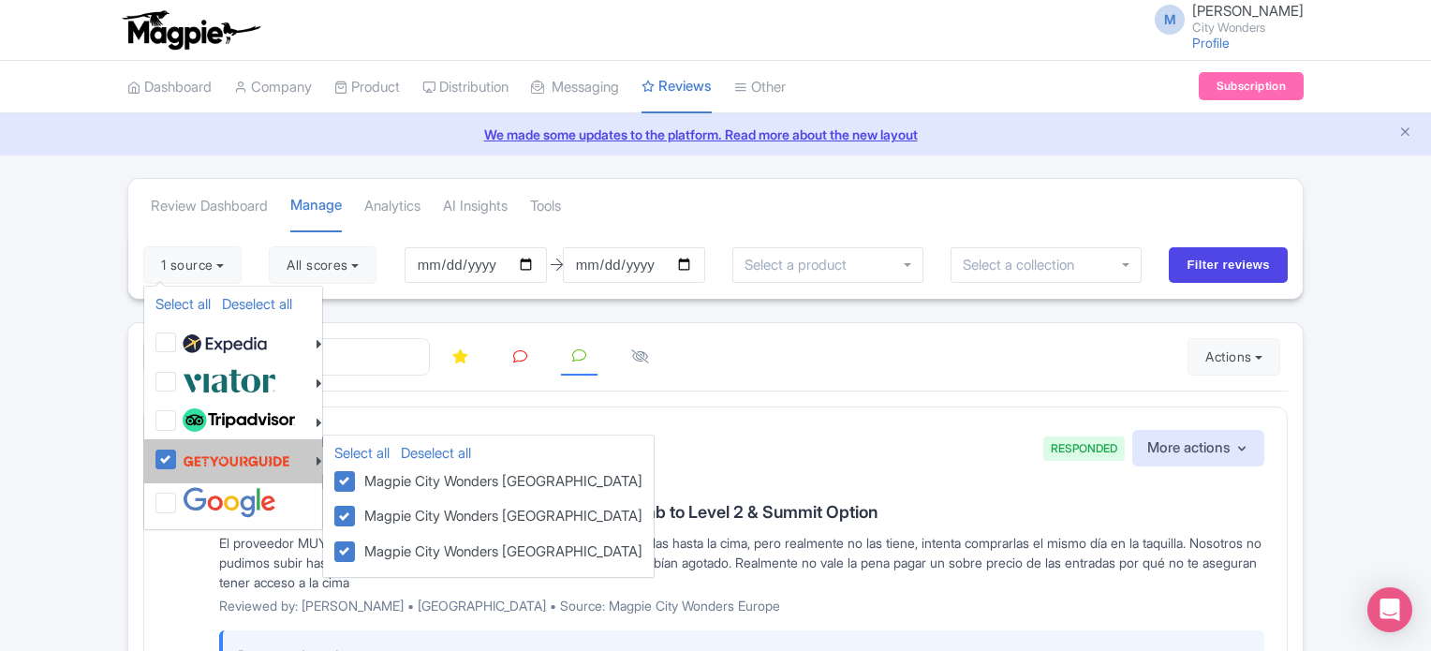
click at [153, 458] on li "Select all Deselect all [GEOGRAPHIC_DATA] Wonders [GEOGRAPHIC_DATA] [GEOGRAPHIC…" at bounding box center [233, 460] width 178 height 43
click at [178, 456] on label at bounding box center [234, 461] width 112 height 36
click at [178, 455] on input "checkbox" at bounding box center [184, 449] width 12 height 12
checkbox input "false"
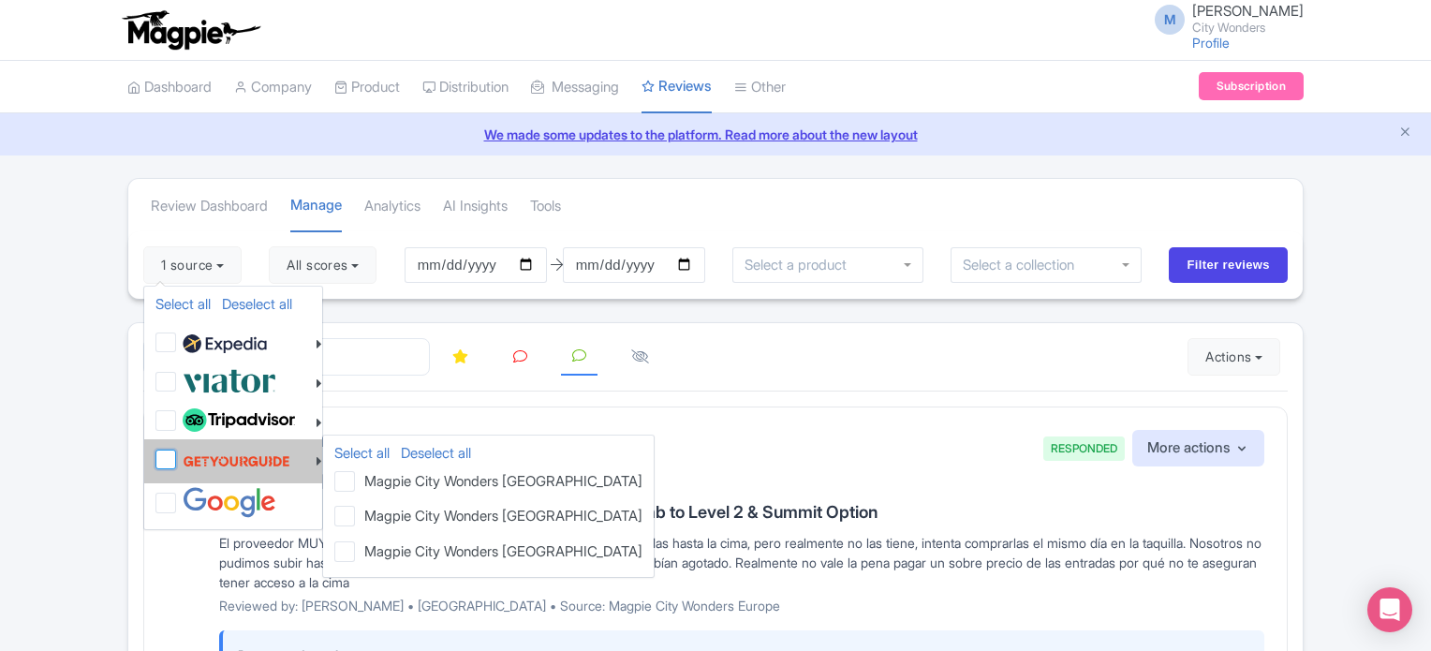
checkbox input "false"
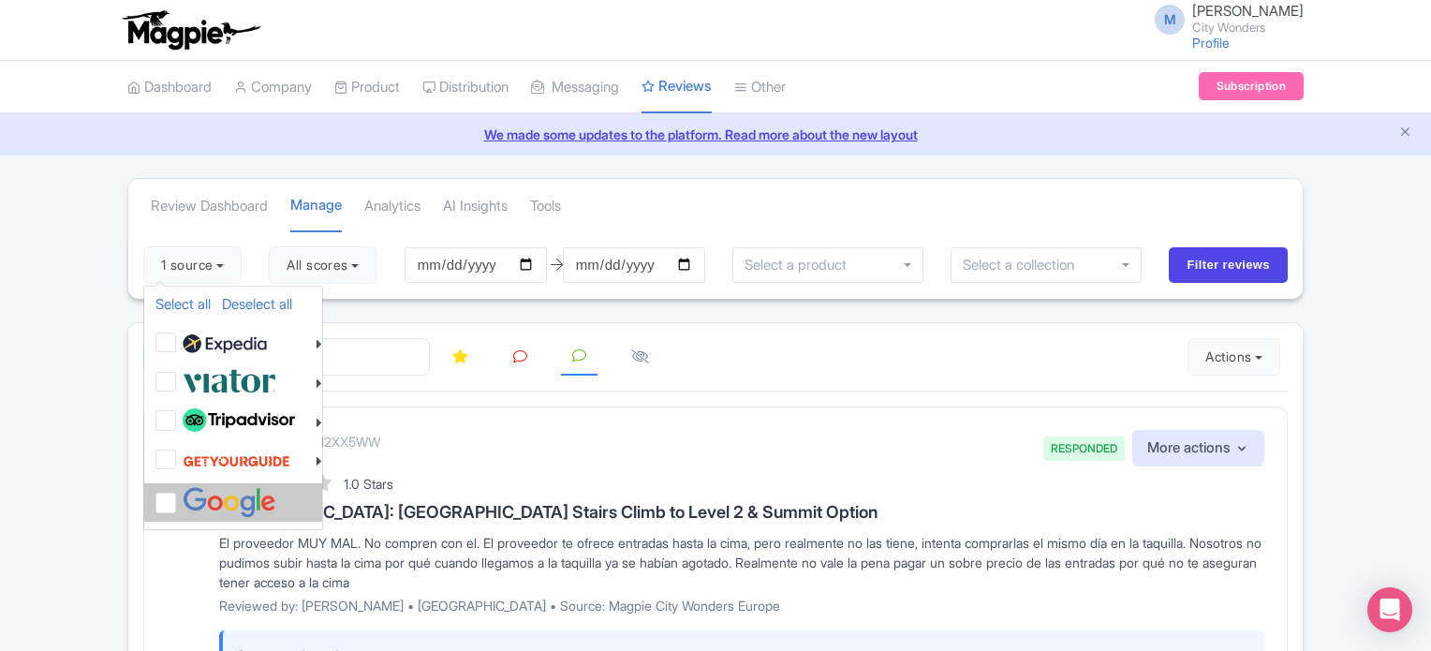
click at [178, 497] on label at bounding box center [227, 502] width 98 height 31
click at [178, 497] on input "checkbox" at bounding box center [184, 493] width 12 height 12
checkbox input "true"
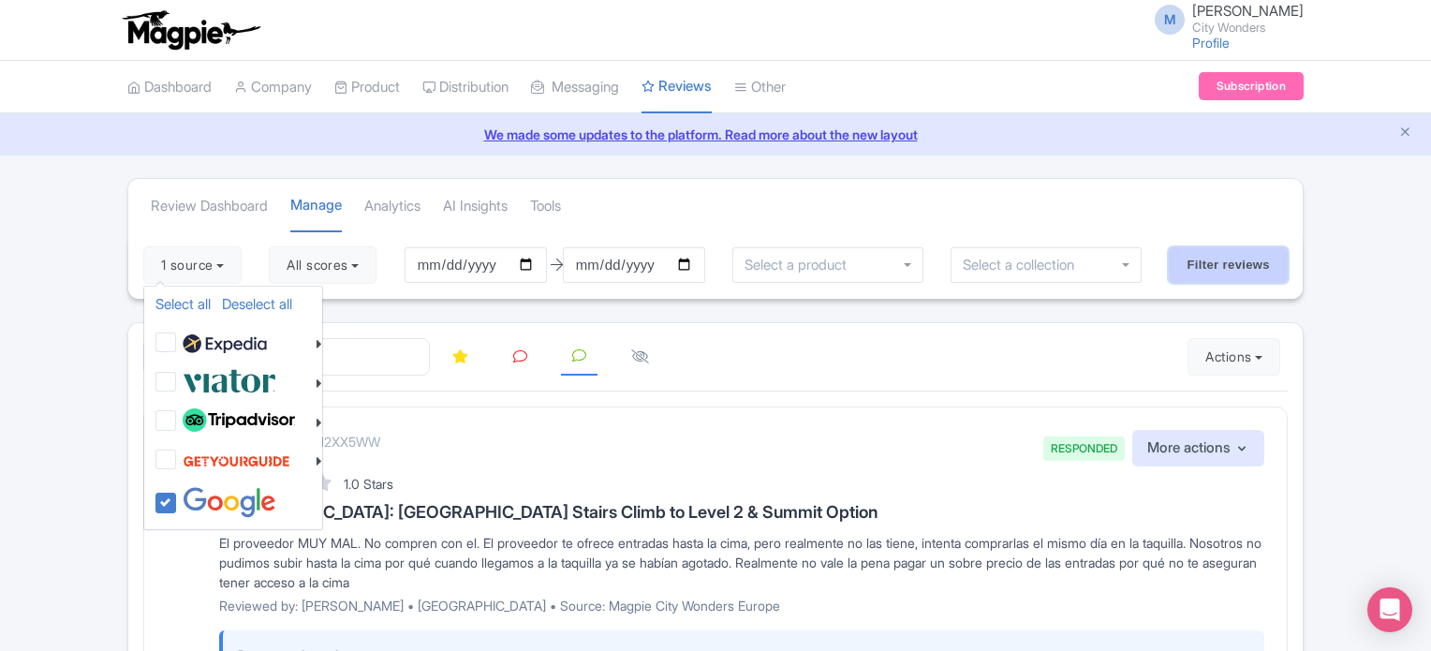
click at [1241, 261] on input "Filter reviews" at bounding box center [1228, 265] width 119 height 36
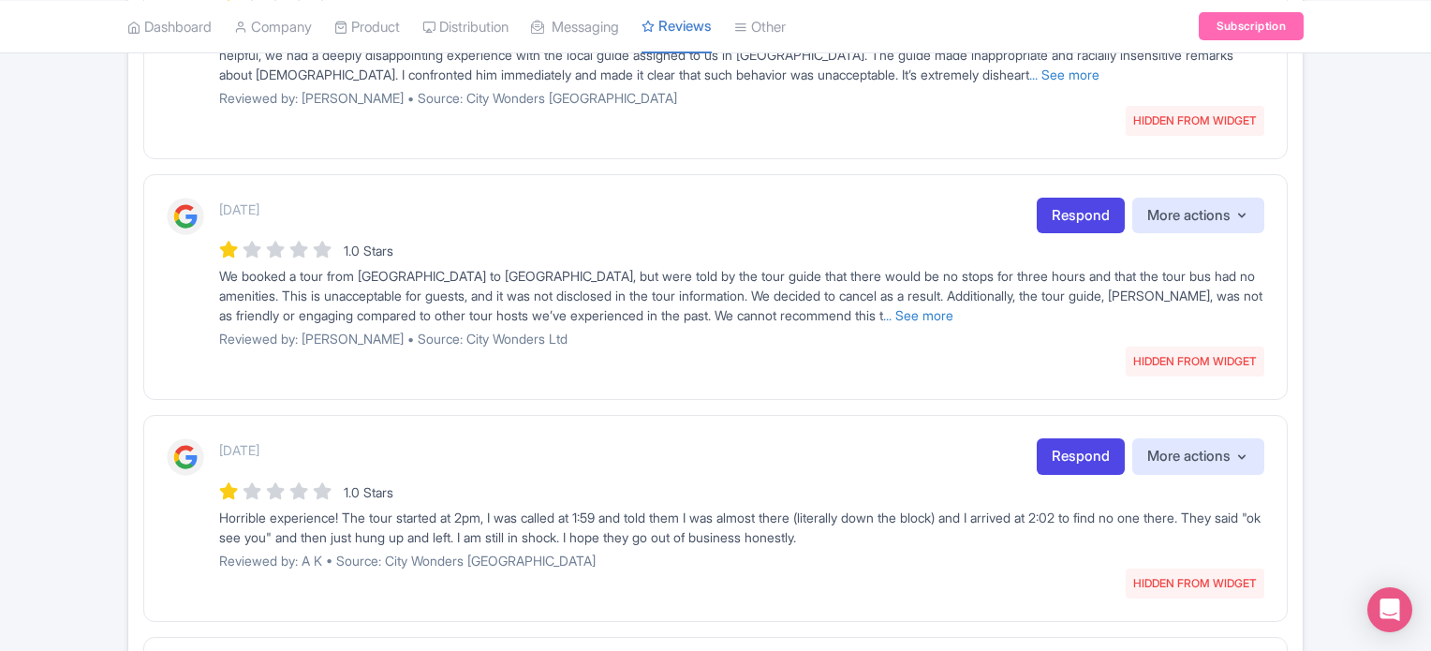
scroll to position [2144, 0]
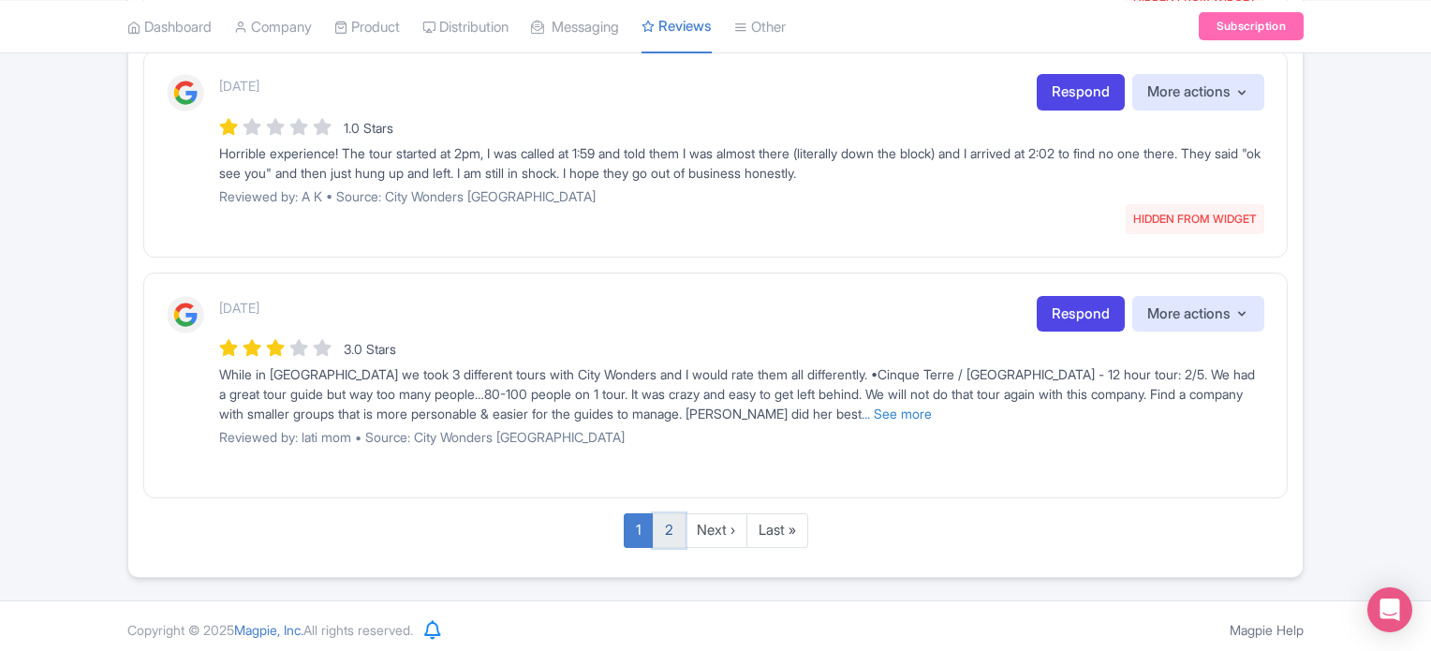
click at [671, 531] on link "2" at bounding box center [669, 530] width 33 height 35
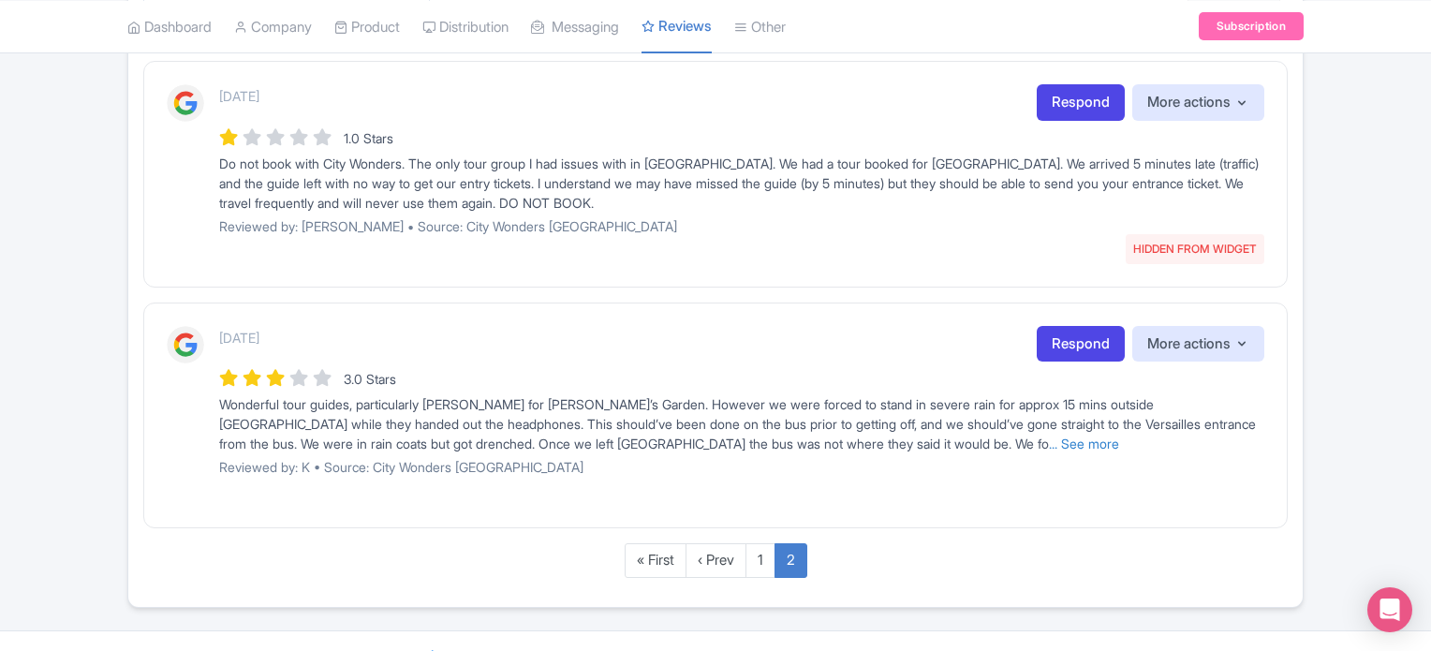
scroll to position [378, 0]
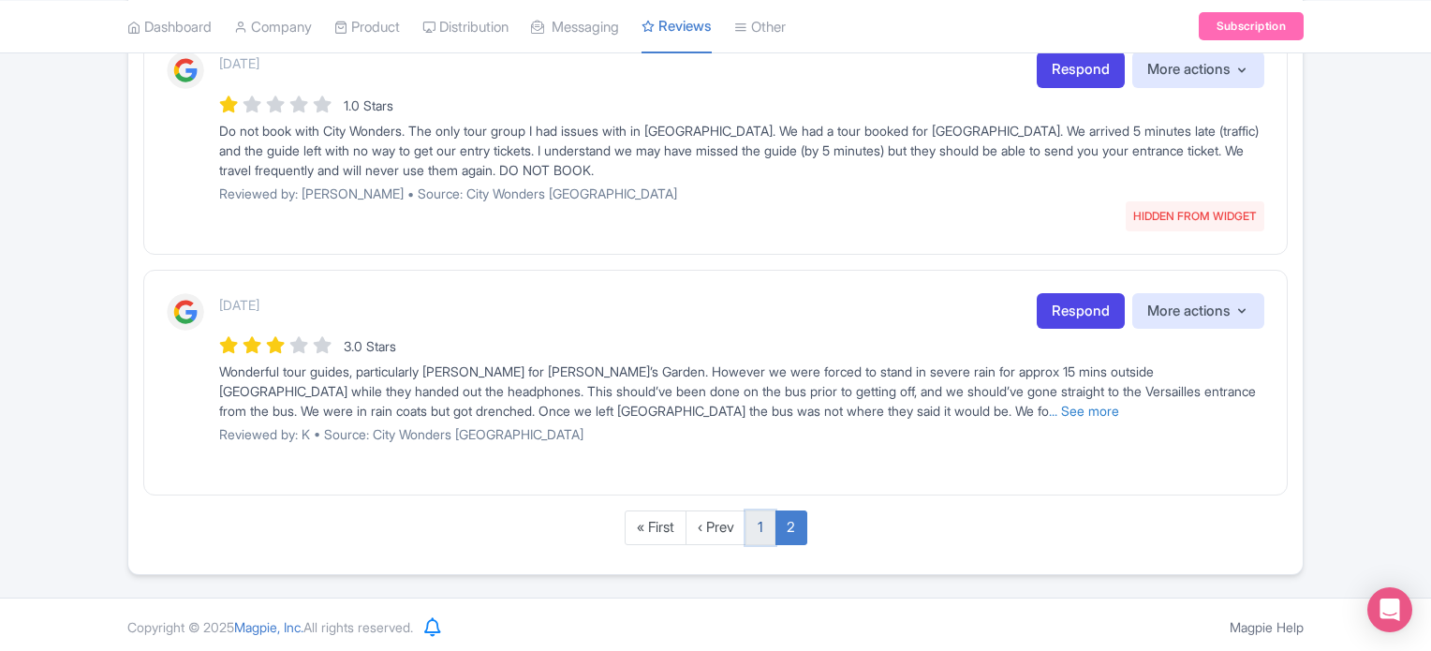
click at [768, 525] on link "1" at bounding box center [761, 528] width 30 height 35
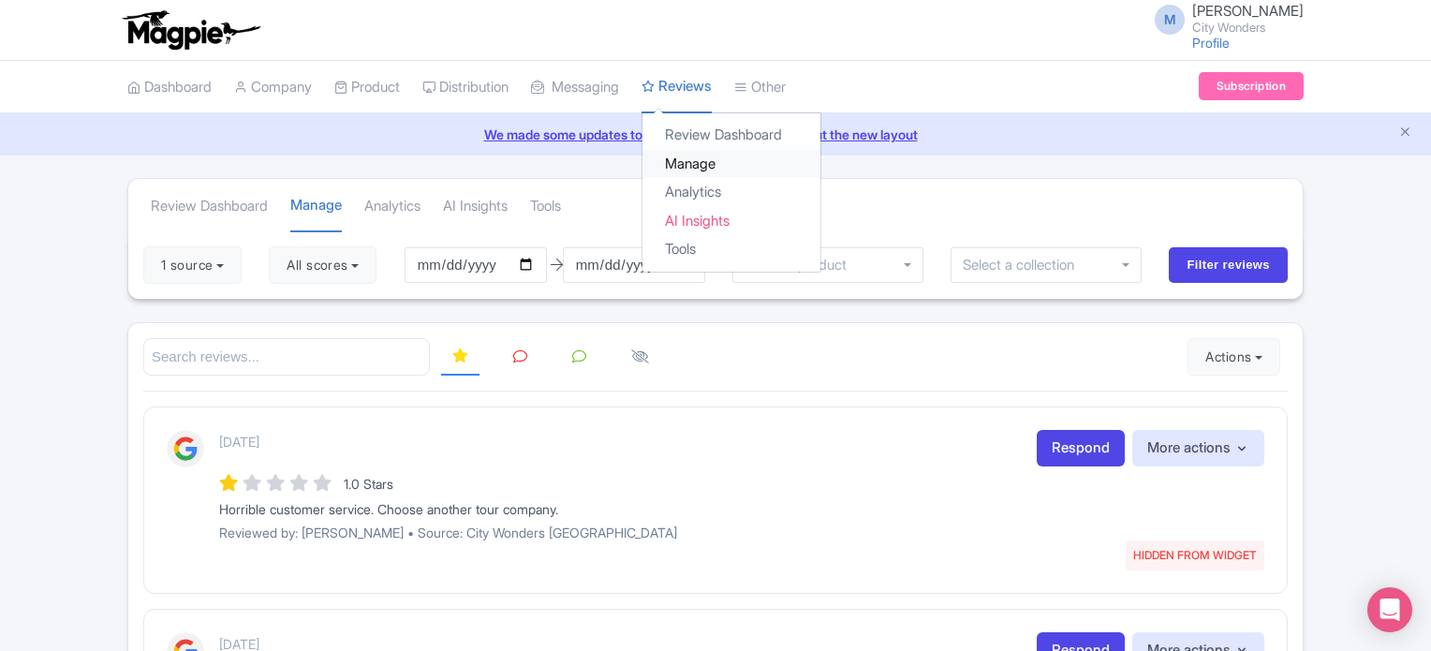
click at [716, 161] on link "Manage" at bounding box center [732, 164] width 178 height 29
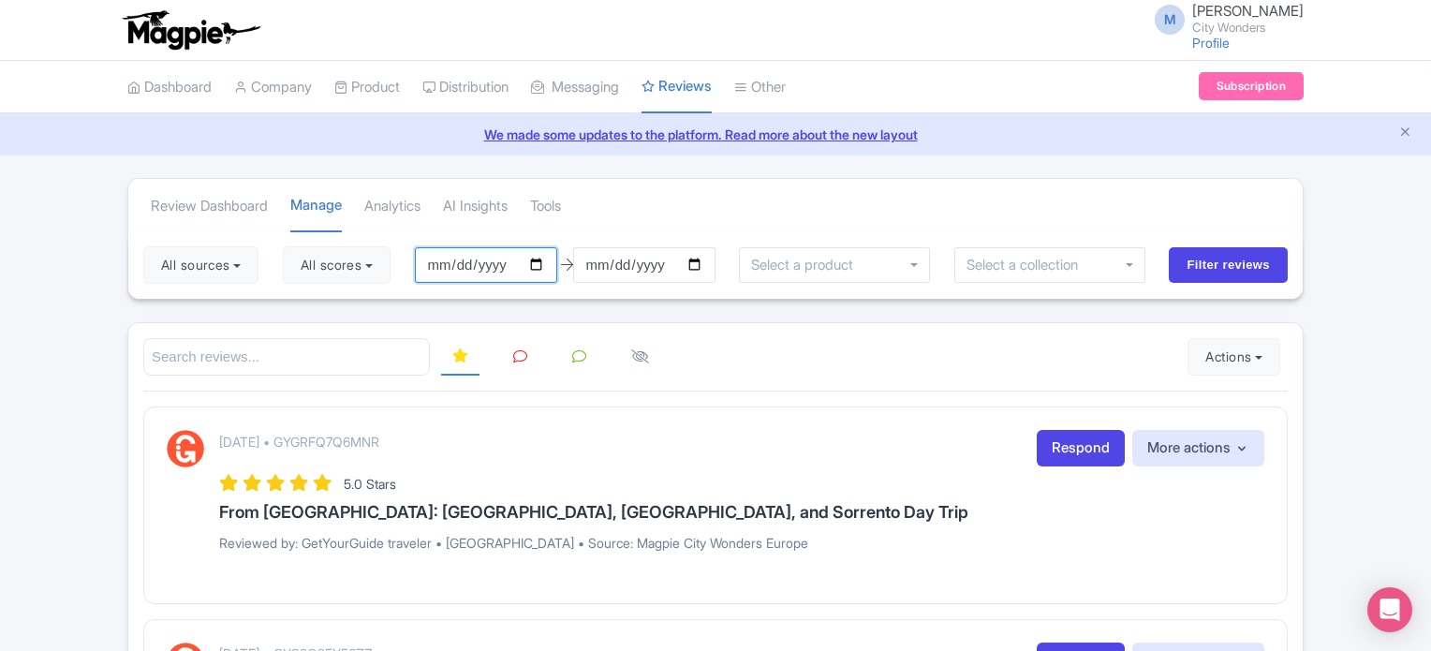
click at [531, 281] on input "2025-05-26" at bounding box center [486, 265] width 142 height 36
click at [546, 259] on input "2025-05-26" at bounding box center [486, 265] width 142 height 36
type input "[DATE]"
click at [645, 278] on input "2025-08-25" at bounding box center [644, 265] width 142 height 36
click at [656, 269] on input "2025-08-25" at bounding box center [644, 265] width 142 height 36
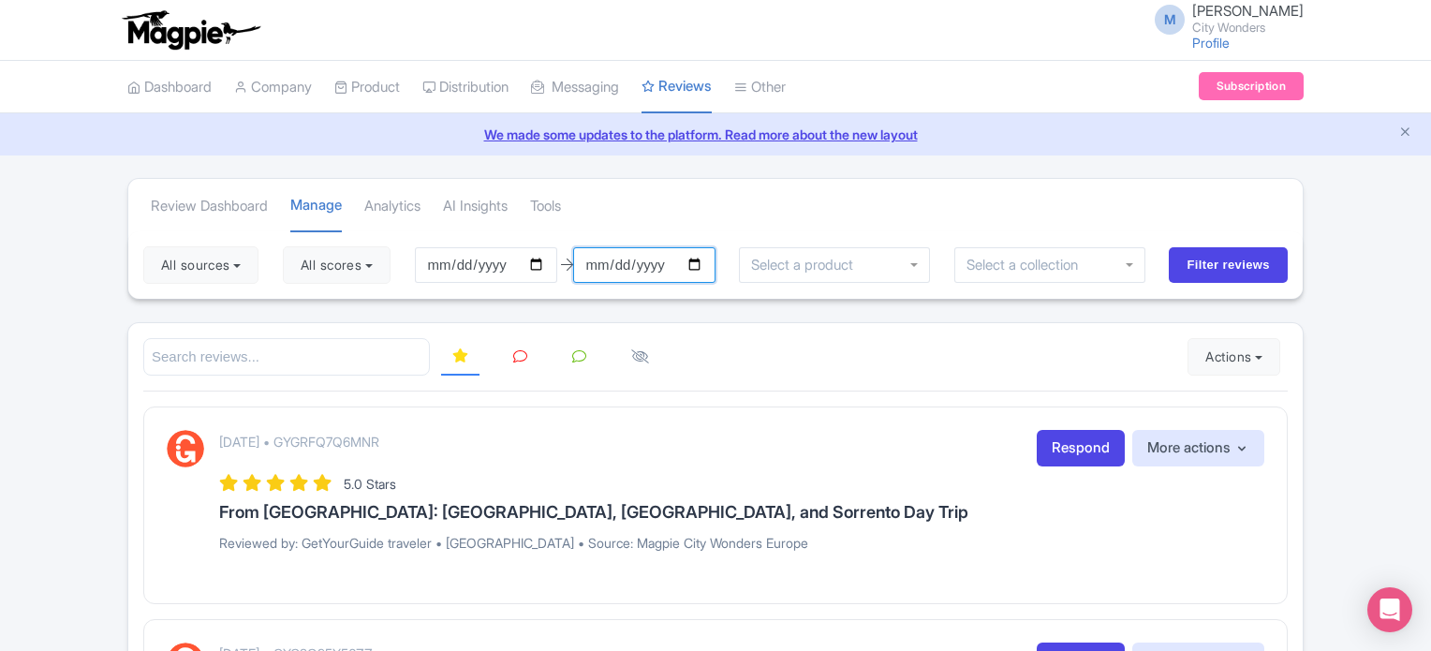
click at [687, 260] on input "2025-08-25" at bounding box center [644, 265] width 142 height 36
click at [707, 257] on input "2025-08-25" at bounding box center [644, 265] width 142 height 36
type input "[DATE]"
click at [364, 265] on button "All scores" at bounding box center [337, 264] width 108 height 37
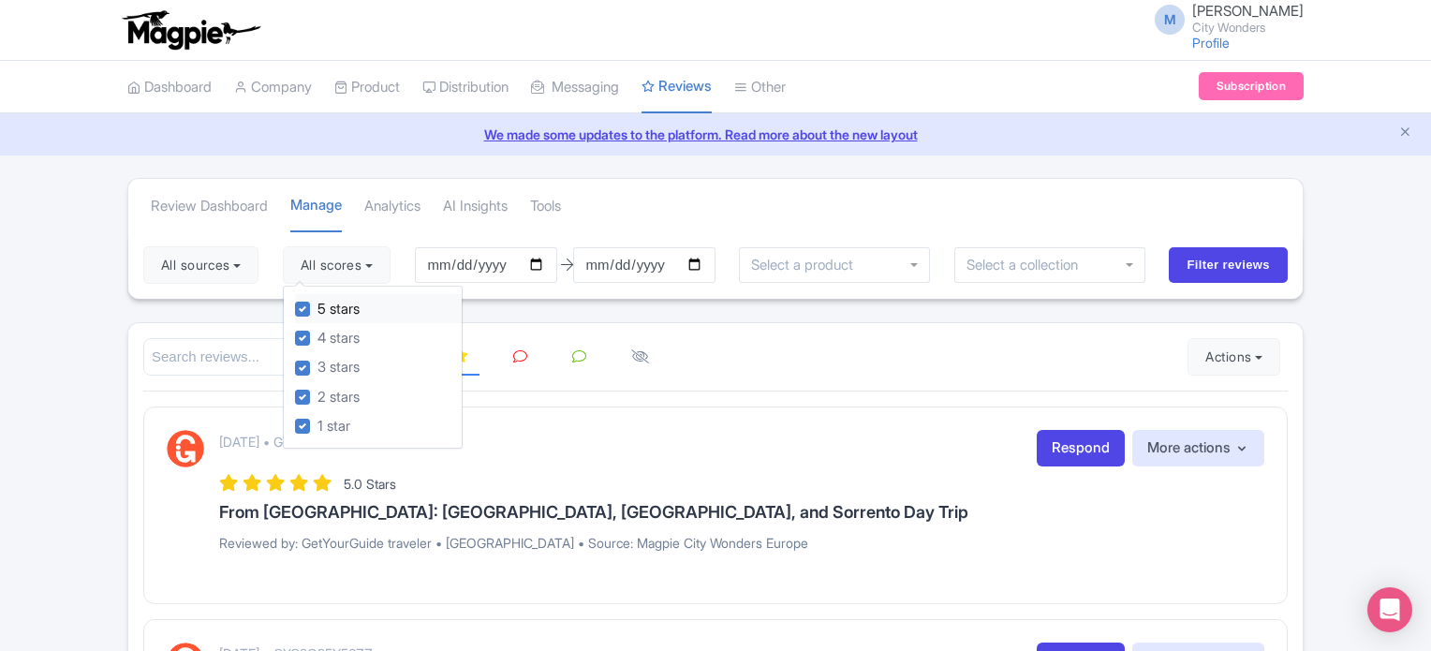
click at [318, 308] on label "5 stars" at bounding box center [339, 310] width 42 height 22
click at [318, 308] on input "5 stars" at bounding box center [324, 304] width 12 height 12
checkbox input "false"
click at [318, 333] on label "4 stars" at bounding box center [339, 339] width 42 height 22
click at [318, 333] on input "4 stars" at bounding box center [324, 333] width 12 height 12
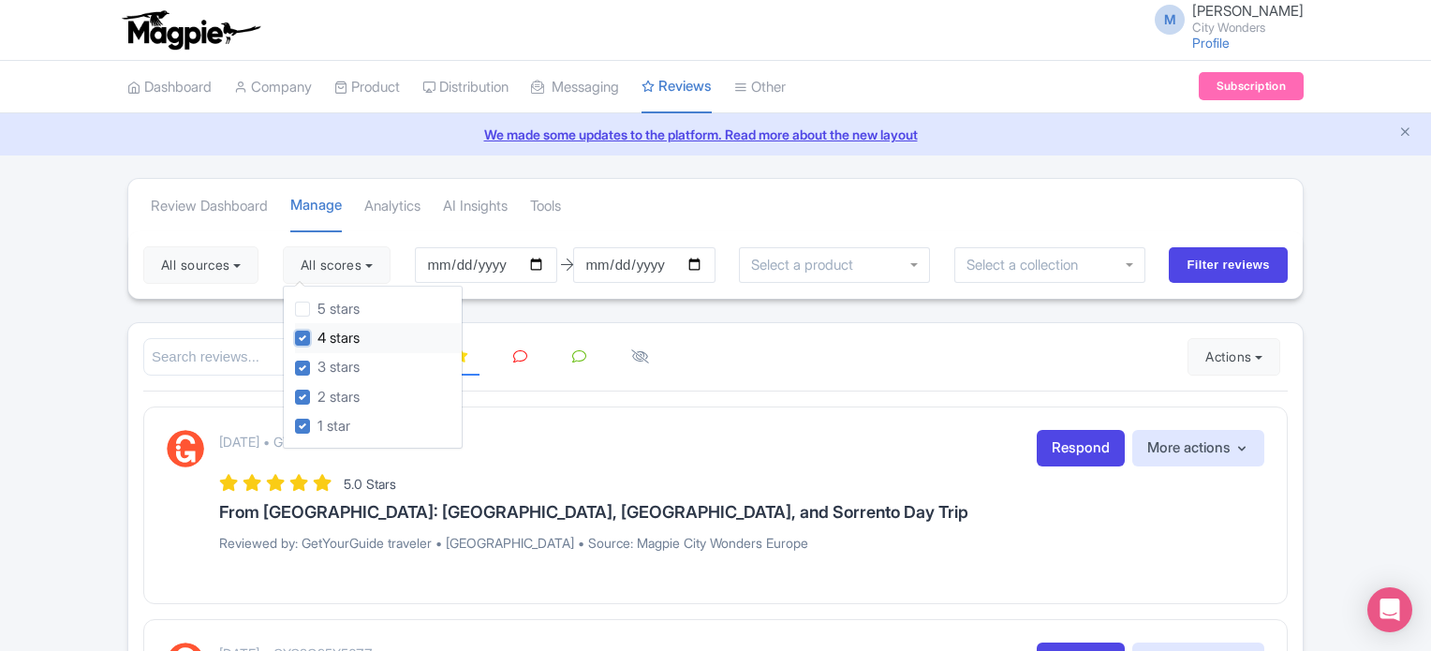
checkbox input "false"
click at [1214, 265] on input "Filter reviews" at bounding box center [1228, 265] width 119 height 36
